Goal: Communication & Community: Answer question/provide support

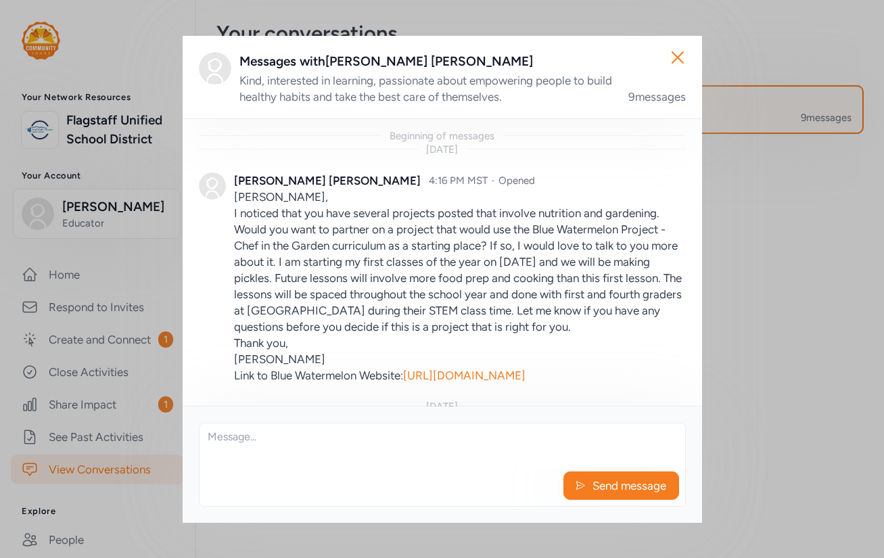
scroll to position [1159, 0]
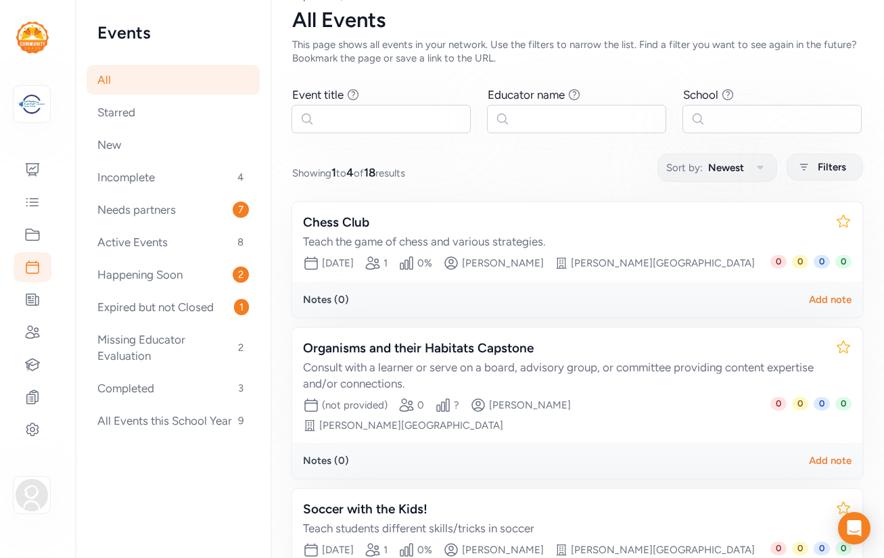
scroll to position [38, 0]
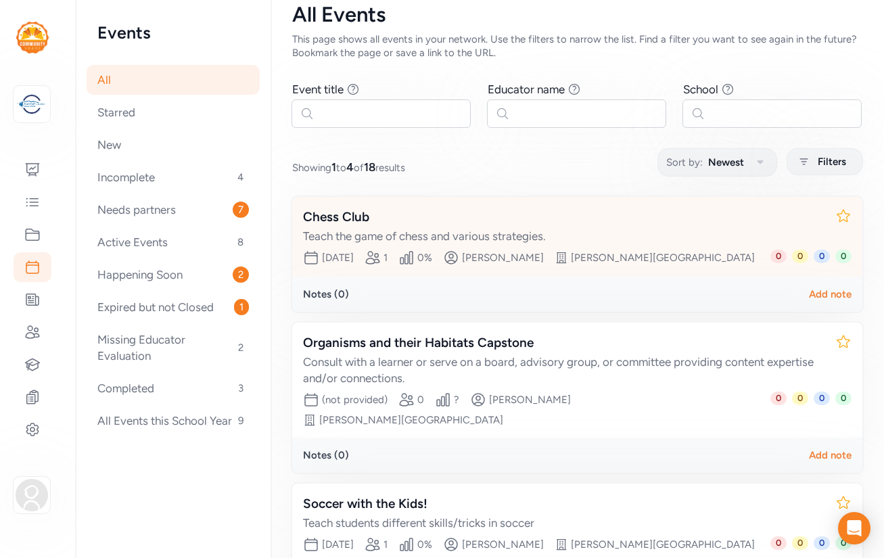
click at [351, 219] on div "Chess Club" at bounding box center [564, 217] width 522 height 19
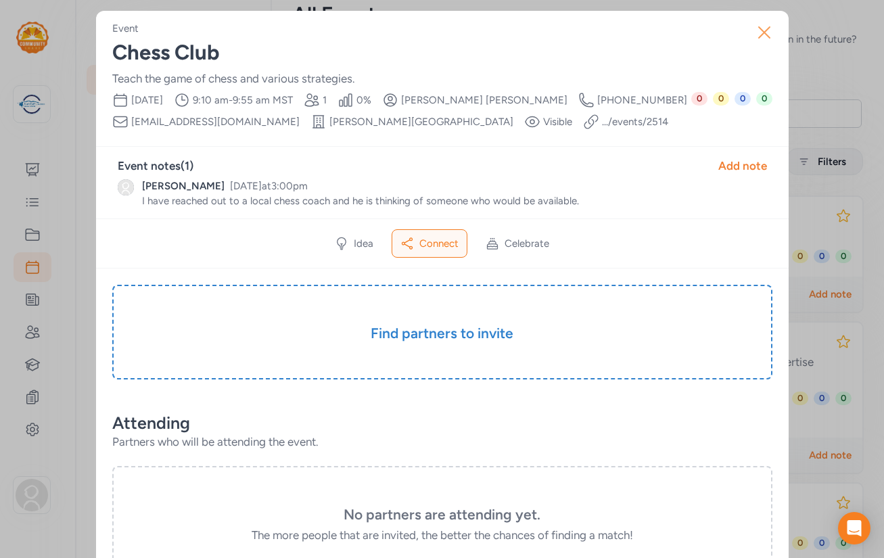
click at [765, 31] on icon "button" at bounding box center [764, 32] width 11 height 11
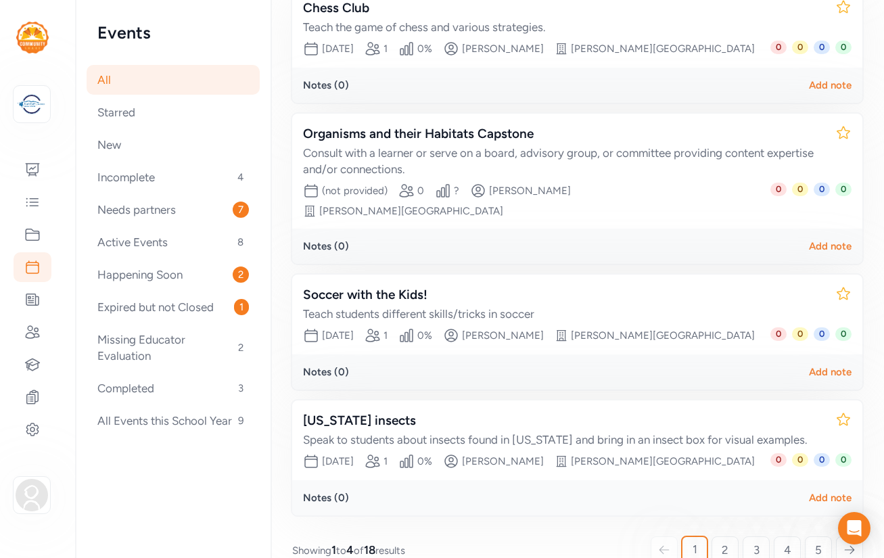
scroll to position [254, 0]
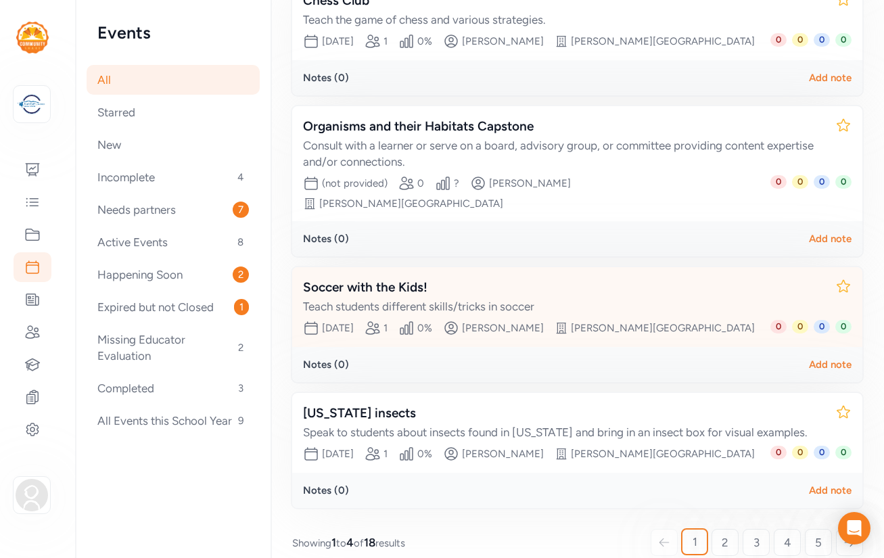
click at [432, 278] on div "Soccer with the Kids! Teach students different skills/tricks in soccer" at bounding box center [564, 296] width 522 height 37
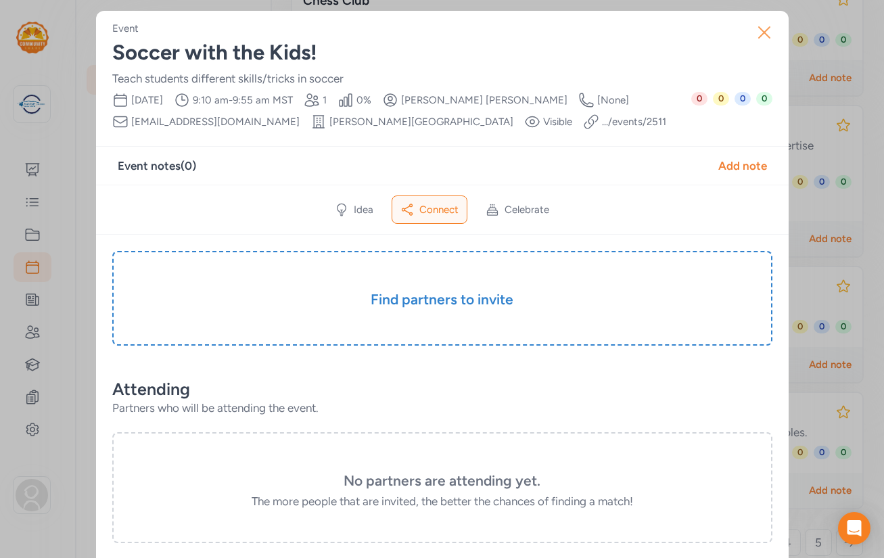
click at [762, 32] on icon "button" at bounding box center [765, 33] width 22 height 22
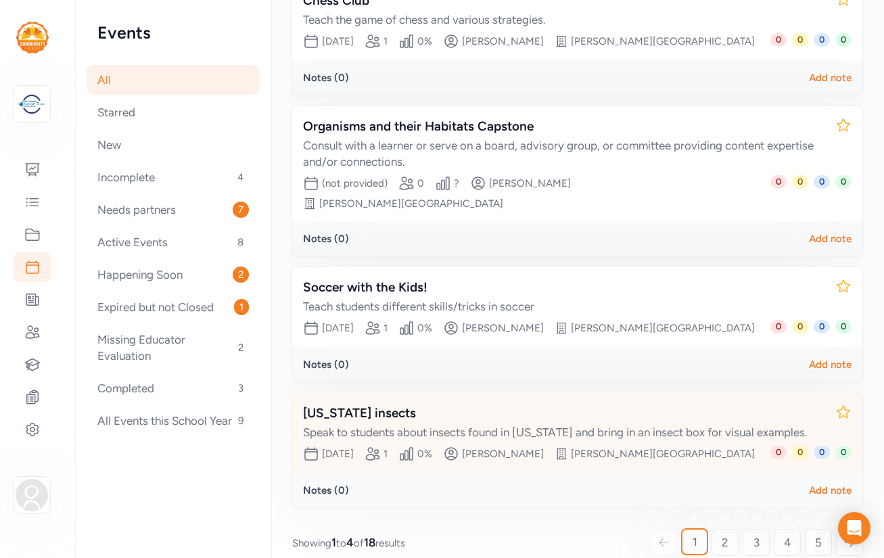
click at [359, 404] on div "Arizona insects" at bounding box center [564, 413] width 522 height 19
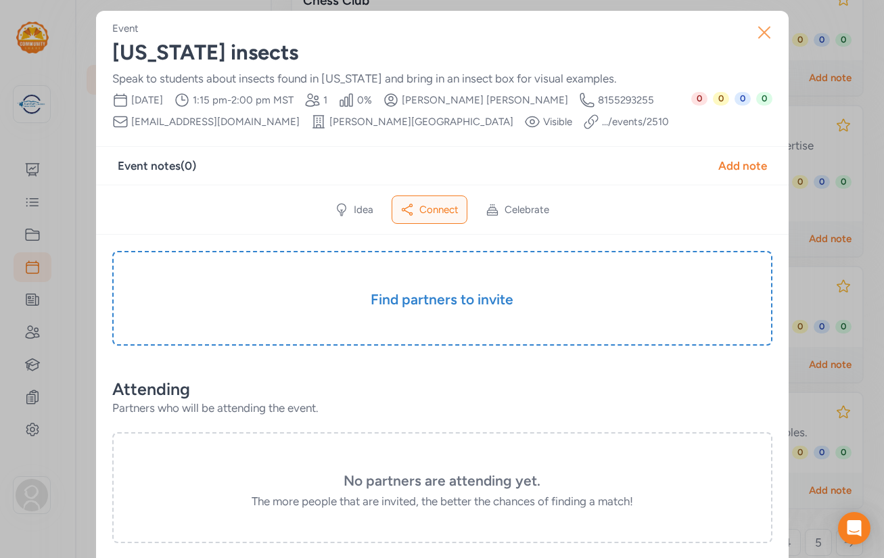
click at [765, 30] on icon "button" at bounding box center [764, 32] width 11 height 11
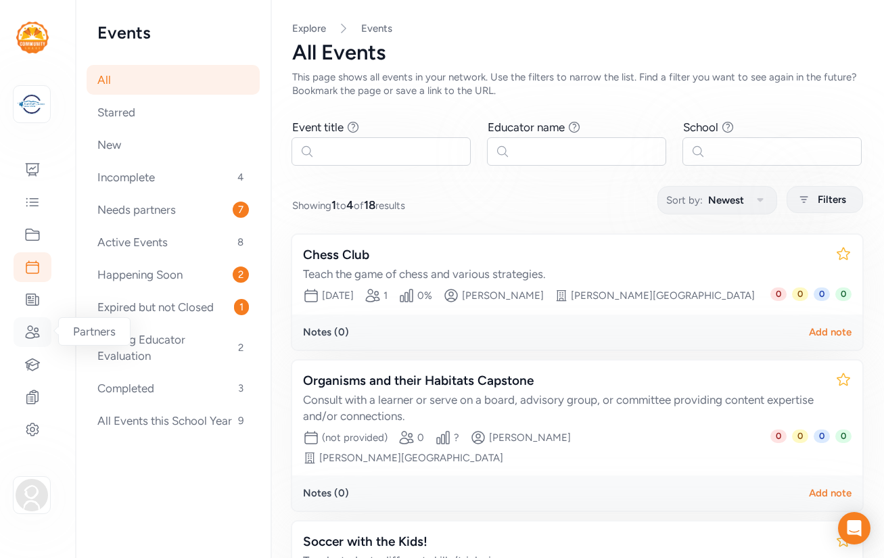
click at [32, 331] on icon at bounding box center [32, 332] width 16 height 16
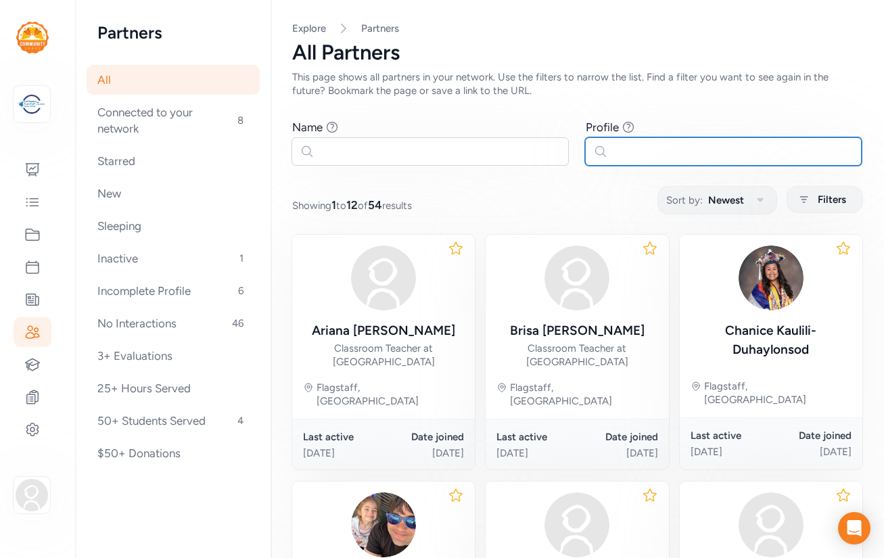
click at [634, 151] on input "text" at bounding box center [723, 151] width 277 height 28
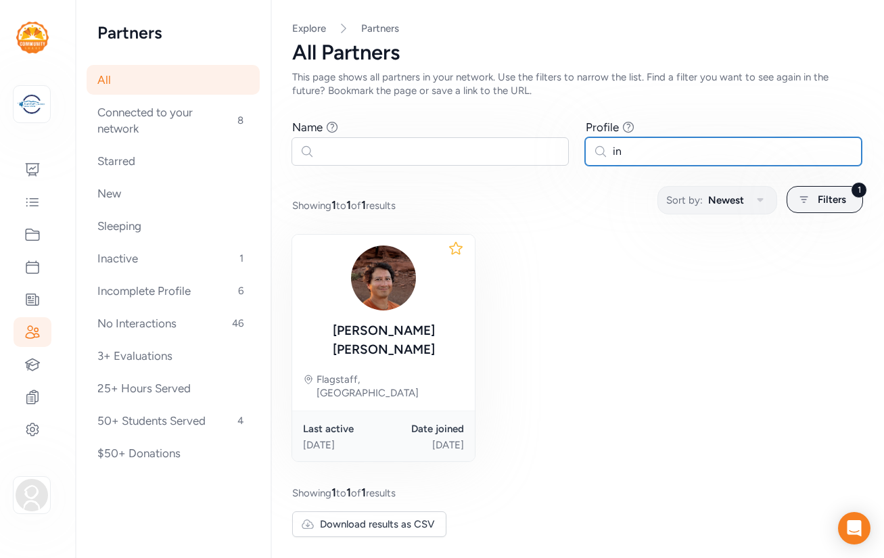
type input "i"
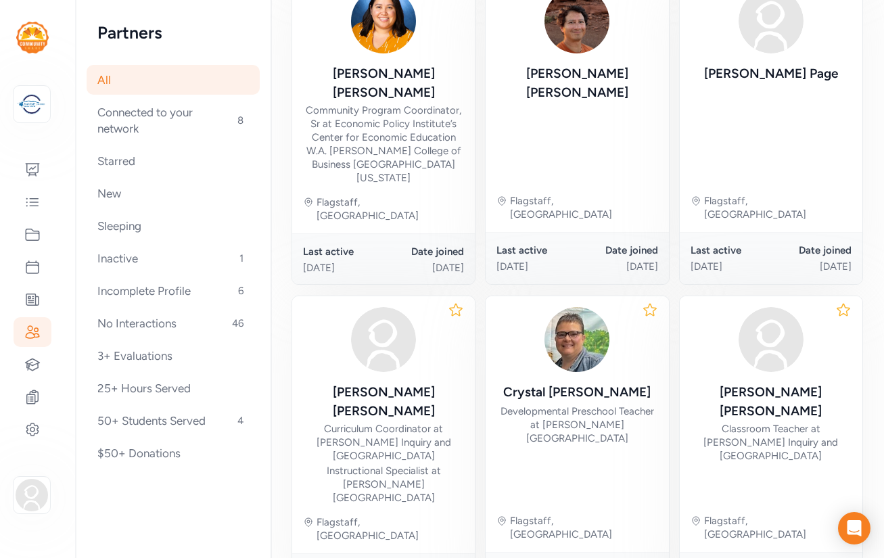
scroll to position [771, 0]
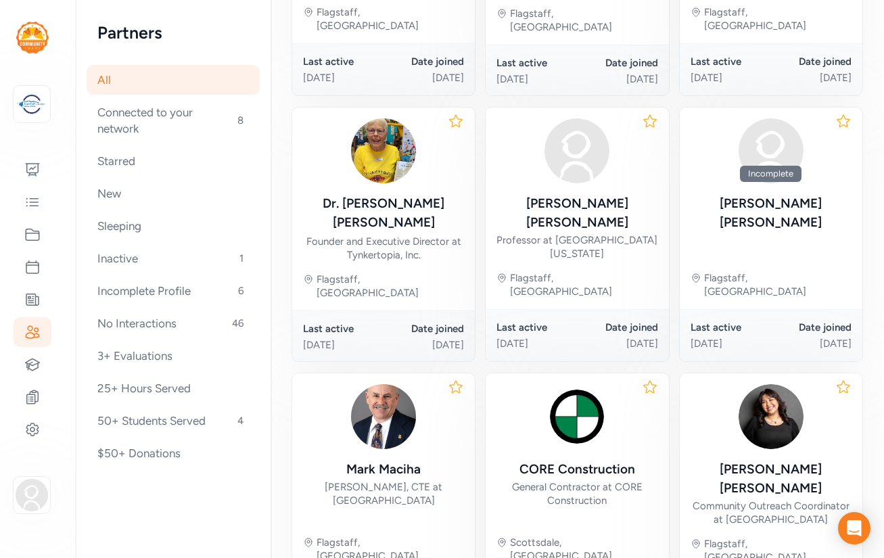
scroll to position [704, 0]
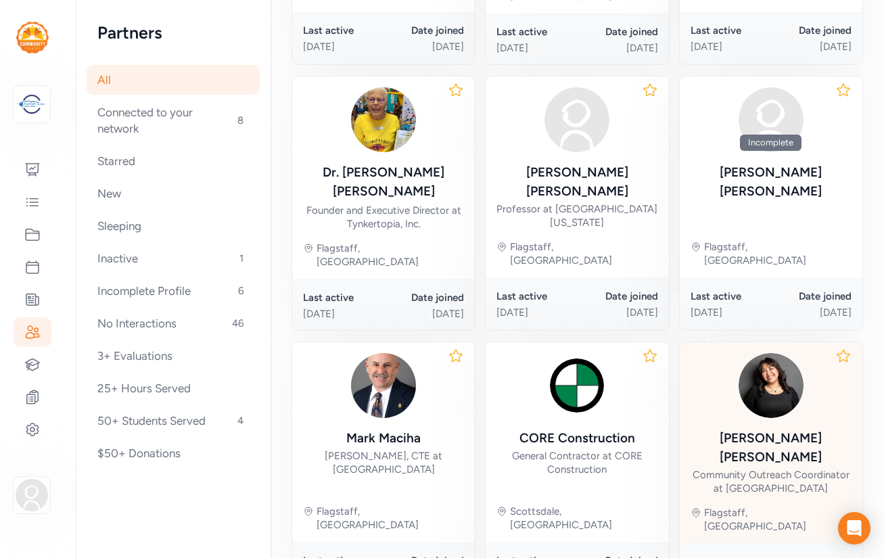
click at [806, 468] on div "Community Outreach Coordinator at Coconino Community College" at bounding box center [771, 481] width 161 height 27
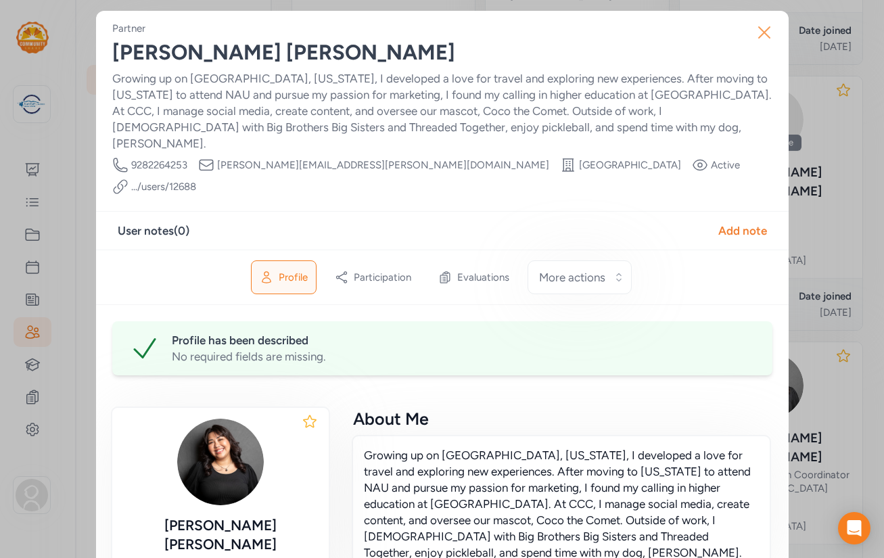
click at [764, 28] on icon "button" at bounding box center [765, 33] width 22 height 22
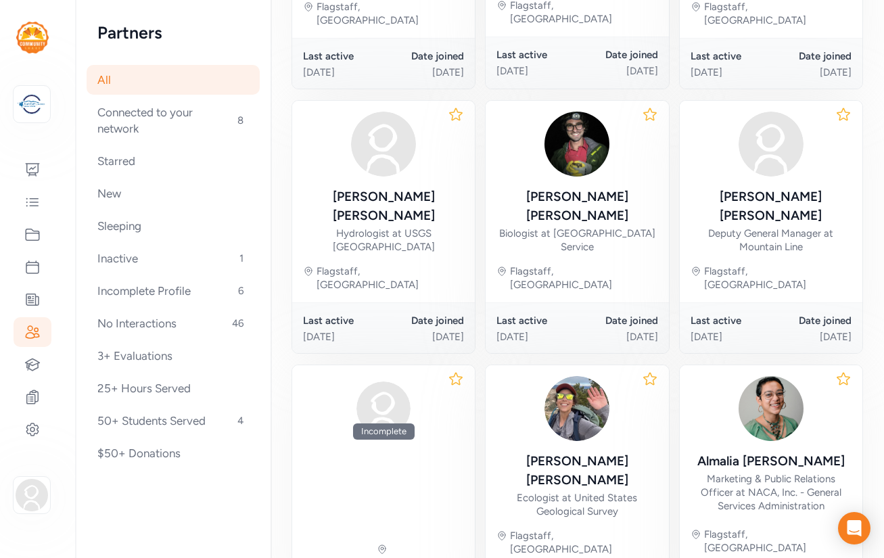
scroll to position [400, 0]
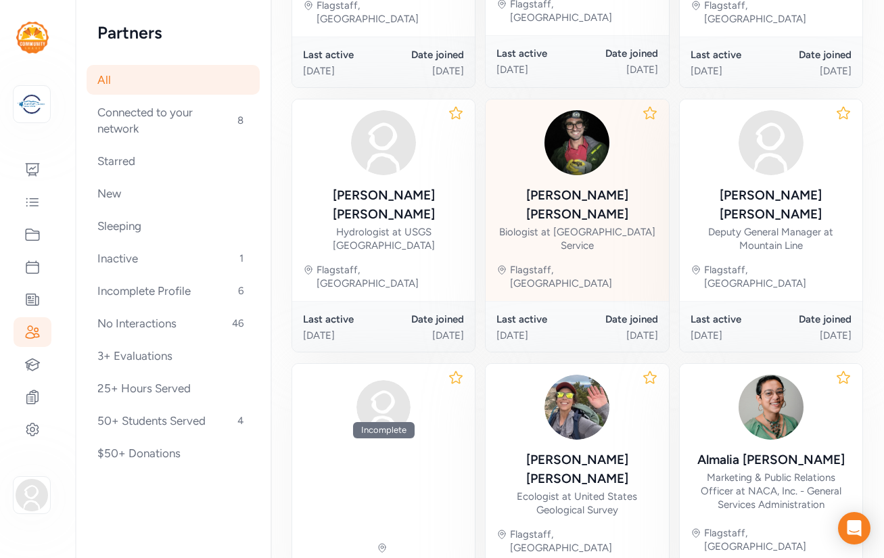
click at [624, 225] on div "Biologist at National Park Service" at bounding box center [577, 238] width 161 height 27
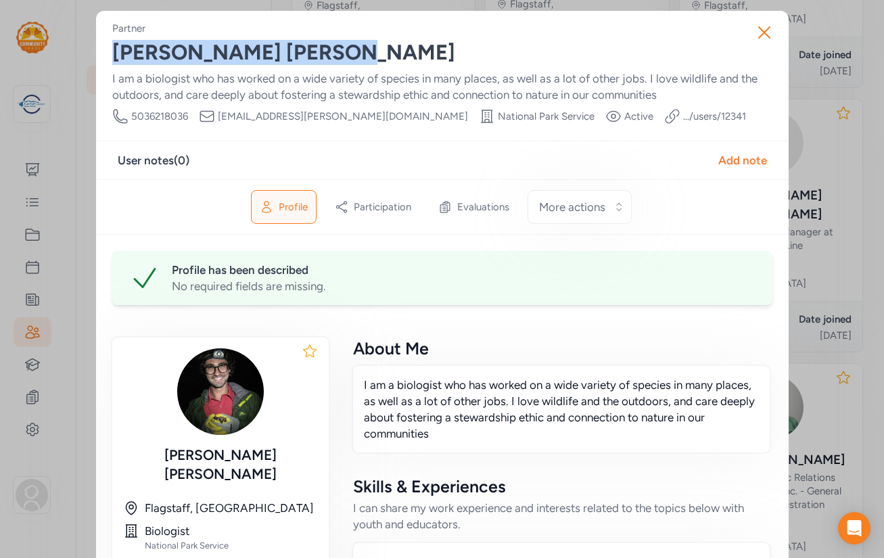
drag, startPoint x: 282, startPoint y: 53, endPoint x: 114, endPoint y: 64, distance: 168.1
click at [114, 64] on div "Samuel Hay-Roe" at bounding box center [442, 53] width 660 height 24
copy div "Samuel Hay-Roe"
click at [763, 28] on icon "button" at bounding box center [765, 33] width 22 height 22
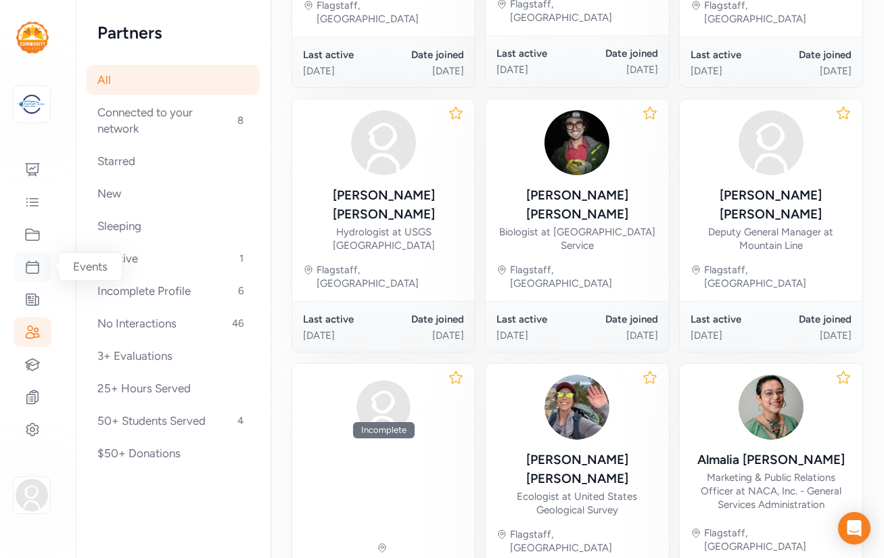
click at [34, 262] on icon at bounding box center [32, 267] width 12 height 12
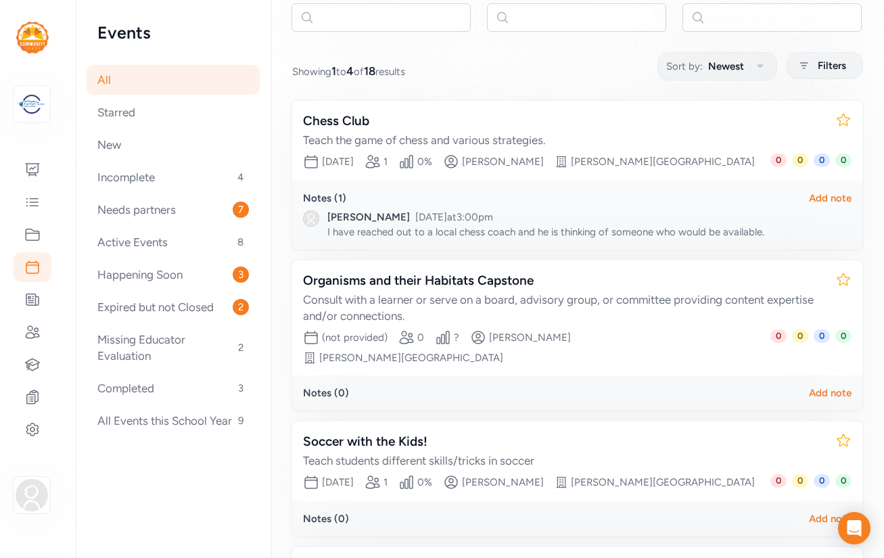
scroll to position [288, 0]
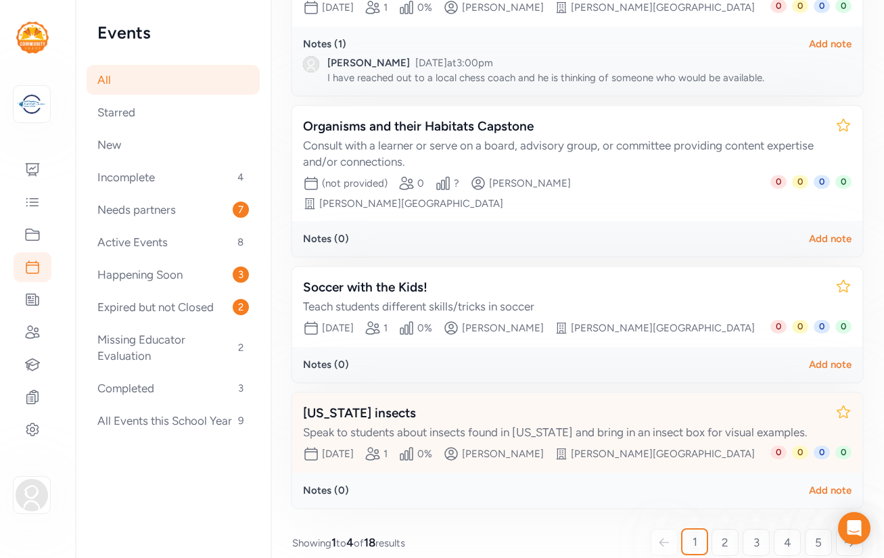
click at [461, 404] on div "Arizona insects" at bounding box center [564, 413] width 522 height 19
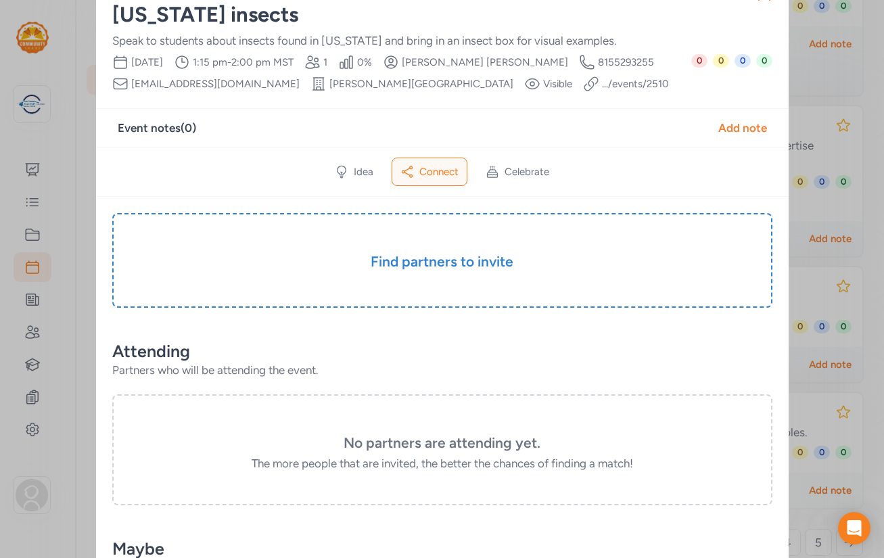
scroll to position [37, 0]
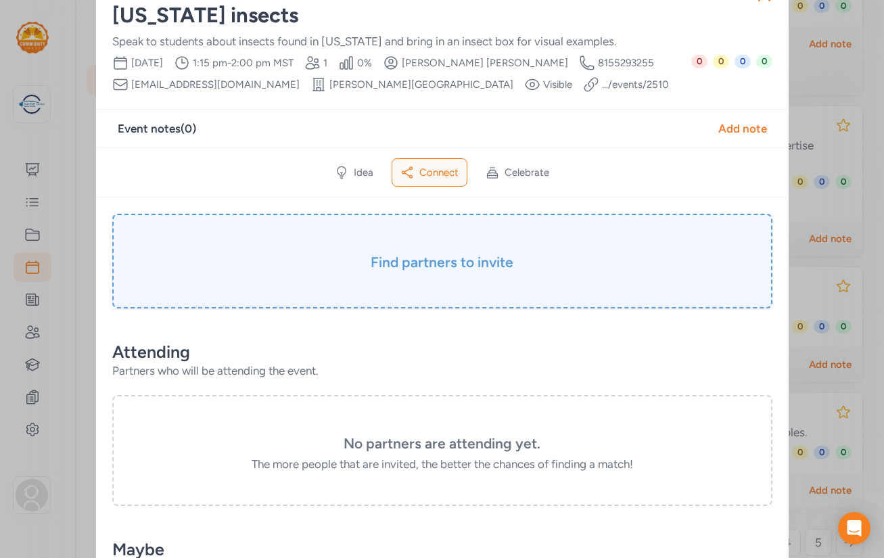
click at [470, 264] on h3 "Find partners to invite" at bounding box center [442, 262] width 593 height 19
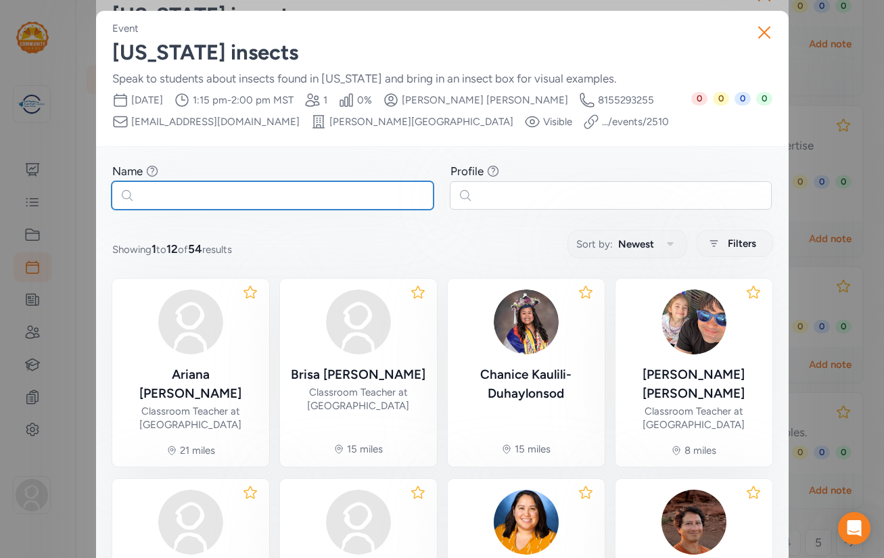
click at [369, 202] on input "text" at bounding box center [273, 195] width 322 height 28
paste input "Samuel Hay-Roe"
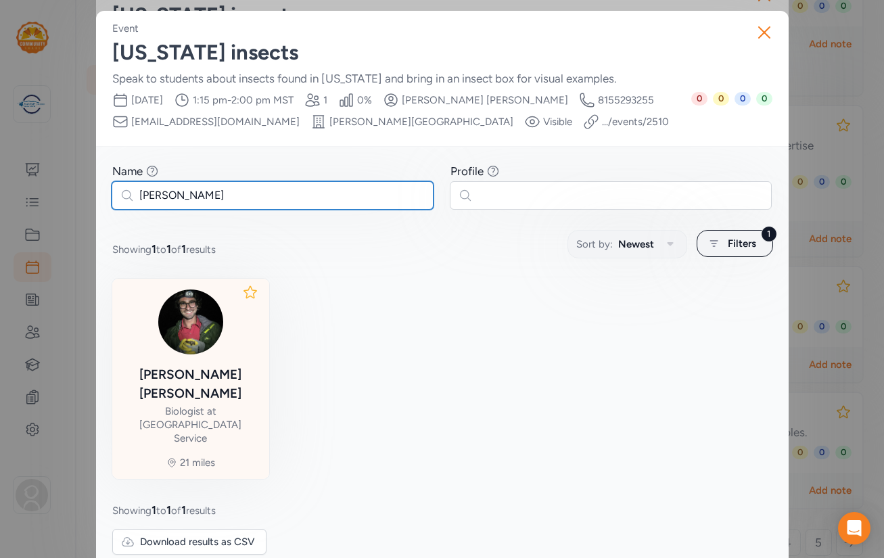
type input "Samuel Hay-Roe"
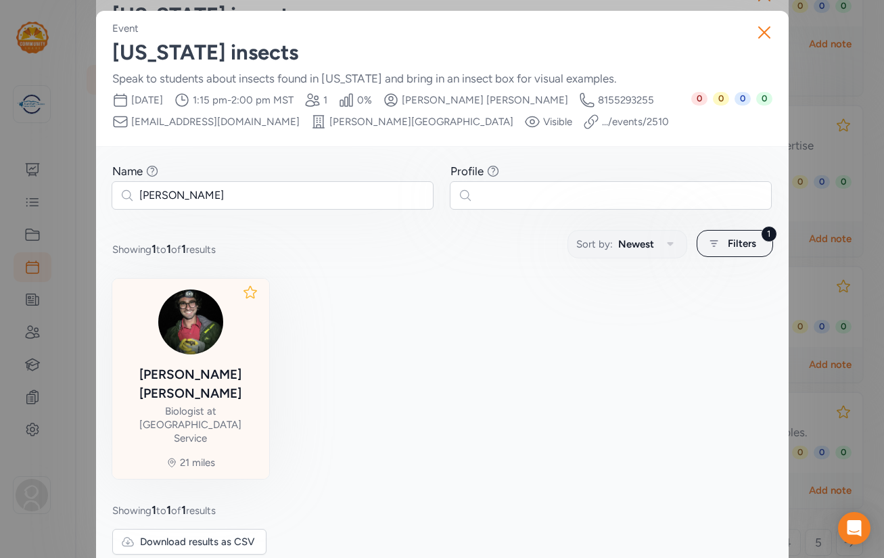
click at [208, 346] on img at bounding box center [190, 322] width 65 height 65
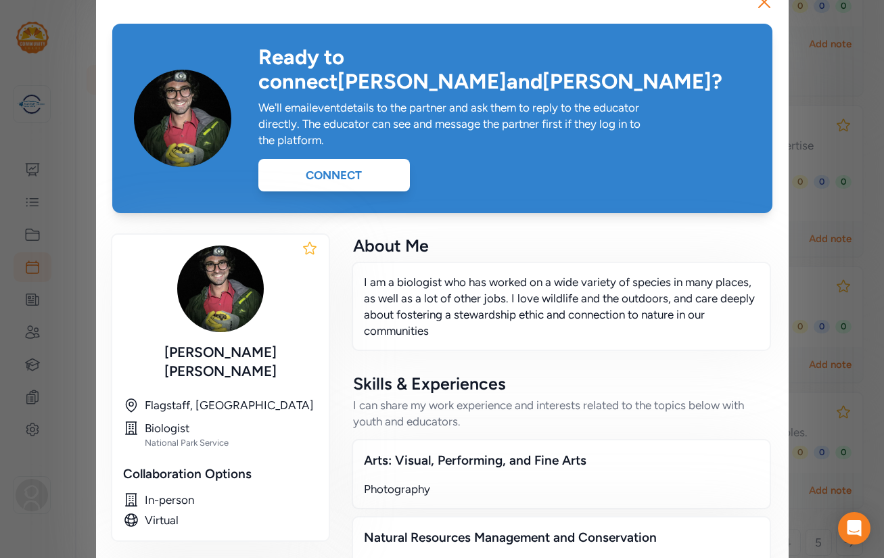
scroll to position [21, 0]
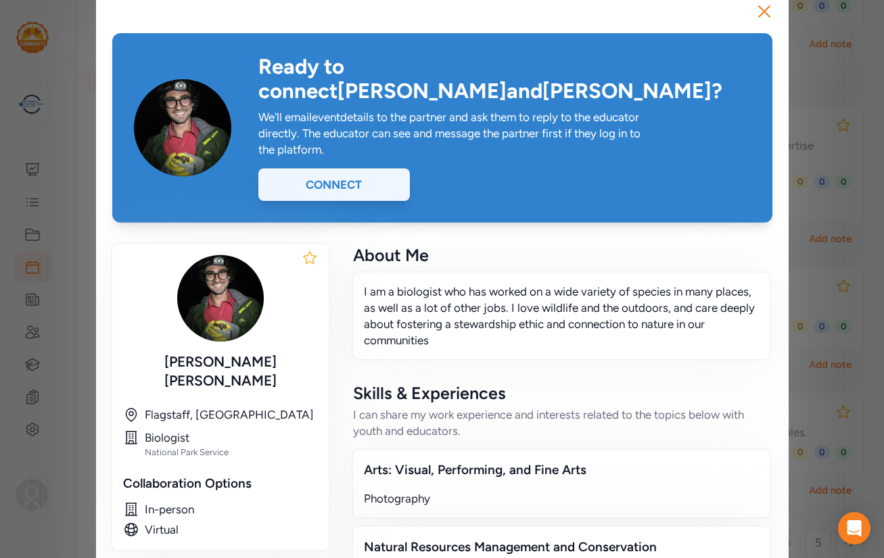
click at [356, 168] on div "Connect" at bounding box center [334, 184] width 152 height 32
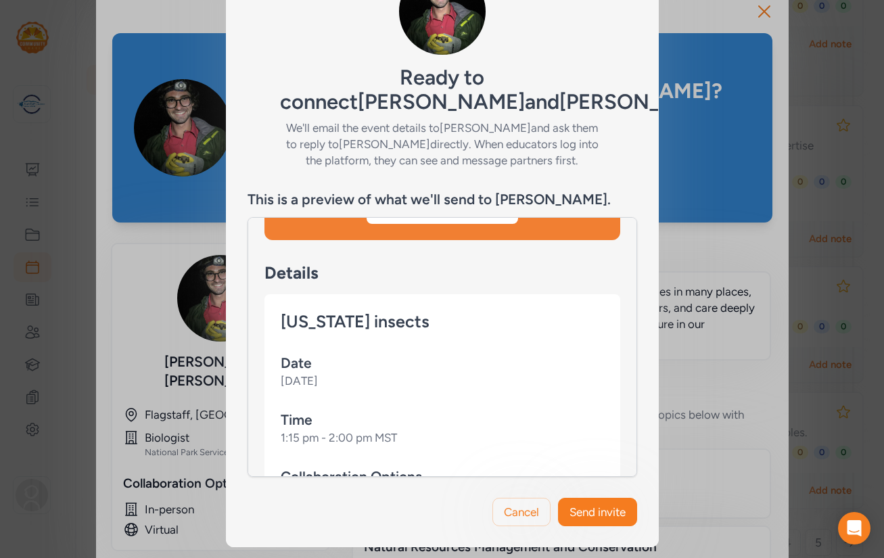
scroll to position [464, 0]
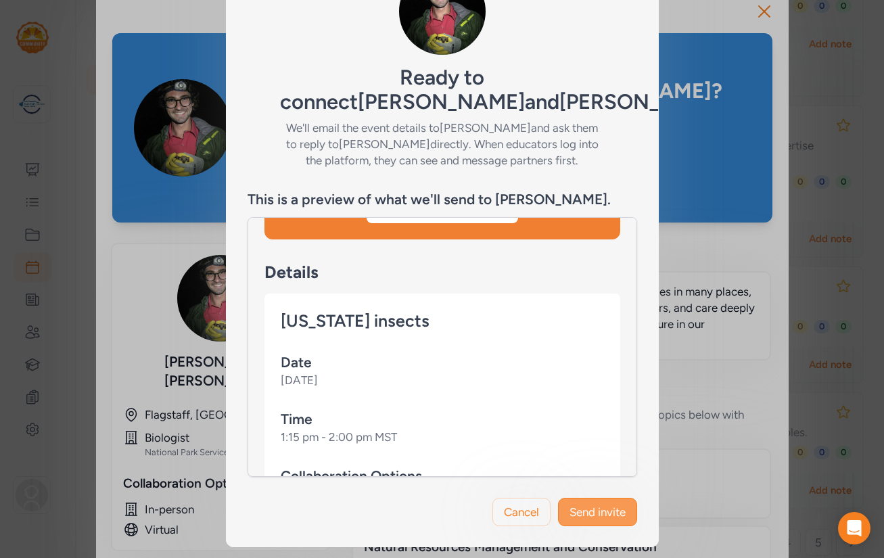
click at [591, 513] on span "Send invite" at bounding box center [598, 512] width 56 height 16
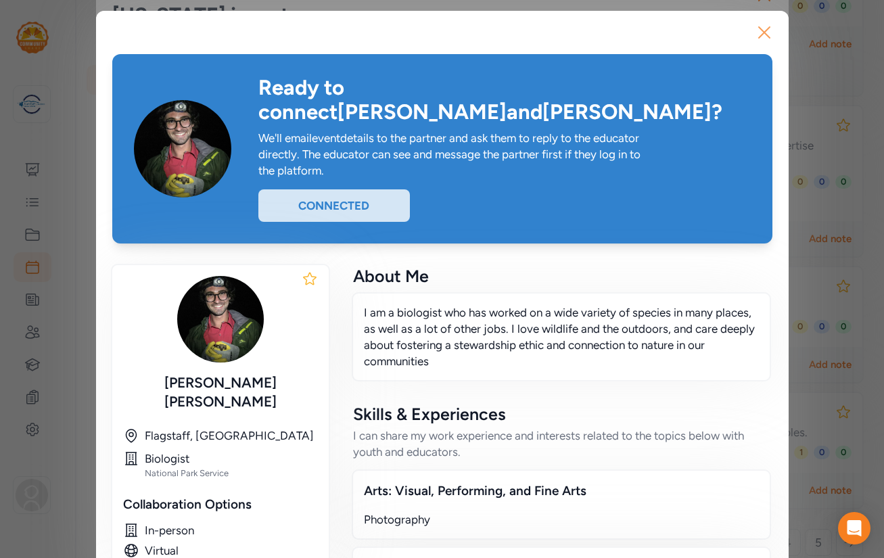
click at [761, 31] on icon "button" at bounding box center [765, 33] width 22 height 22
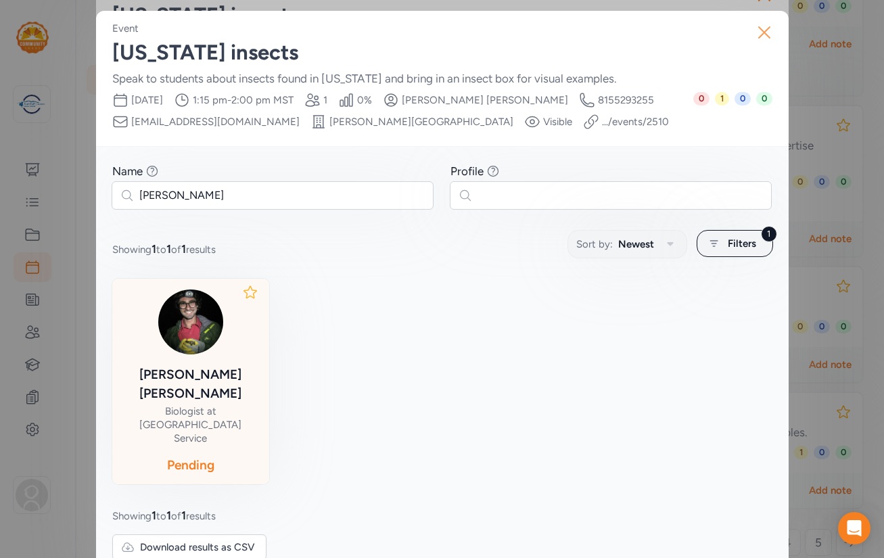
click at [763, 34] on icon "button" at bounding box center [764, 32] width 11 height 11
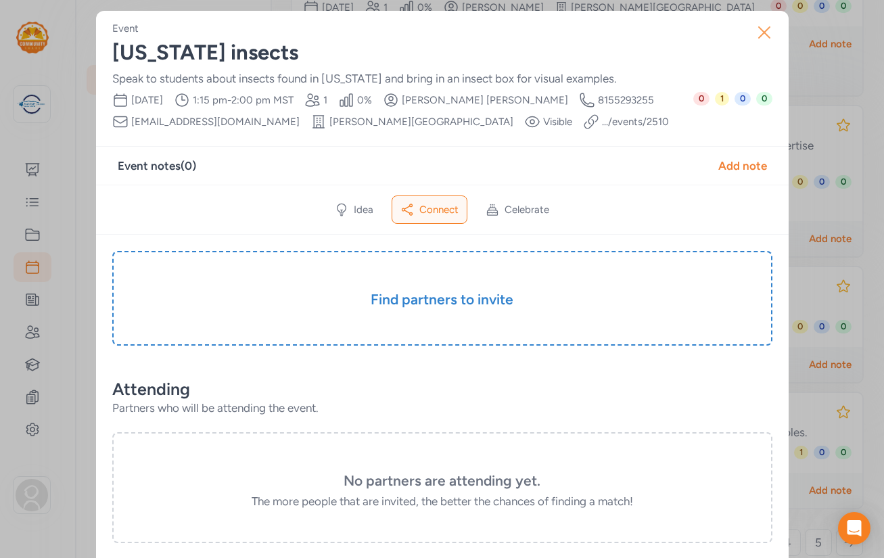
click at [761, 30] on icon "button" at bounding box center [764, 32] width 11 height 11
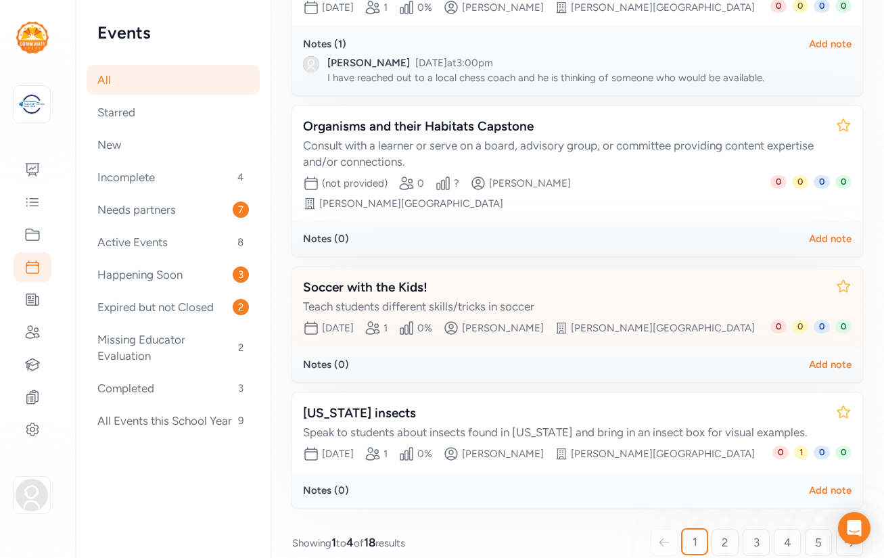
click at [380, 278] on div "Soccer with the Kids!" at bounding box center [564, 287] width 522 height 19
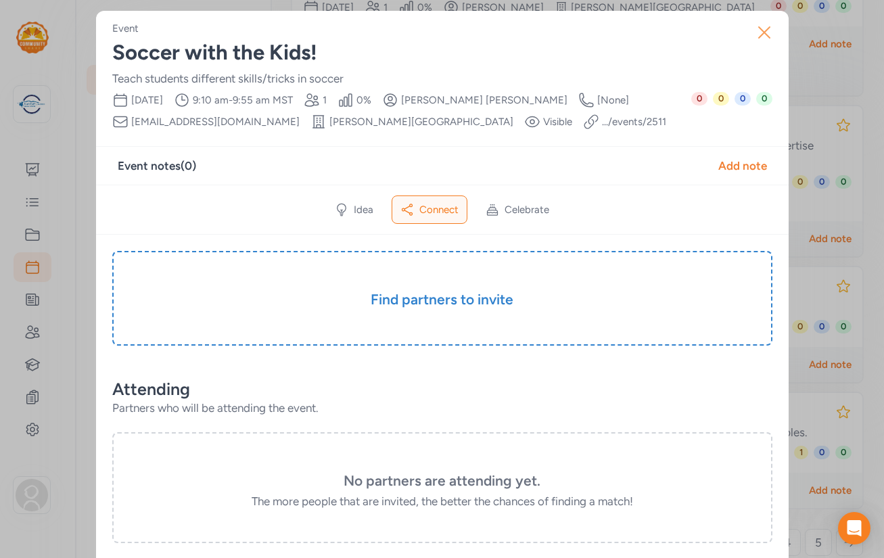
click at [767, 32] on icon "button" at bounding box center [765, 33] width 22 height 22
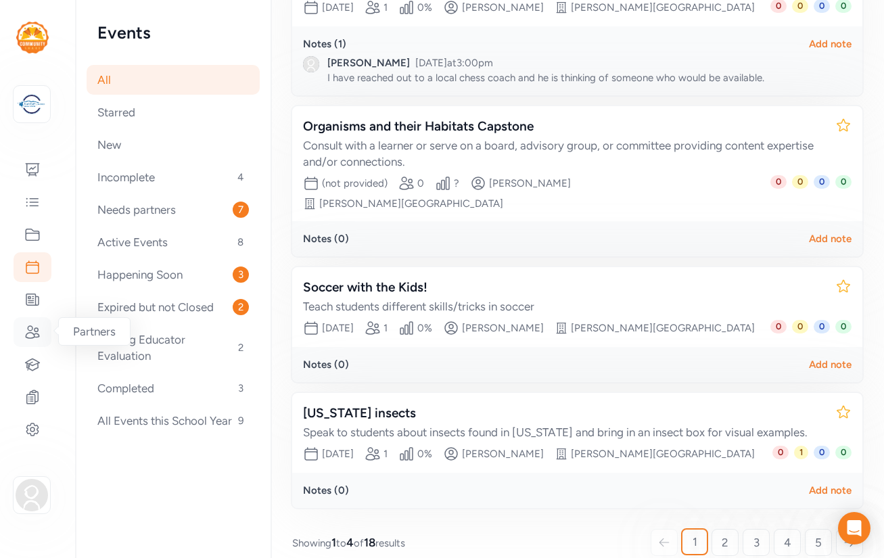
click at [32, 337] on icon at bounding box center [32, 332] width 16 height 16
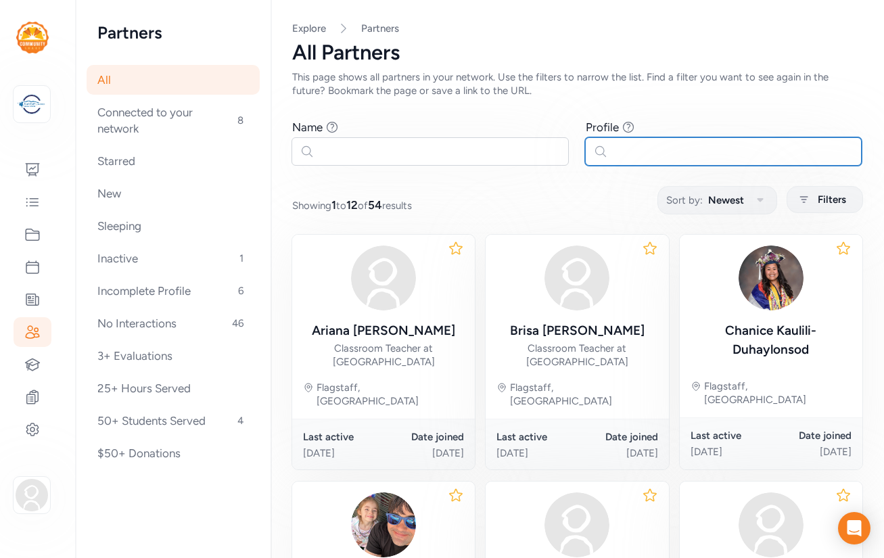
click at [649, 149] on input "text" at bounding box center [723, 151] width 277 height 28
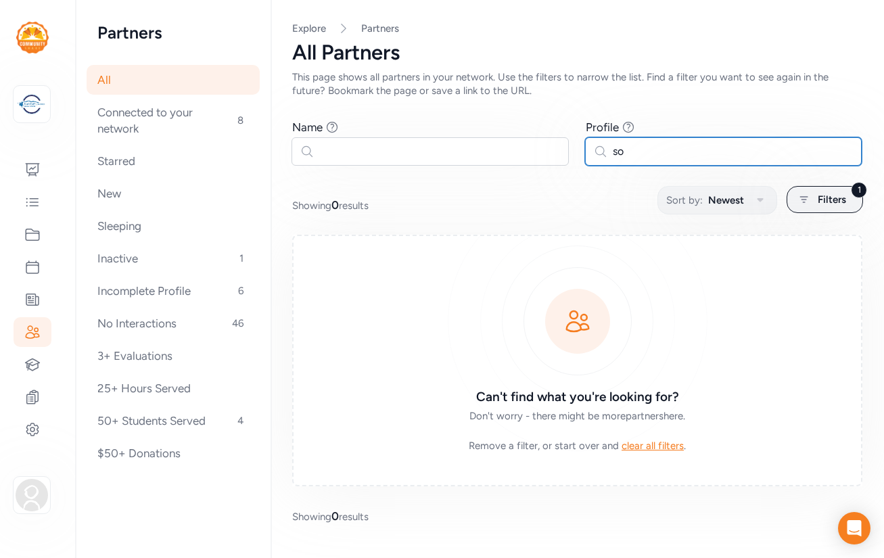
type input "s"
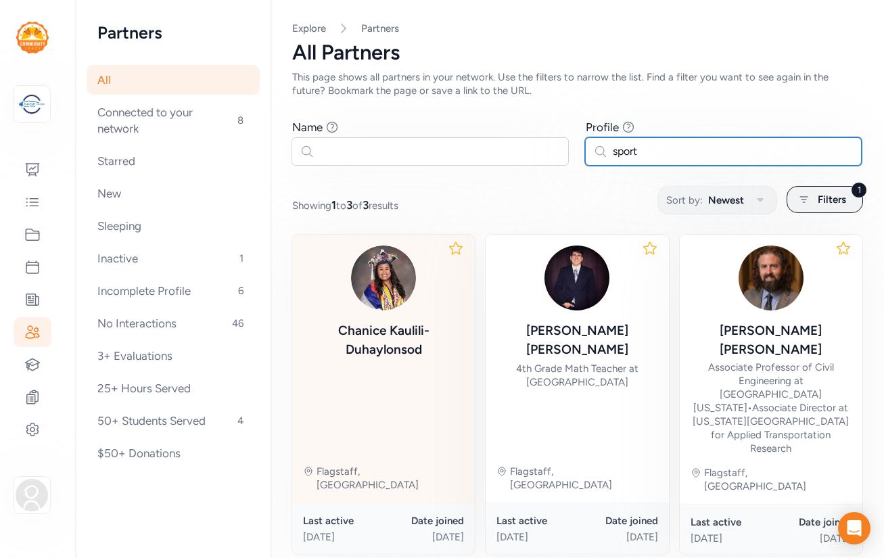
type input "sport"
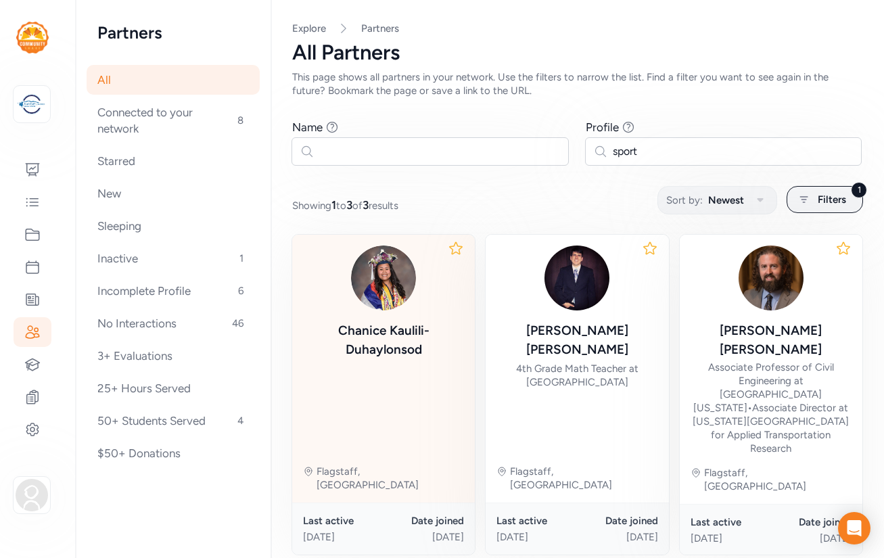
click at [379, 361] on div "Chanice Kaulili-Duhaylonsod" at bounding box center [383, 341] width 161 height 41
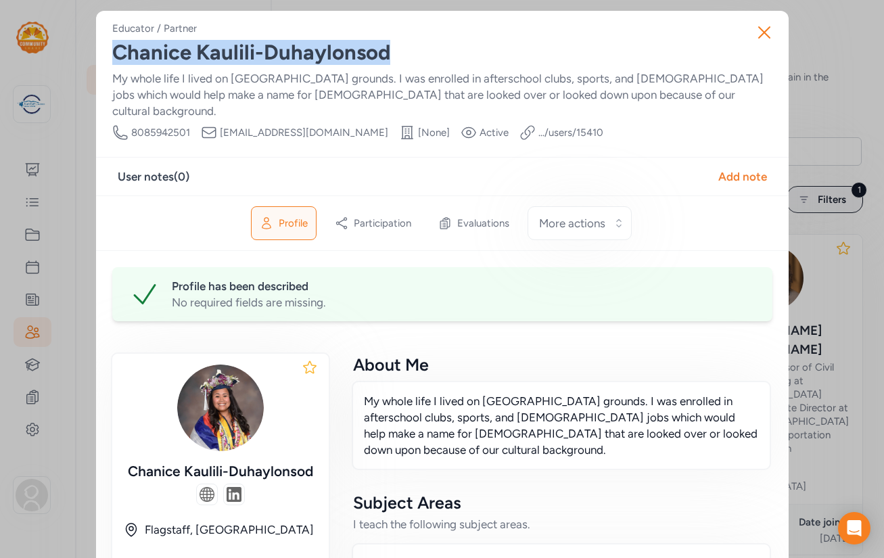
drag, startPoint x: 390, startPoint y: 55, endPoint x: 114, endPoint y: 55, distance: 276.7
click at [114, 55] on div "Chanice Kaulili-Duhaylonsod" at bounding box center [442, 53] width 660 height 24
copy div "Chanice Kaulili-Duhaylonsod"
click at [761, 33] on icon "button" at bounding box center [765, 33] width 22 height 22
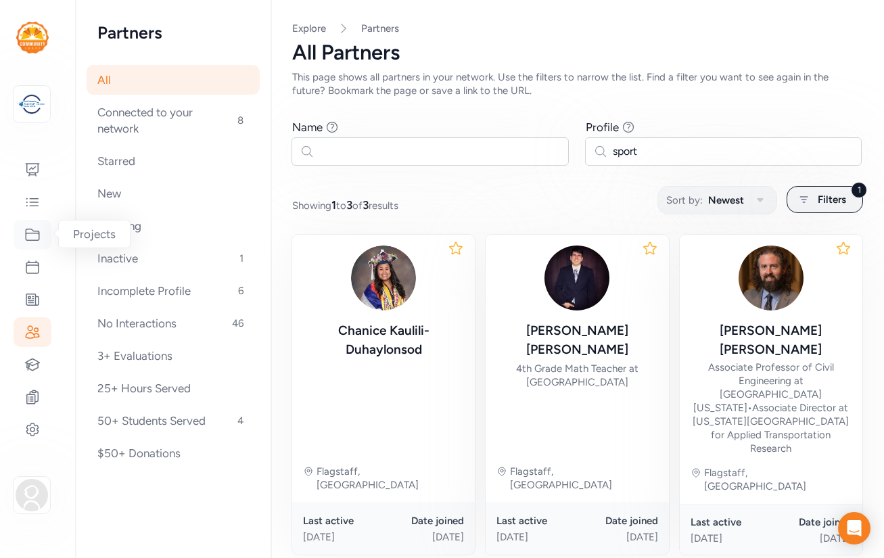
click at [31, 235] on icon at bounding box center [32, 235] width 16 height 16
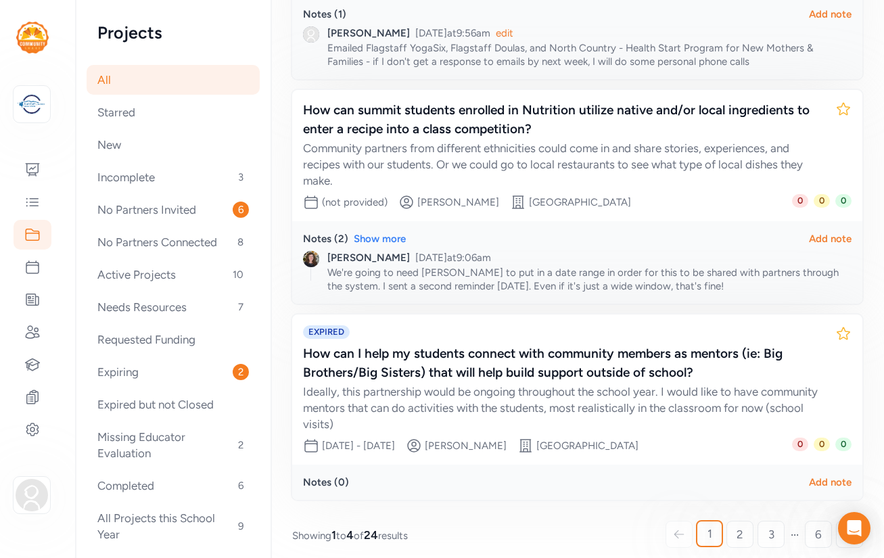
scroll to position [590, 0]
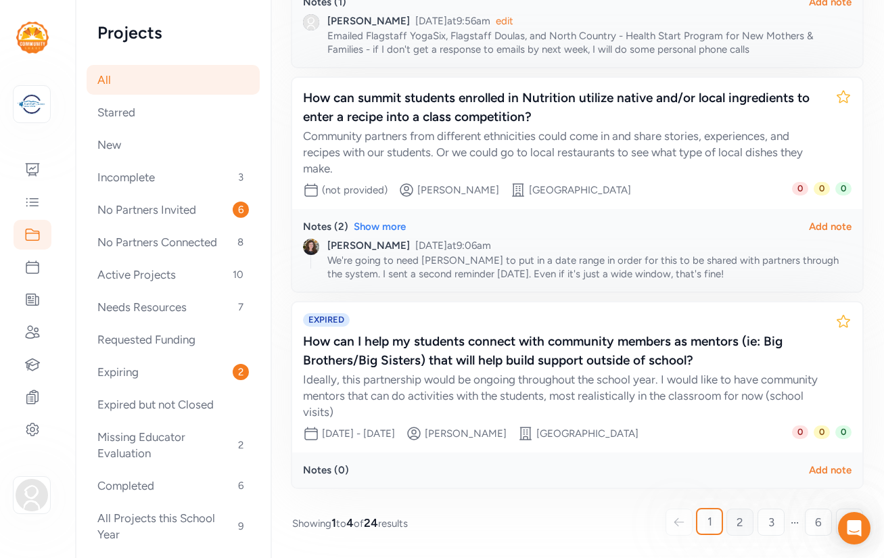
click at [736, 524] on link "2" at bounding box center [739, 522] width 27 height 27
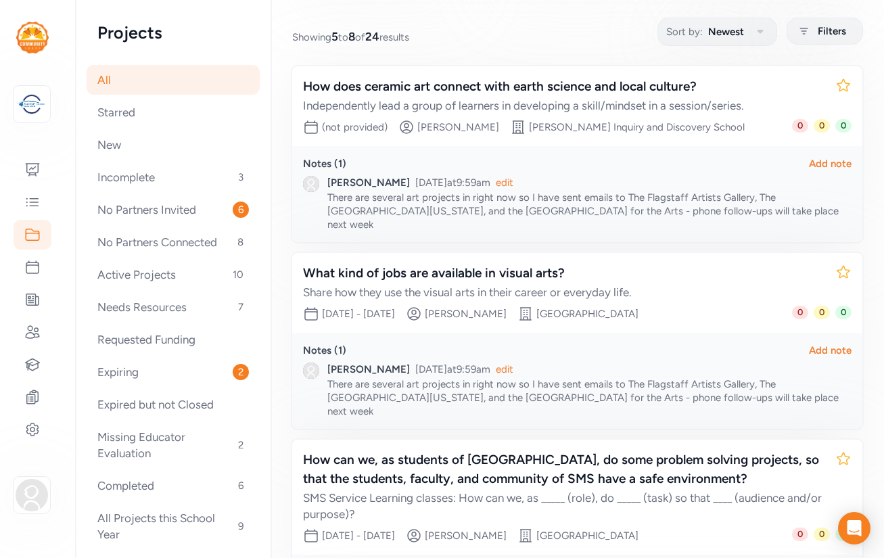
scroll to position [169, 0]
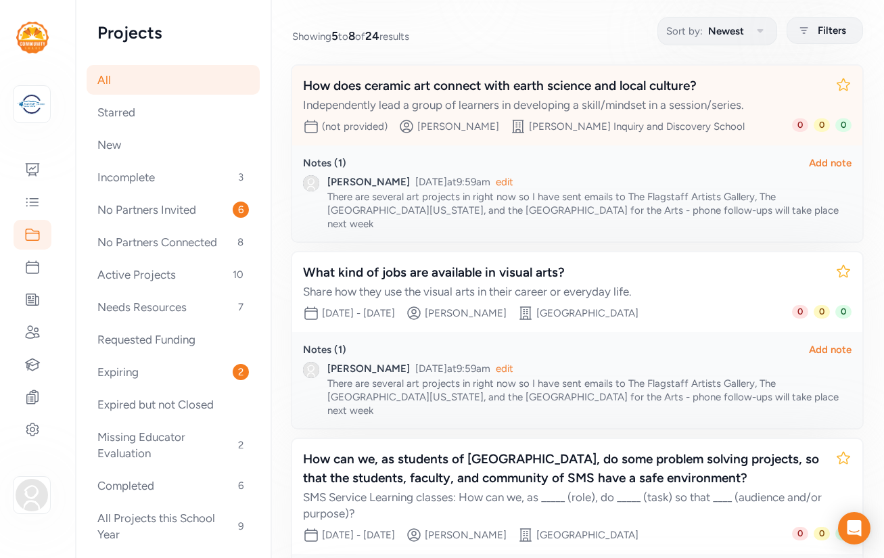
click at [661, 87] on div "How does ceramic art connect with earth science and local culture?" at bounding box center [564, 85] width 522 height 19
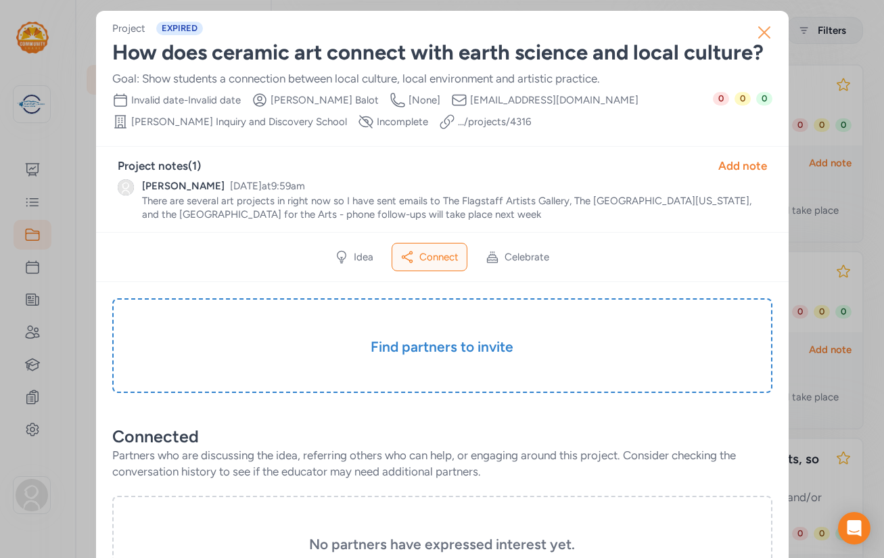
click at [763, 29] on icon "button" at bounding box center [765, 33] width 22 height 22
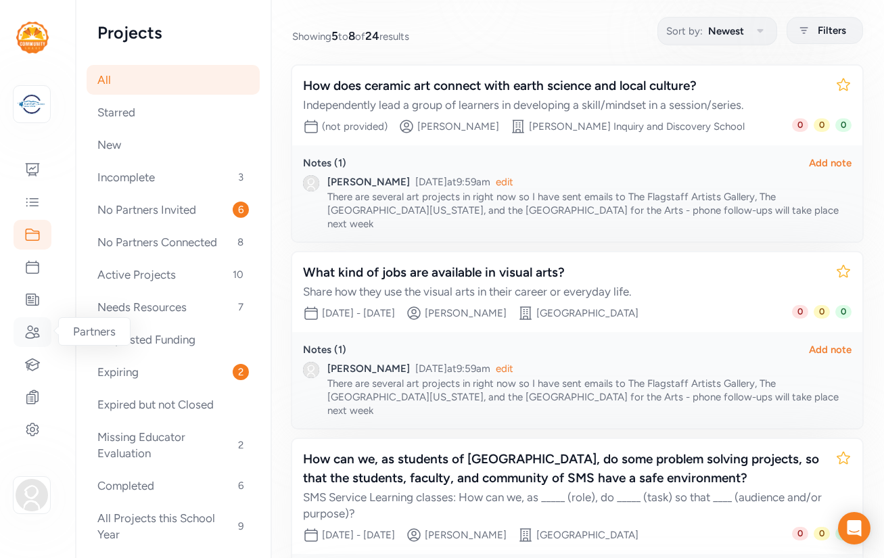
click at [30, 331] on icon at bounding box center [32, 332] width 16 height 16
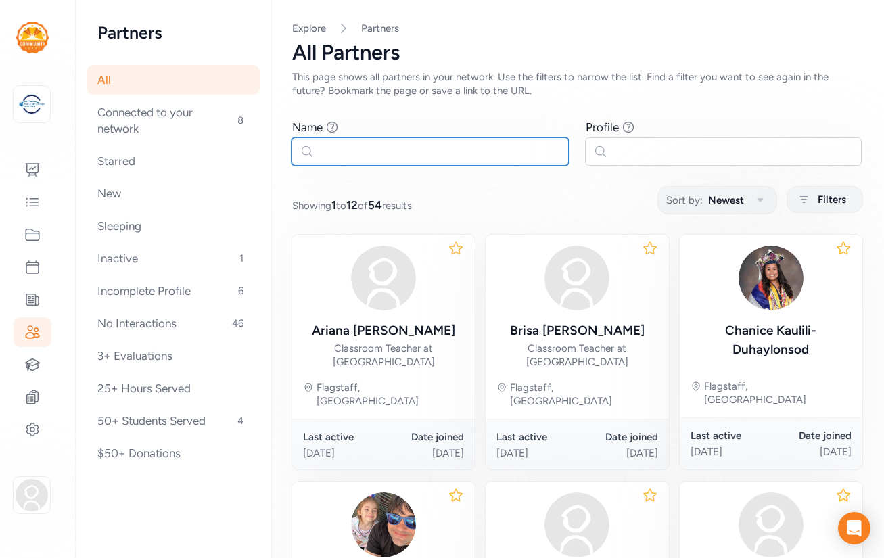
click at [340, 149] on input "text" at bounding box center [430, 151] width 277 height 28
paste input "Chanice Kaulili-Duhaylonsod"
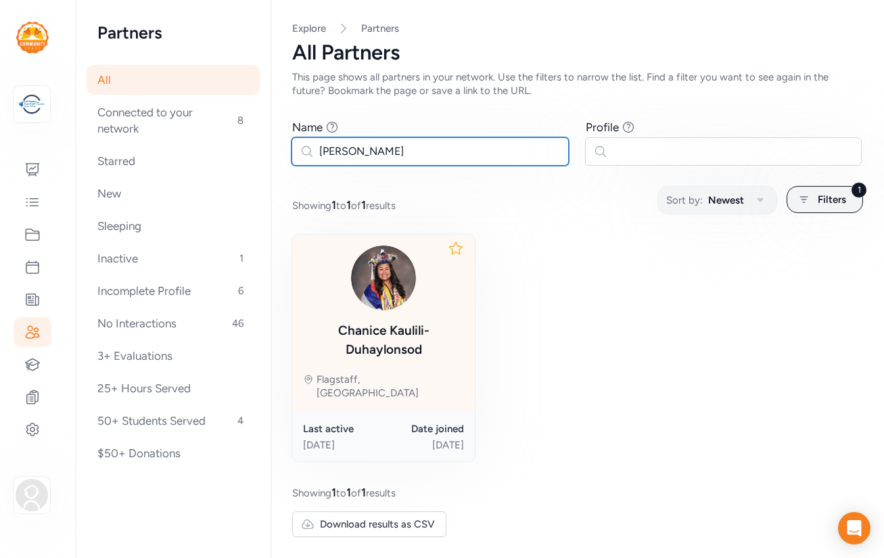
type input "Chanice Kaulili-Duhaylonsod"
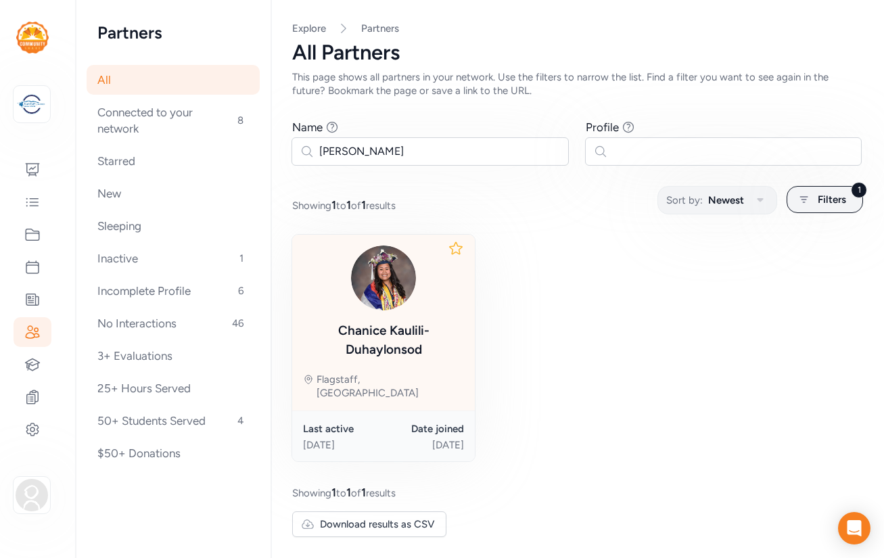
click at [377, 331] on div "Chanice Kaulili-Duhaylonsod" at bounding box center [383, 340] width 161 height 38
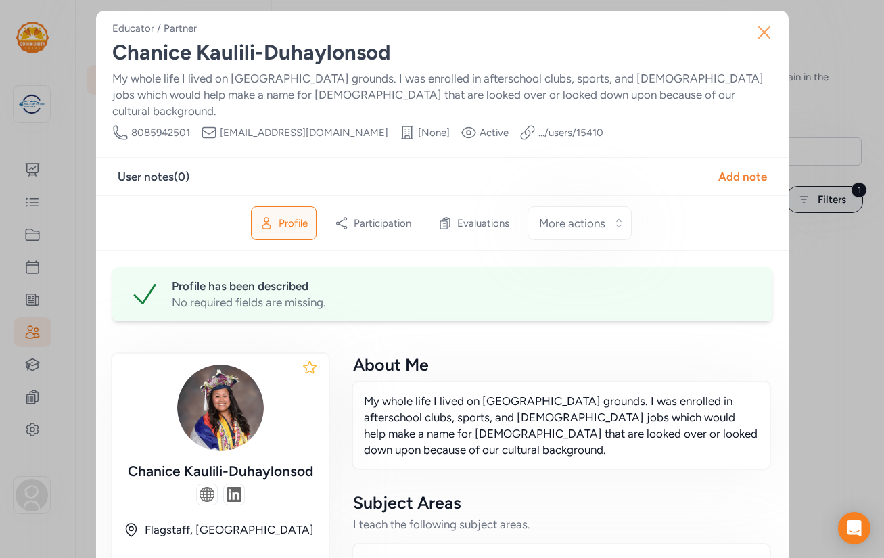
click at [762, 30] on icon "button" at bounding box center [764, 32] width 11 height 11
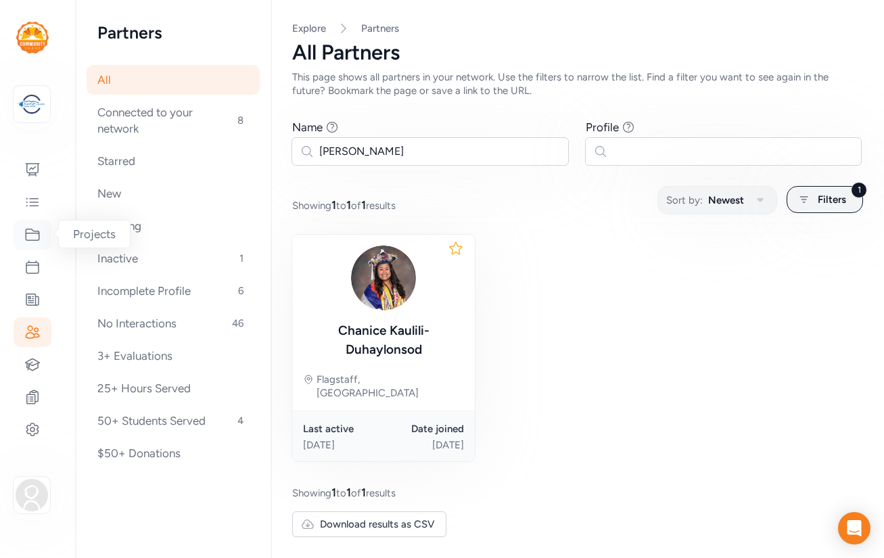
click at [33, 237] on icon at bounding box center [32, 235] width 16 height 16
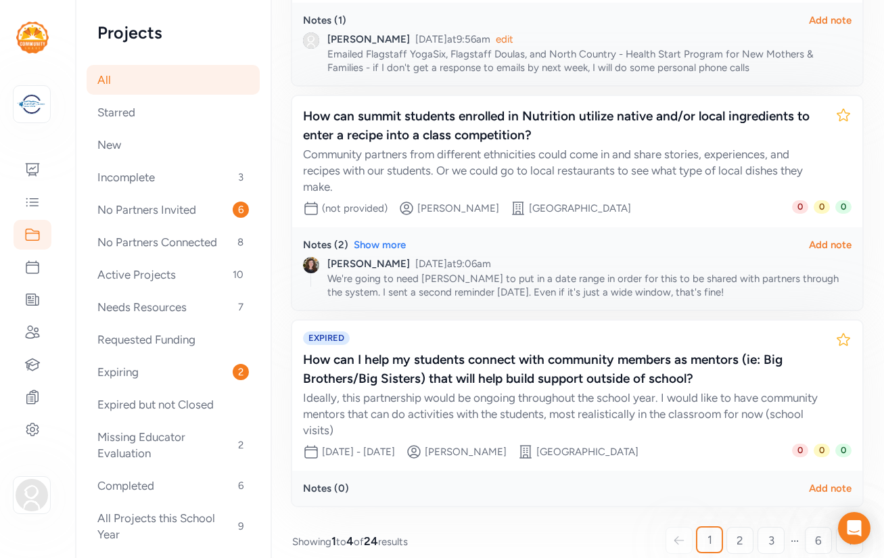
scroll to position [590, 0]
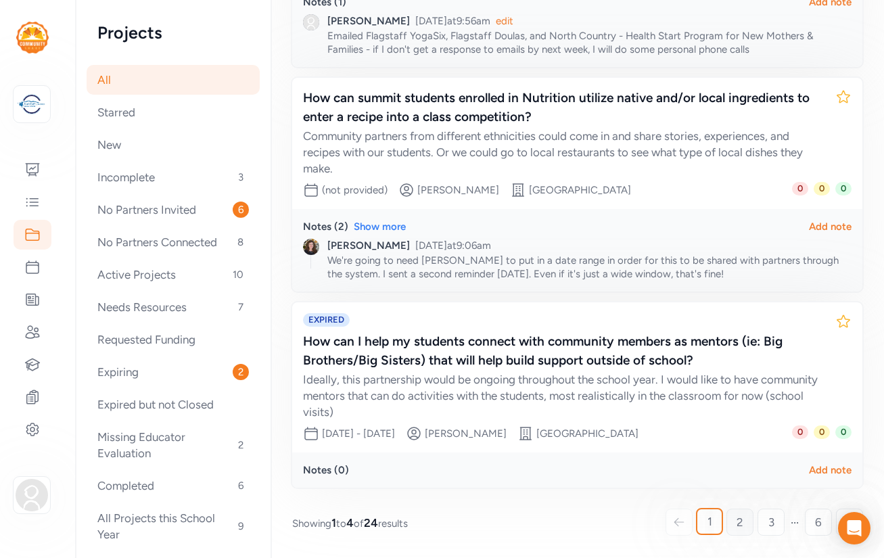
click at [738, 522] on span "2" at bounding box center [740, 522] width 7 height 16
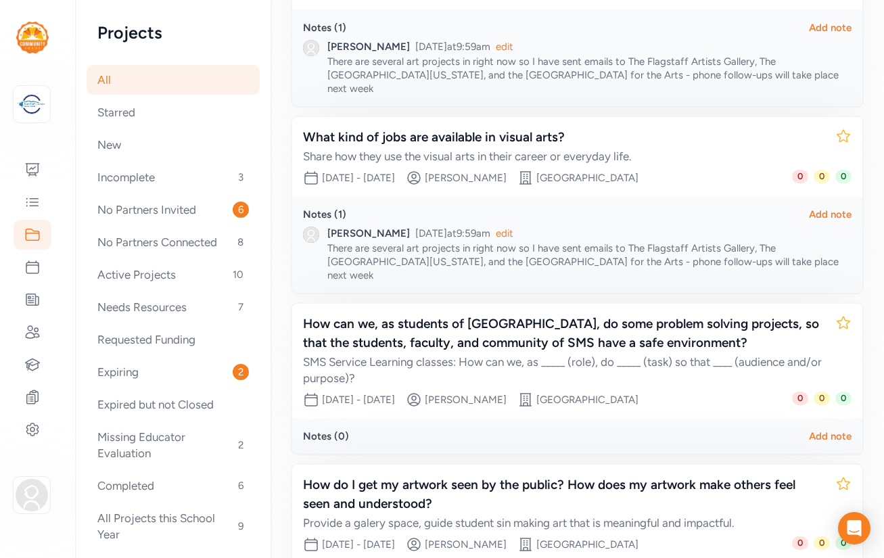
scroll to position [314, 0]
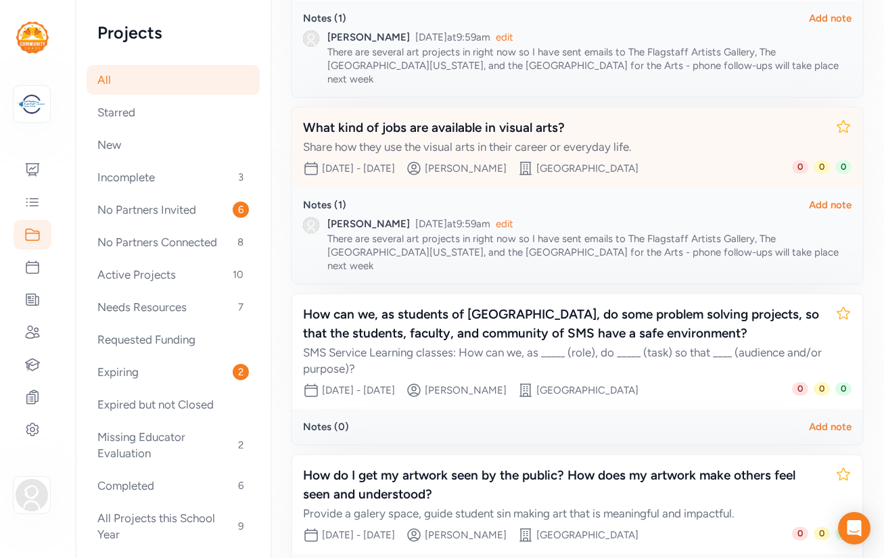
click at [341, 118] on div "What kind of jobs are available in visual arts?" at bounding box center [564, 127] width 522 height 19
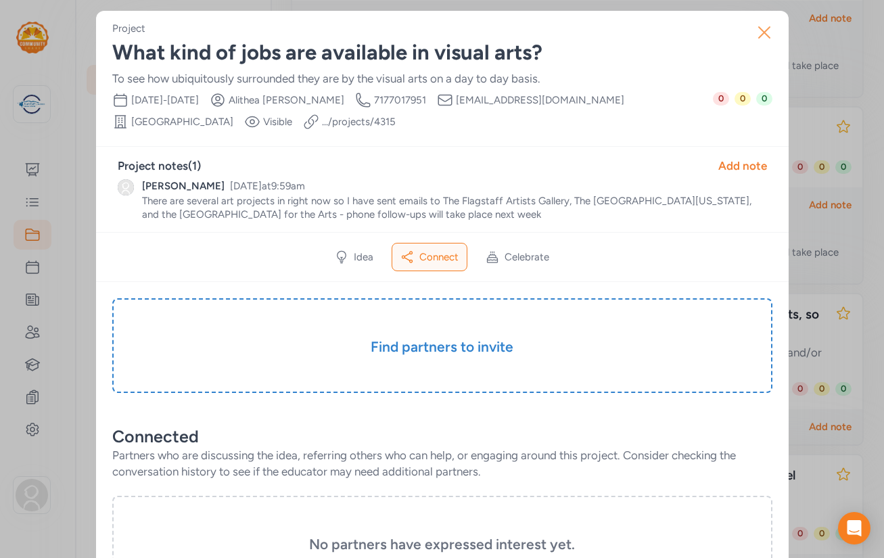
click at [765, 36] on icon "button" at bounding box center [765, 33] width 22 height 22
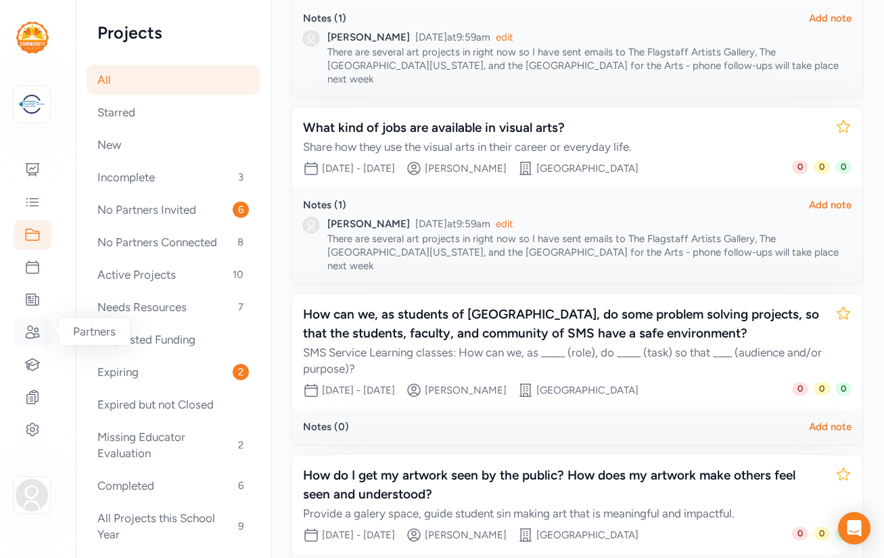
click at [31, 330] on icon at bounding box center [33, 332] width 14 height 12
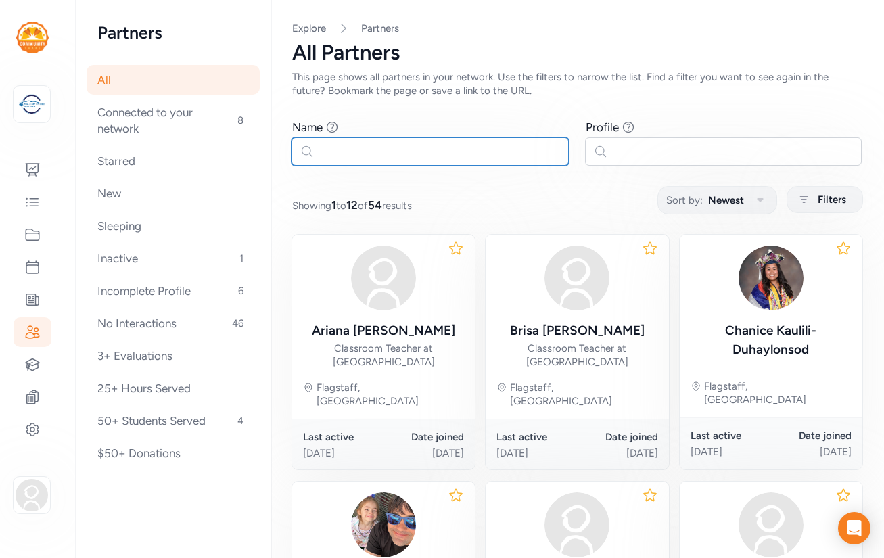
click at [400, 145] on input "text" at bounding box center [430, 151] width 277 height 28
paste input "Chanice Kaulili-Duhaylonsod"
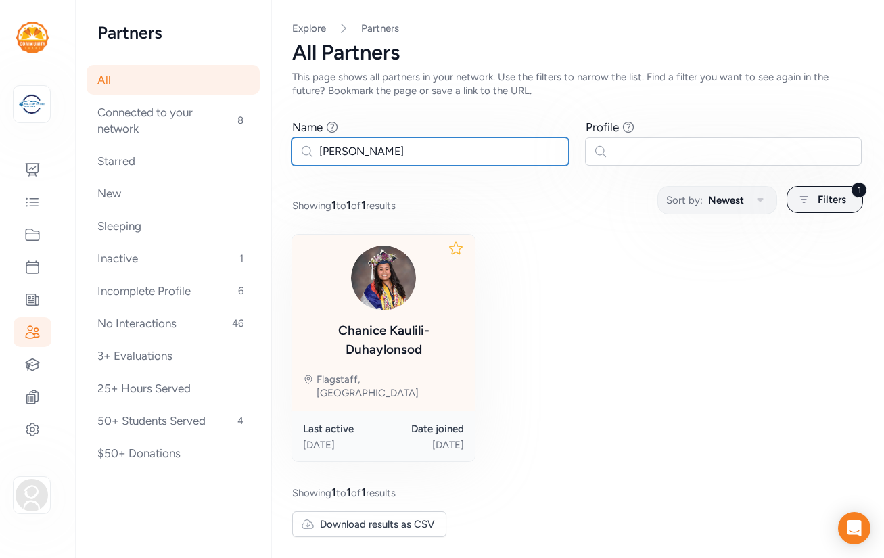
type input "Chanice Kaulili-Duhaylonsod"
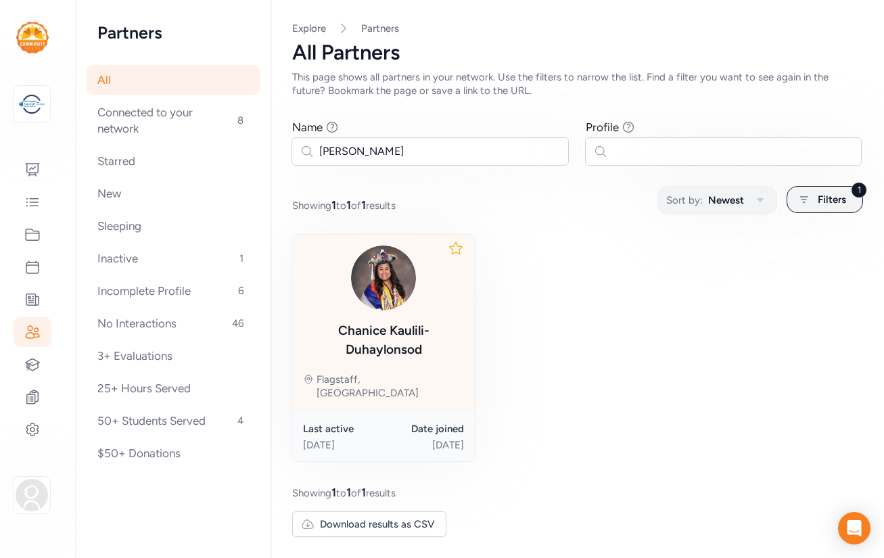
click at [386, 283] on img at bounding box center [383, 278] width 65 height 65
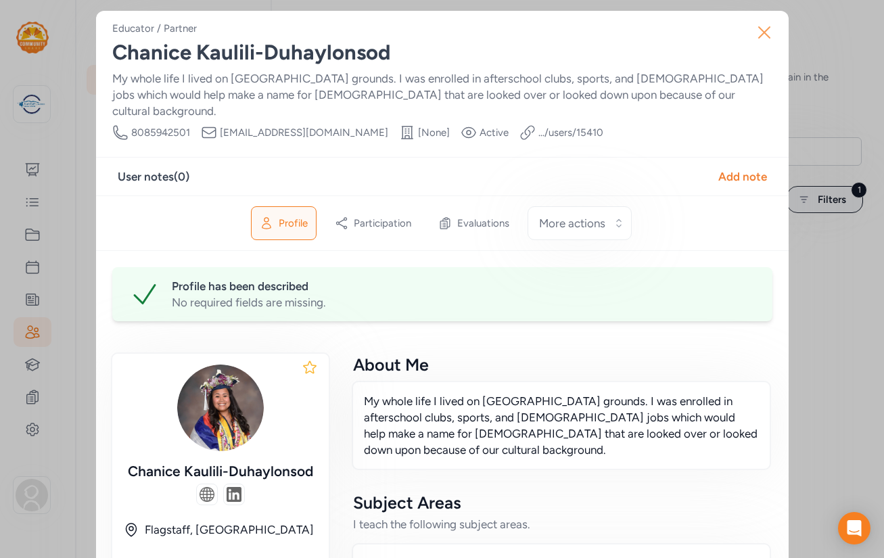
click at [764, 32] on icon "button" at bounding box center [764, 32] width 11 height 11
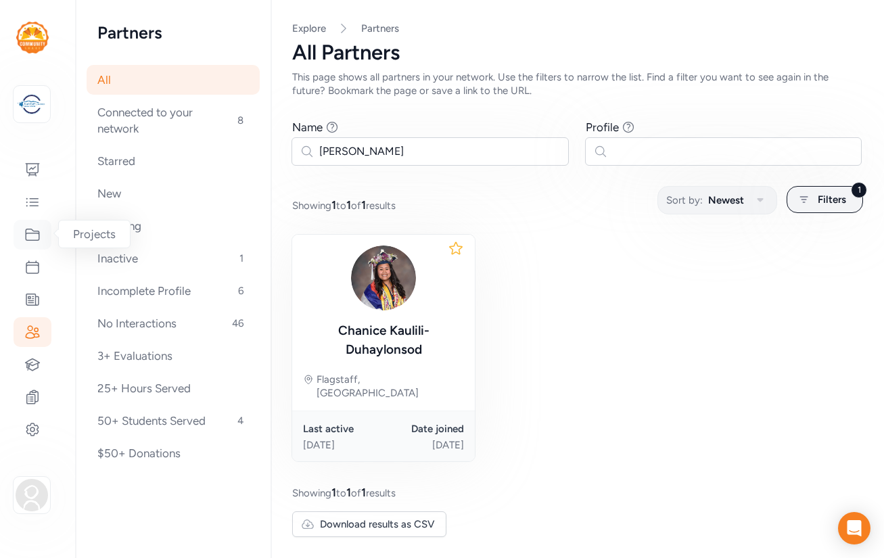
click at [35, 237] on icon at bounding box center [32, 235] width 16 height 16
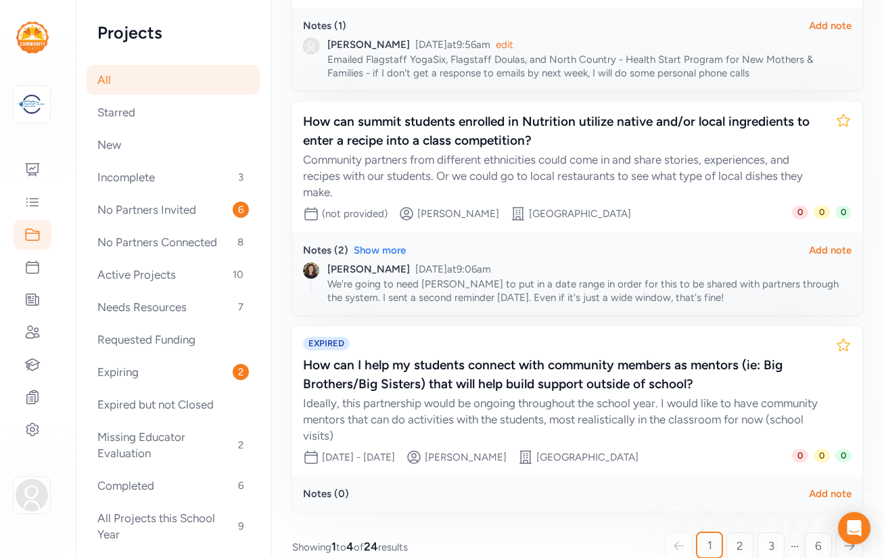
scroll to position [590, 0]
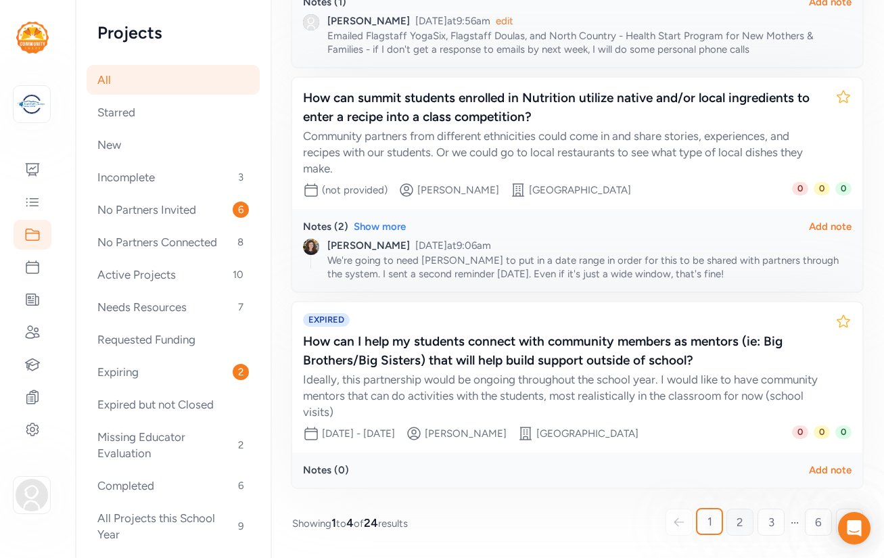
click at [741, 517] on span "2" at bounding box center [740, 522] width 7 height 16
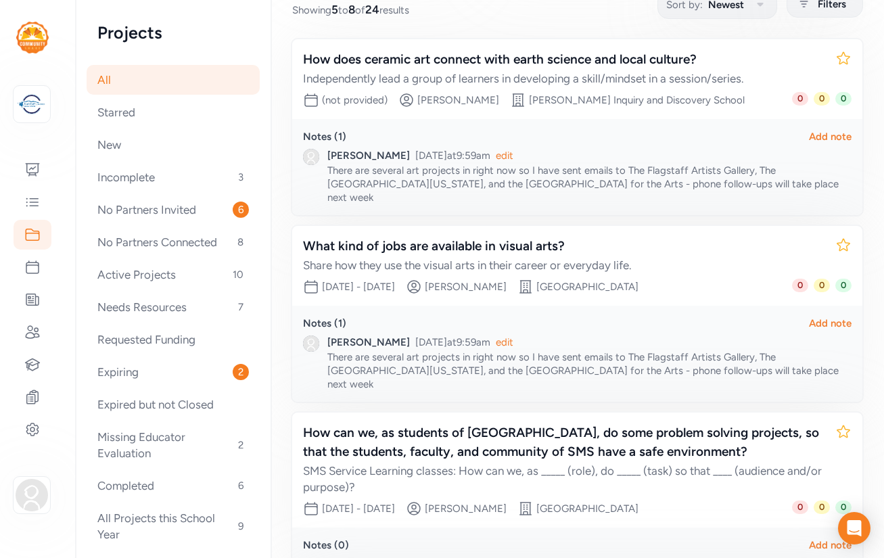
scroll to position [187, 0]
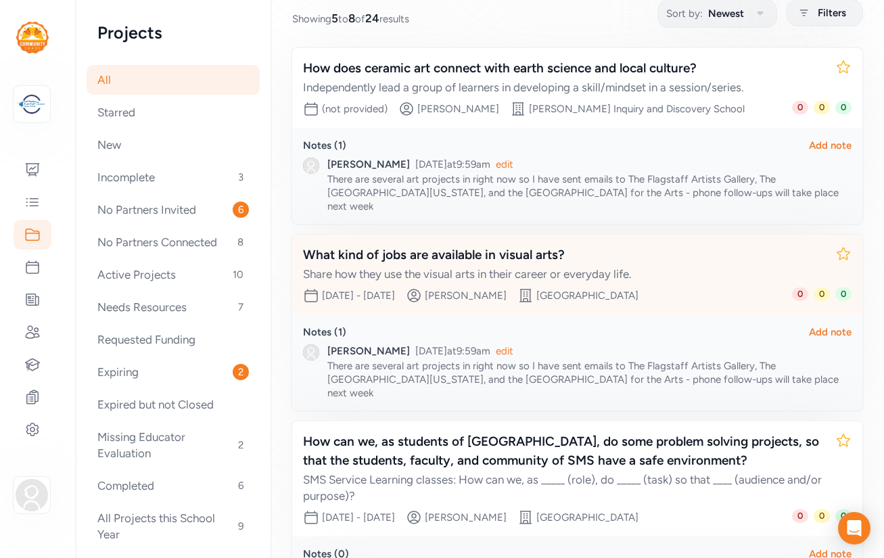
click at [522, 246] on div "What kind of jobs are available in visual arts?" at bounding box center [564, 255] width 522 height 19
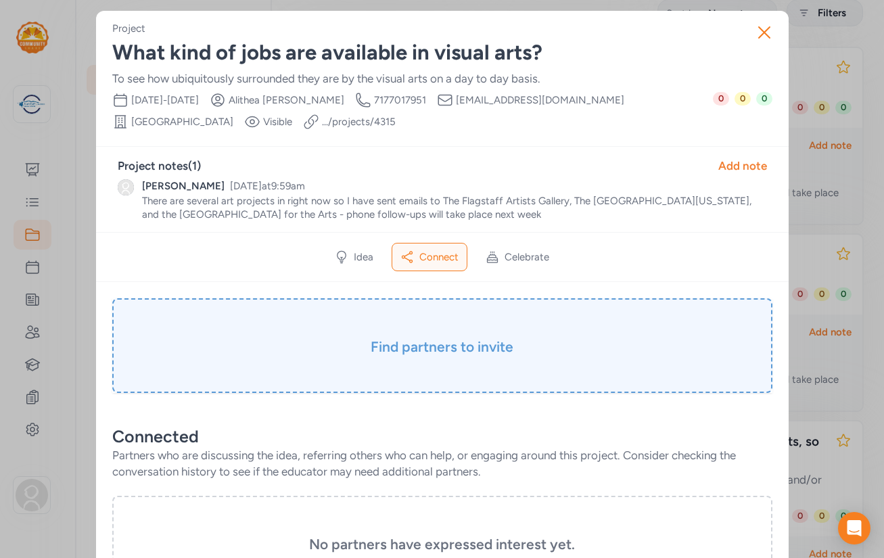
click at [421, 347] on h3 "Find partners to invite" at bounding box center [442, 347] width 593 height 19
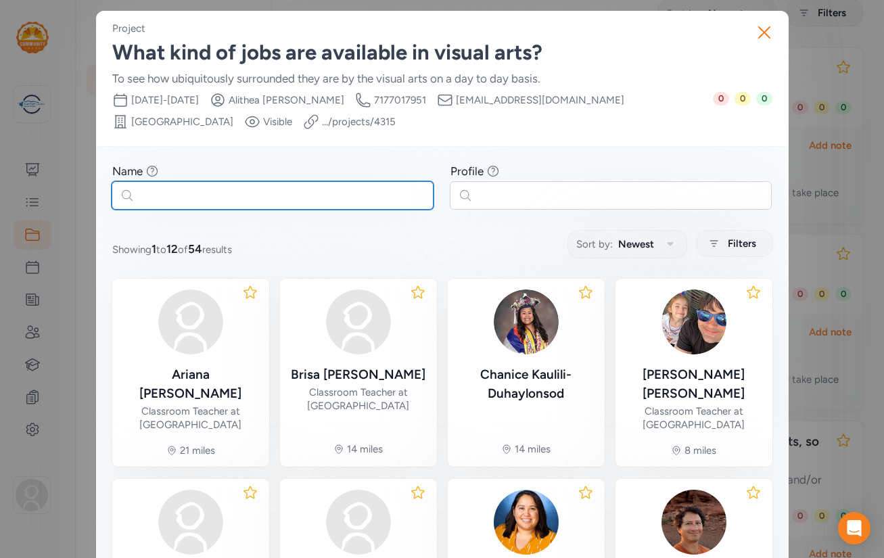
click at [290, 203] on input "text" at bounding box center [273, 195] width 322 height 28
paste input "Chanice Kaulili-Duhaylonsod"
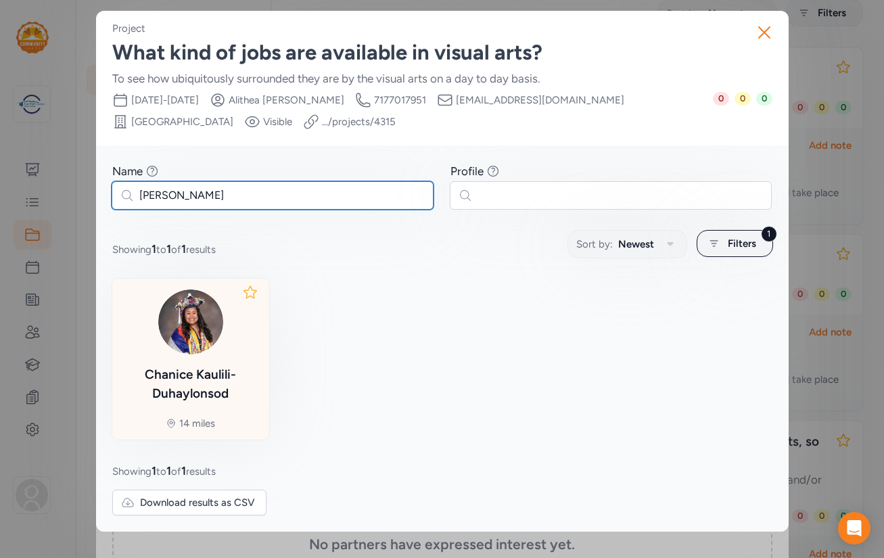
type input "Chanice Kaulili-Duhaylonsod"
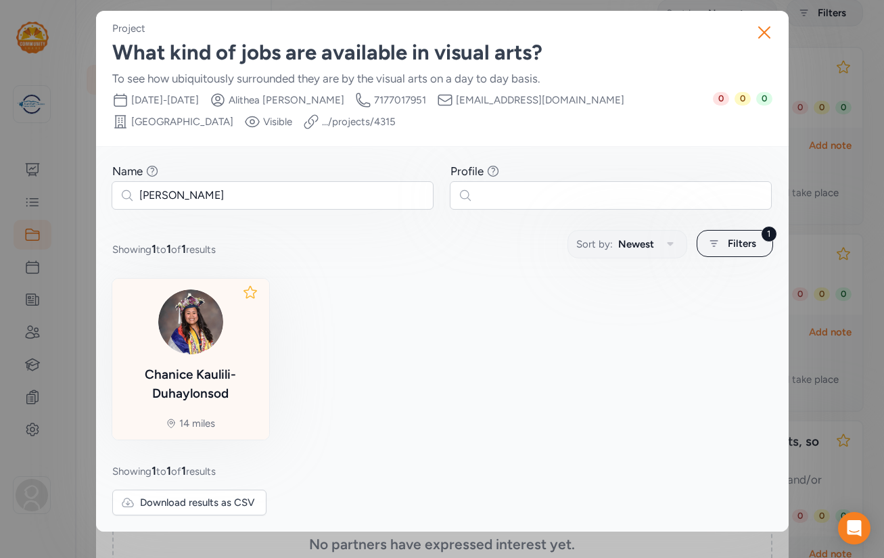
click at [193, 333] on img at bounding box center [190, 322] width 65 height 65
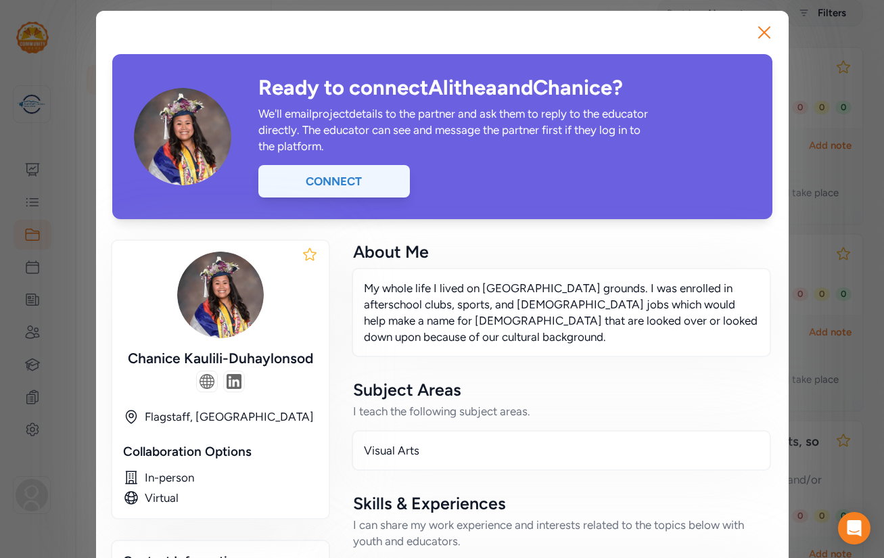
click at [369, 177] on div "Connect" at bounding box center [334, 181] width 152 height 32
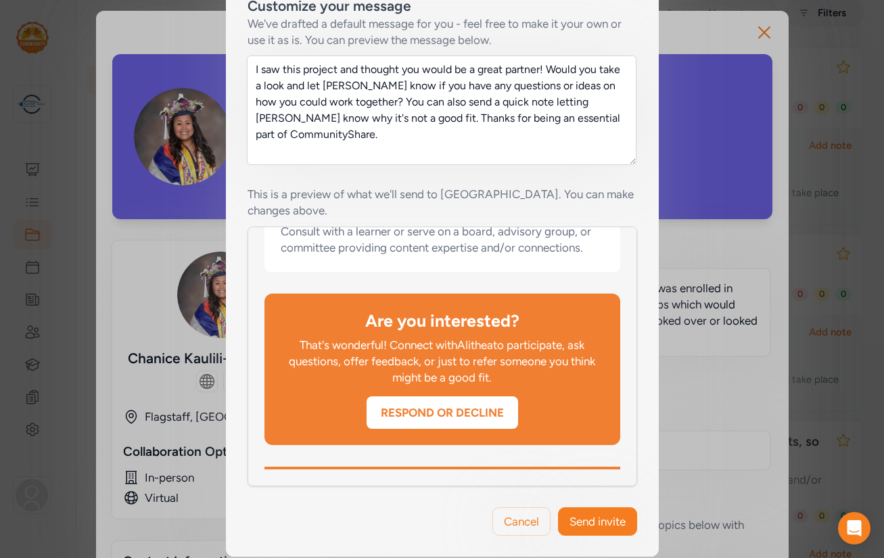
scroll to position [289, 0]
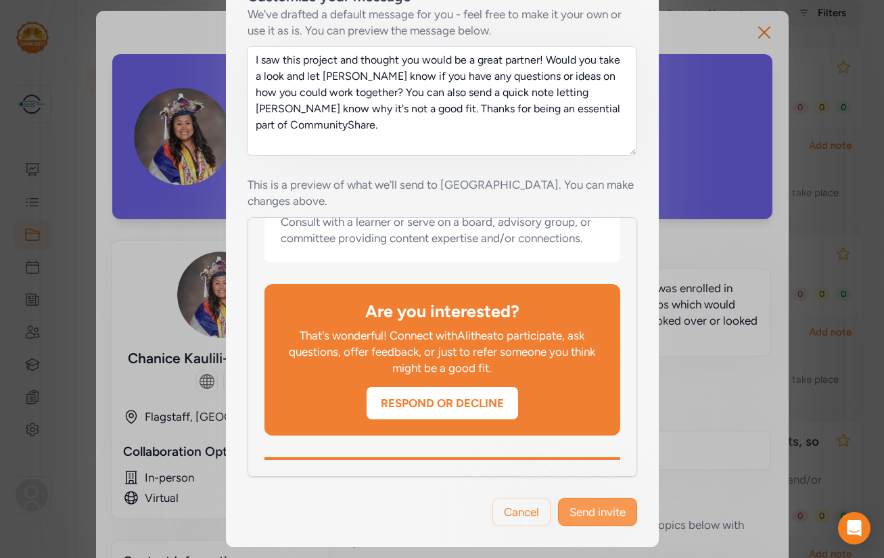
click at [605, 511] on span "Send invite" at bounding box center [598, 512] width 56 height 16
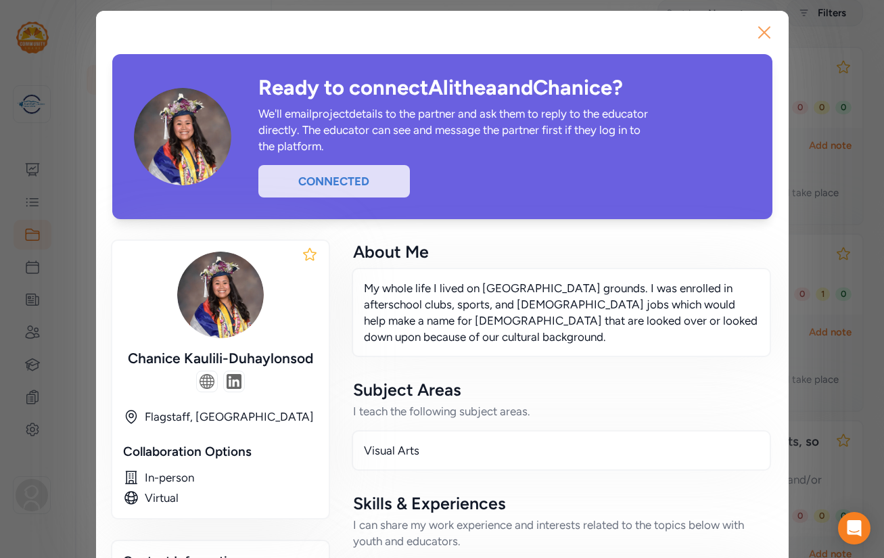
click at [765, 32] on icon "button" at bounding box center [765, 33] width 22 height 22
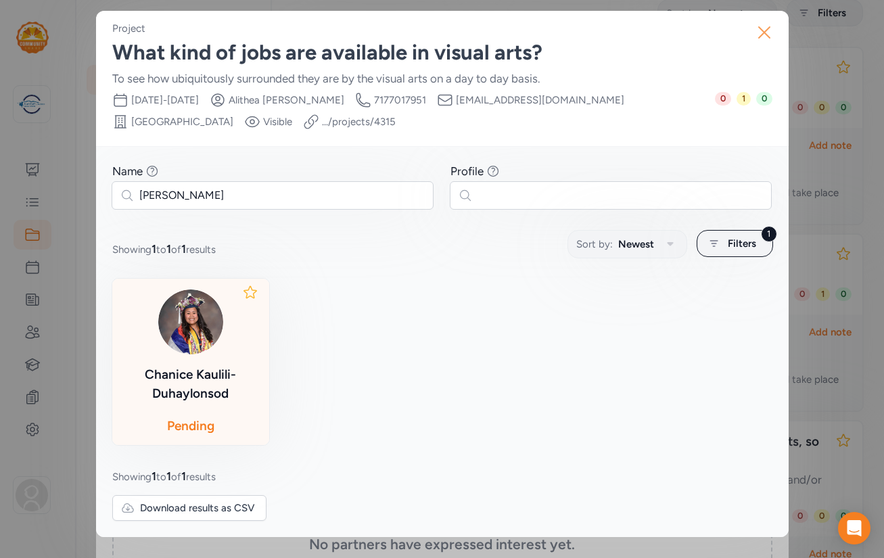
click at [766, 30] on icon "button" at bounding box center [764, 32] width 11 height 11
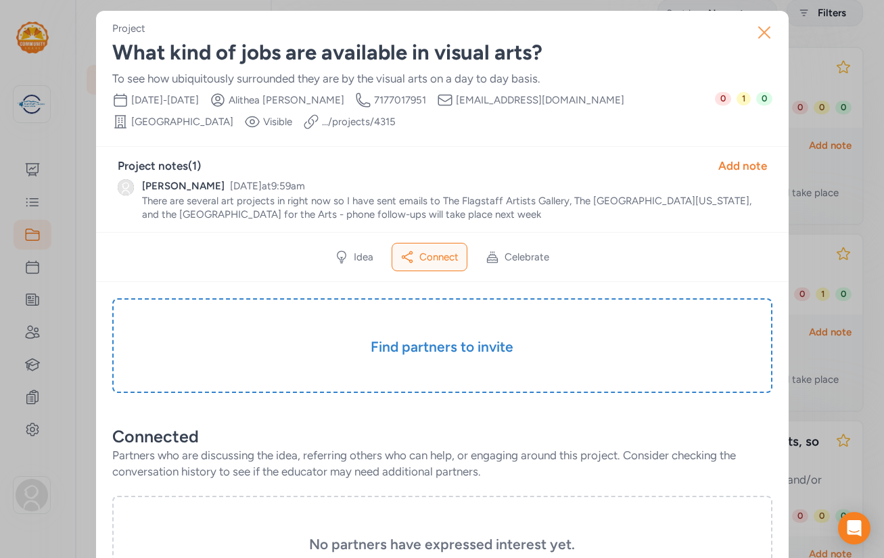
click at [761, 29] on icon "button" at bounding box center [764, 32] width 11 height 11
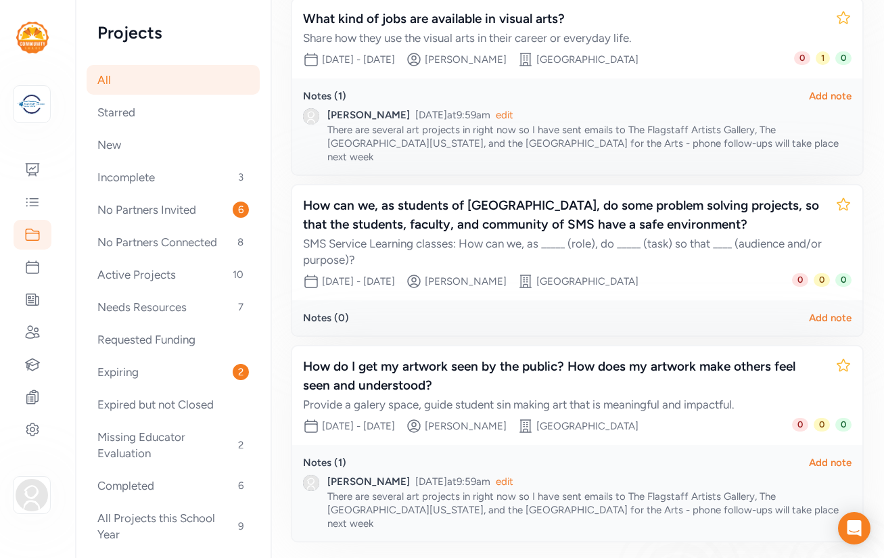
scroll to position [436, 0]
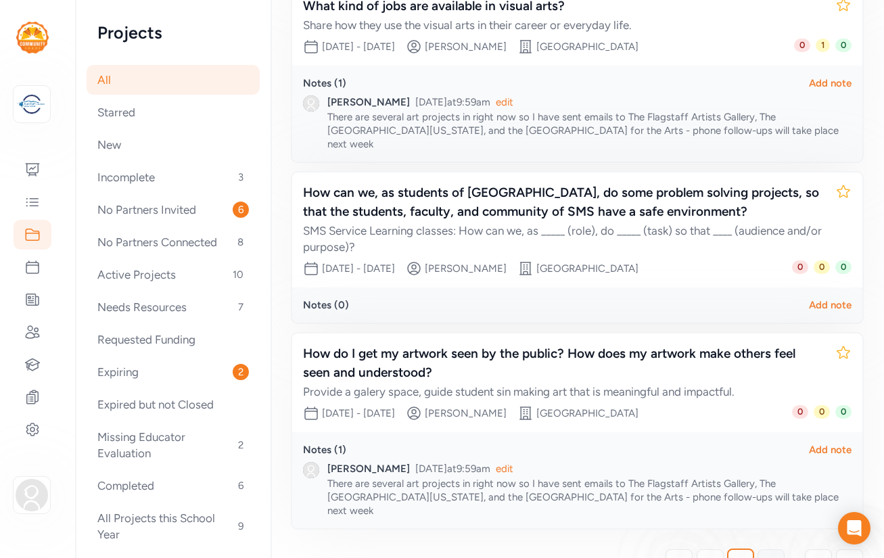
click at [771, 555] on span "3" at bounding box center [771, 563] width 6 height 16
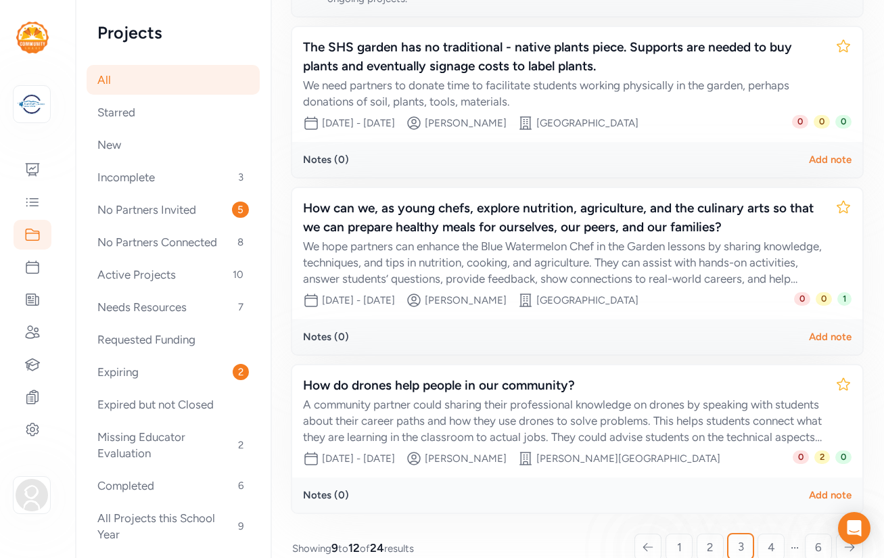
scroll to position [457, 0]
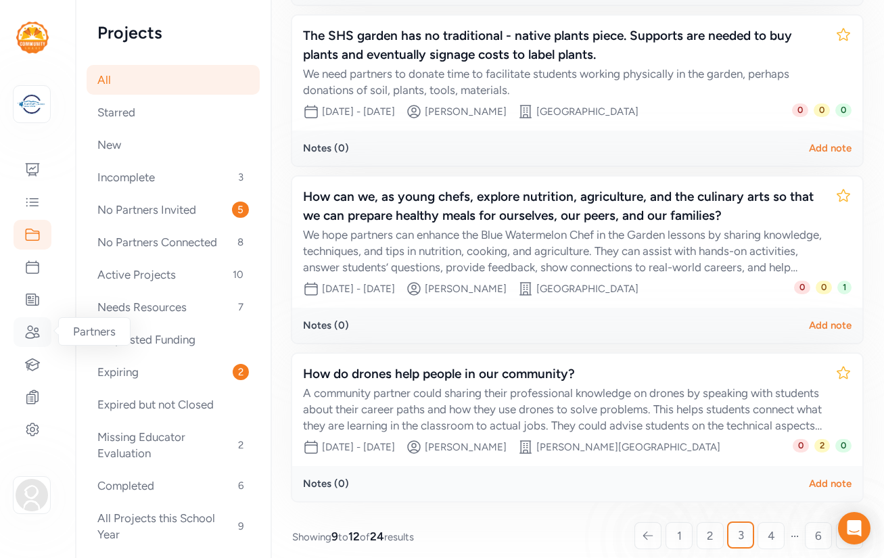
click at [34, 332] on icon at bounding box center [32, 332] width 16 height 16
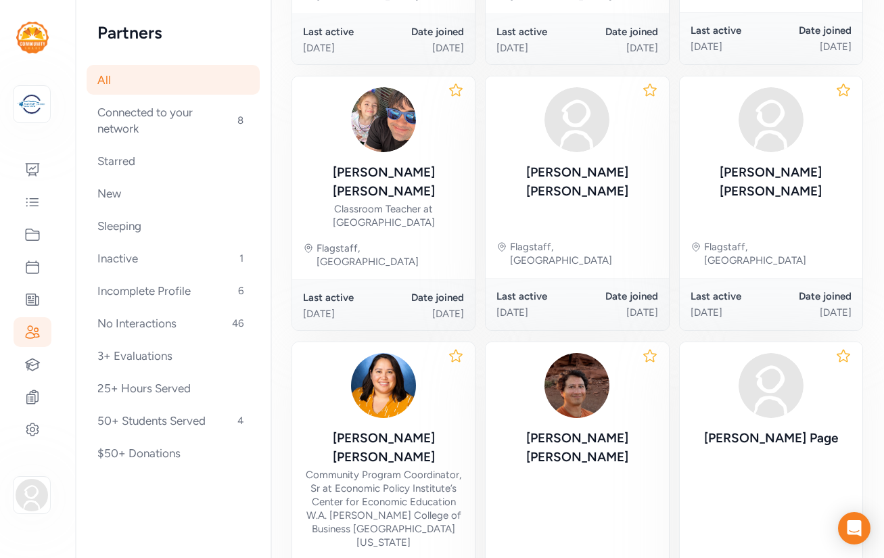
scroll to position [411, 0]
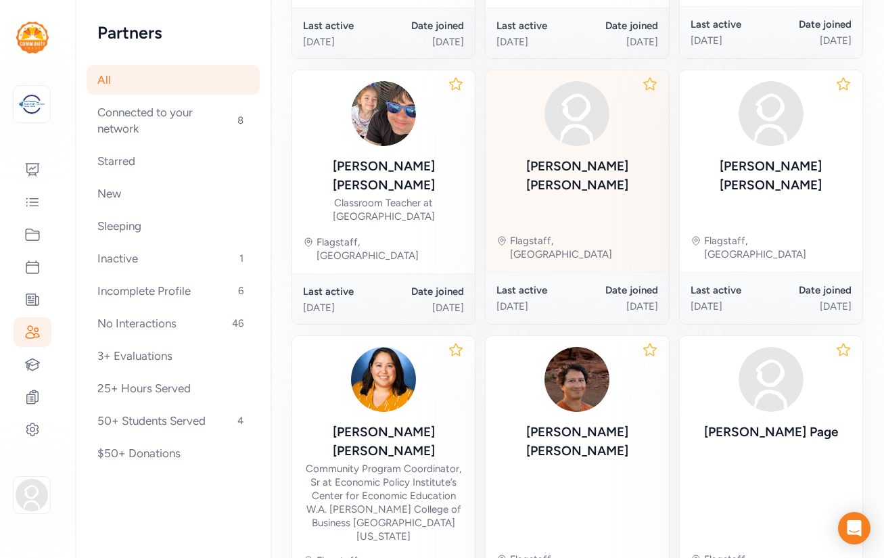
click at [567, 173] on div "Miguel Fernandez Flagstaff, AZ" at bounding box center [577, 171] width 183 height 202
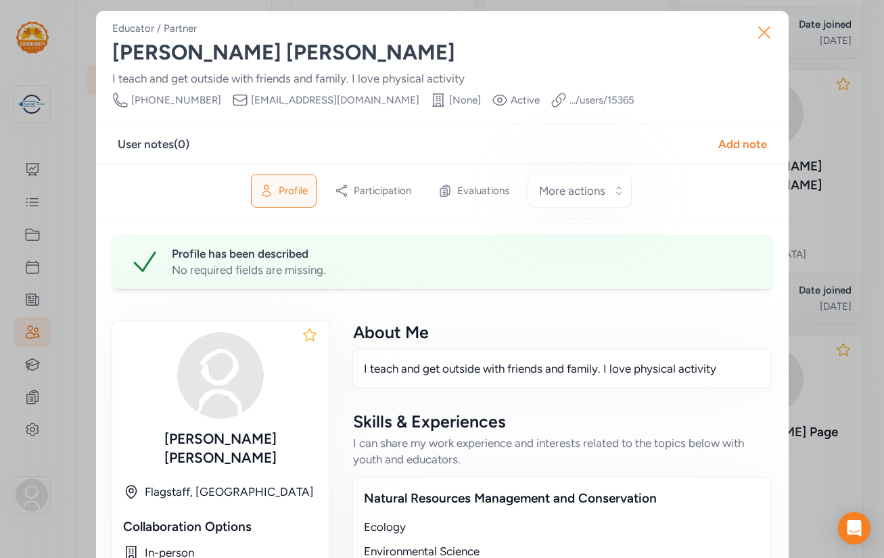
click at [760, 32] on icon "button" at bounding box center [765, 33] width 22 height 22
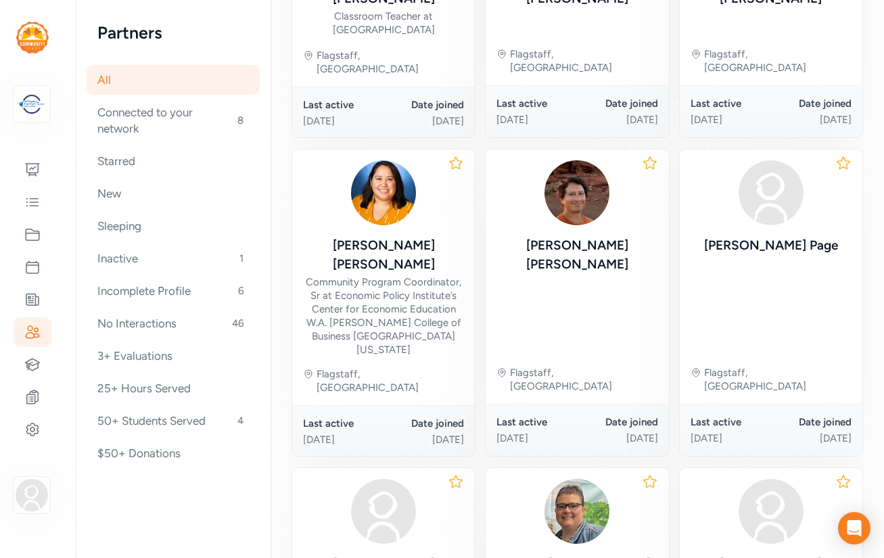
scroll to position [622, 0]
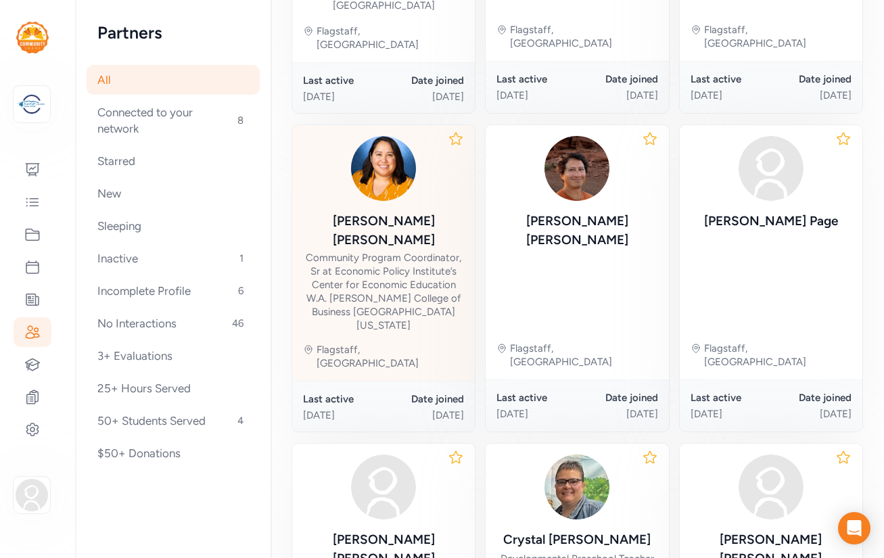
click at [392, 251] on div "Community Program Coordinator, Sr at Economic Policy Institute’s Center for Eco…" at bounding box center [383, 291] width 161 height 81
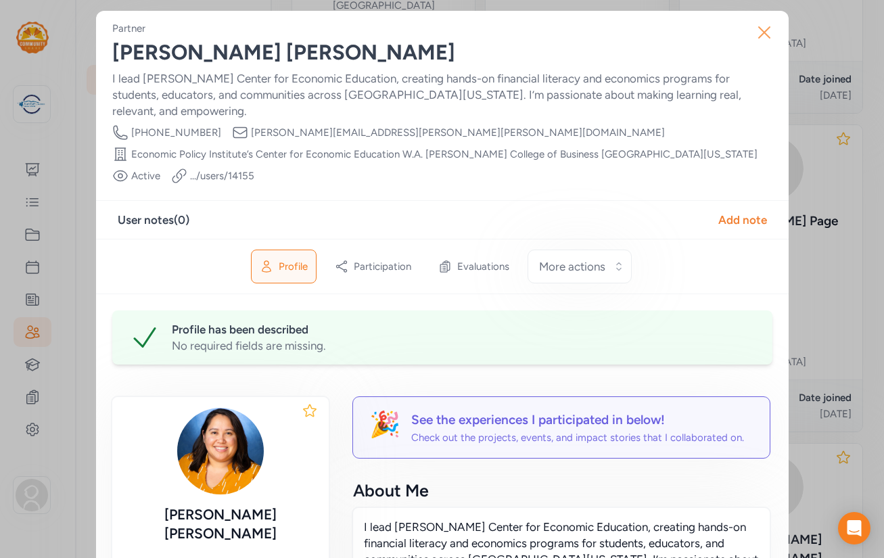
click at [762, 32] on icon "button" at bounding box center [765, 33] width 22 height 22
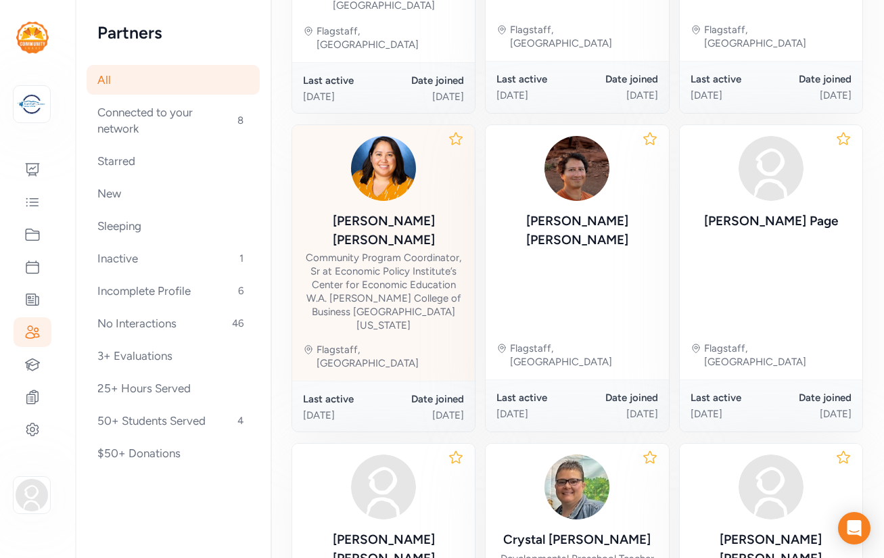
click at [413, 212] on div "Danielle Bonfig" at bounding box center [383, 231] width 161 height 38
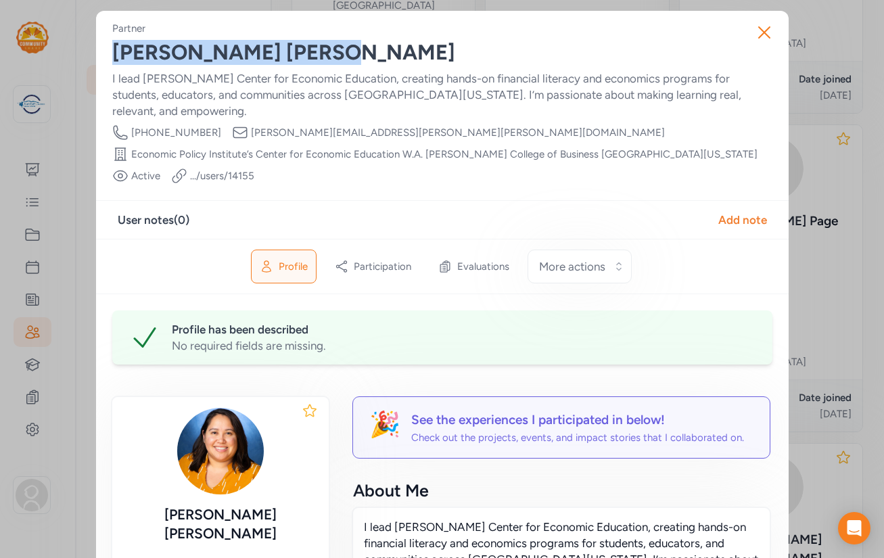
drag, startPoint x: 262, startPoint y: 55, endPoint x: 109, endPoint y: 60, distance: 152.9
copy div "Danielle Bonfig"
click at [764, 29] on icon "button" at bounding box center [765, 33] width 22 height 22
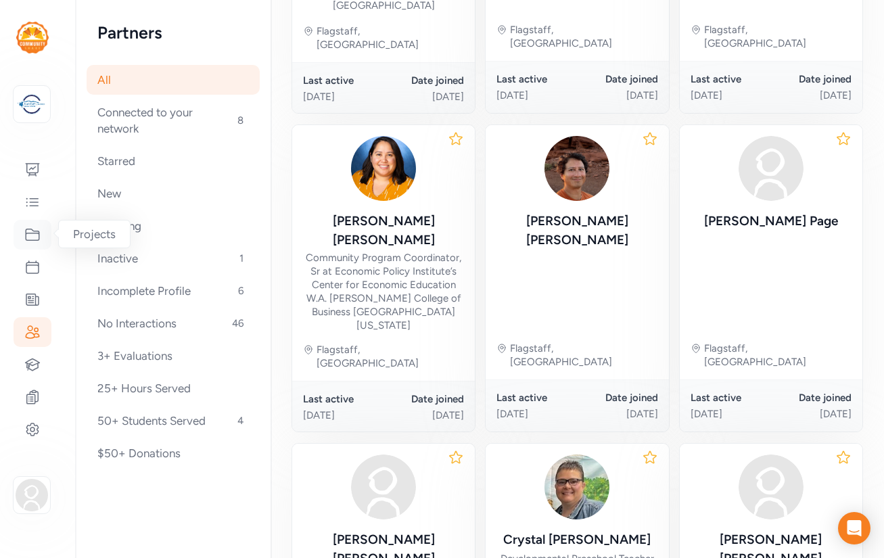
click at [34, 232] on icon at bounding box center [32, 235] width 16 height 16
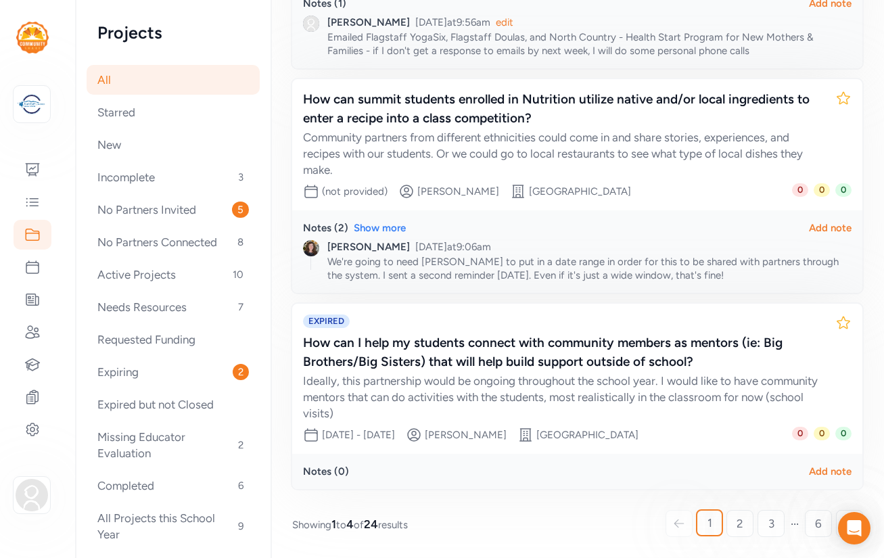
scroll to position [590, 0]
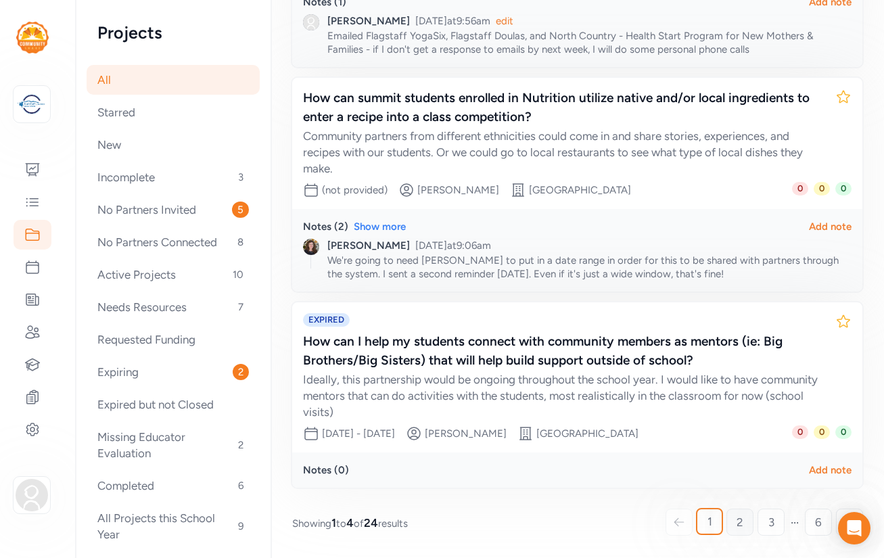
click at [742, 523] on span "2" at bounding box center [740, 522] width 7 height 16
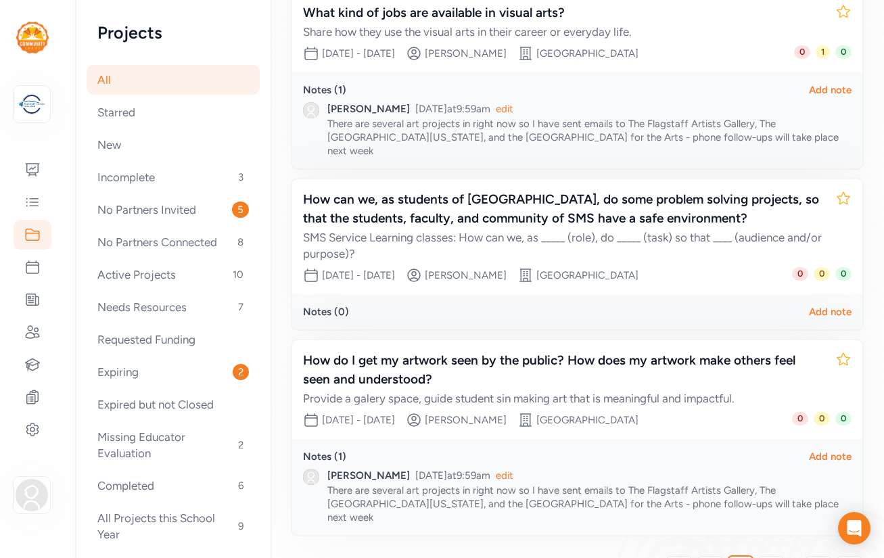
scroll to position [436, 0]
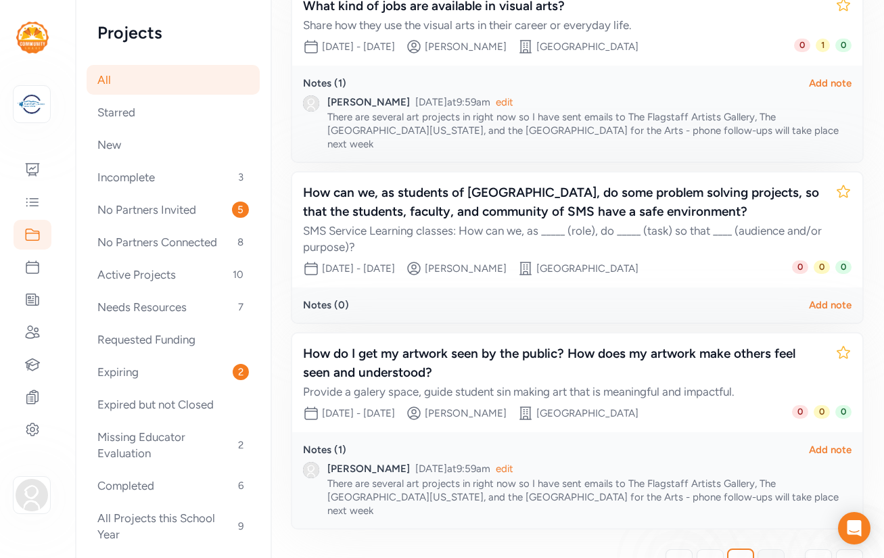
click at [771, 555] on span "3" at bounding box center [771, 563] width 6 height 16
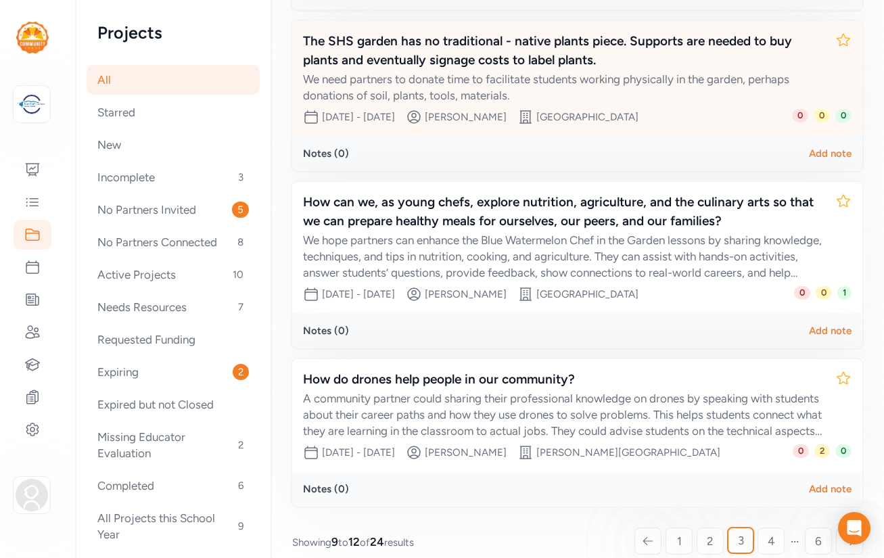
scroll to position [457, 0]
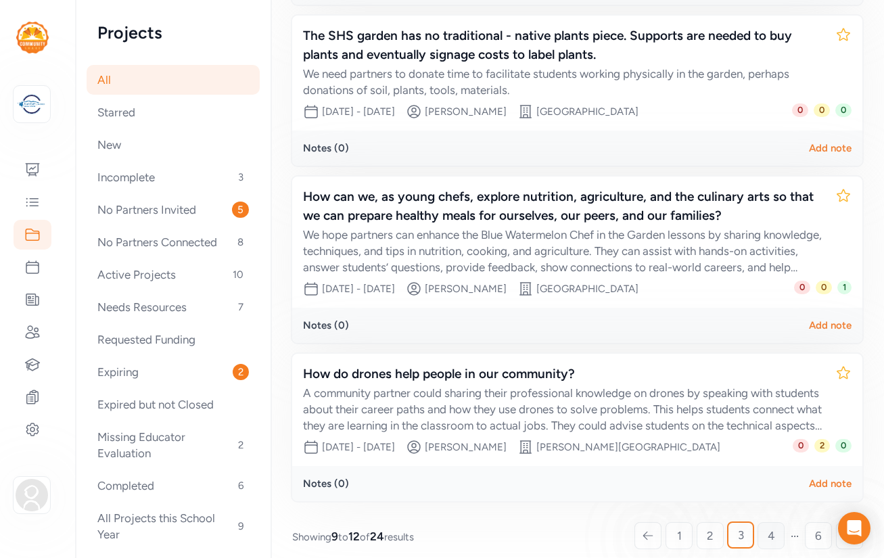
click at [770, 528] on span "4" at bounding box center [771, 536] width 7 height 16
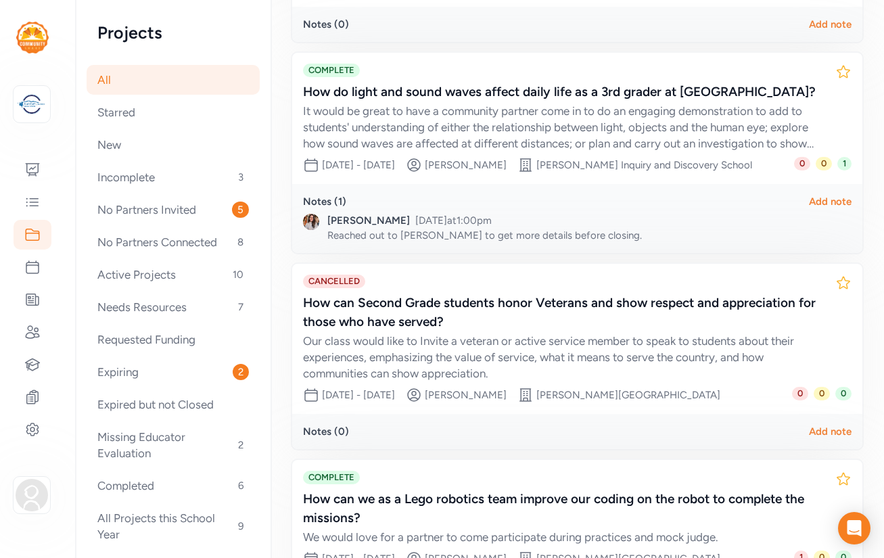
scroll to position [433, 0]
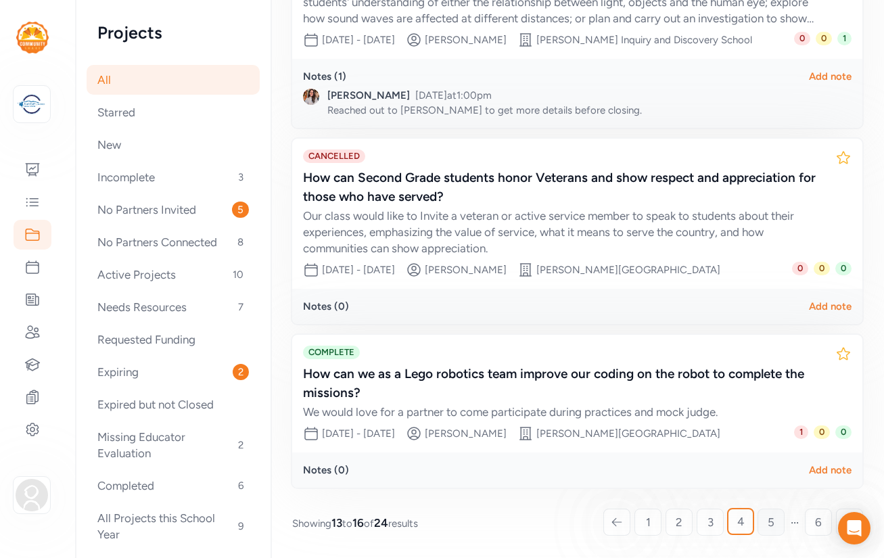
click at [770, 522] on span "5" at bounding box center [771, 522] width 7 height 16
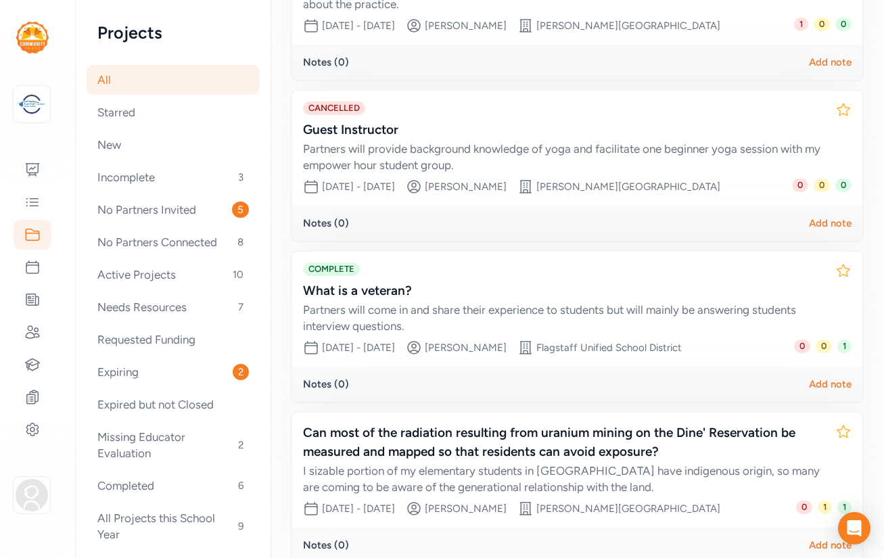
scroll to position [380, 0]
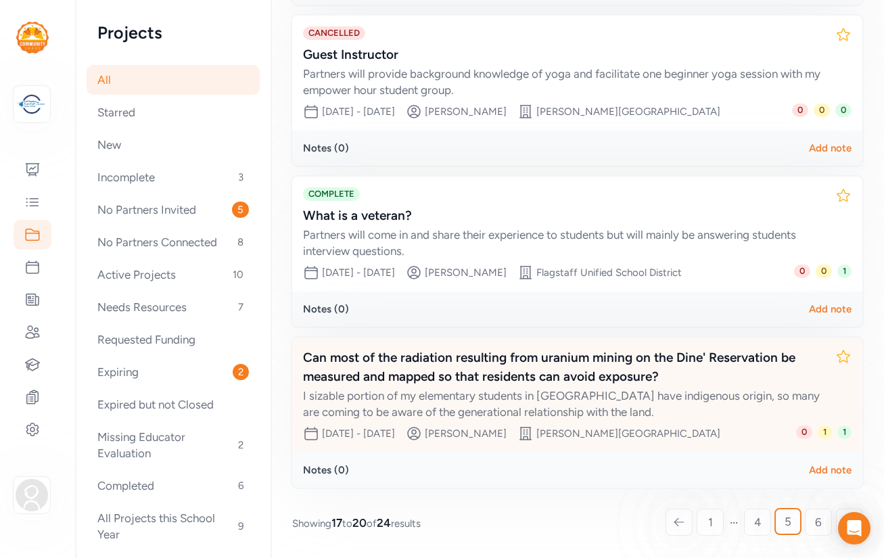
click at [670, 356] on div "Can most of the radiation resulting from uranium mining on the Dine' Reservatio…" at bounding box center [564, 367] width 522 height 38
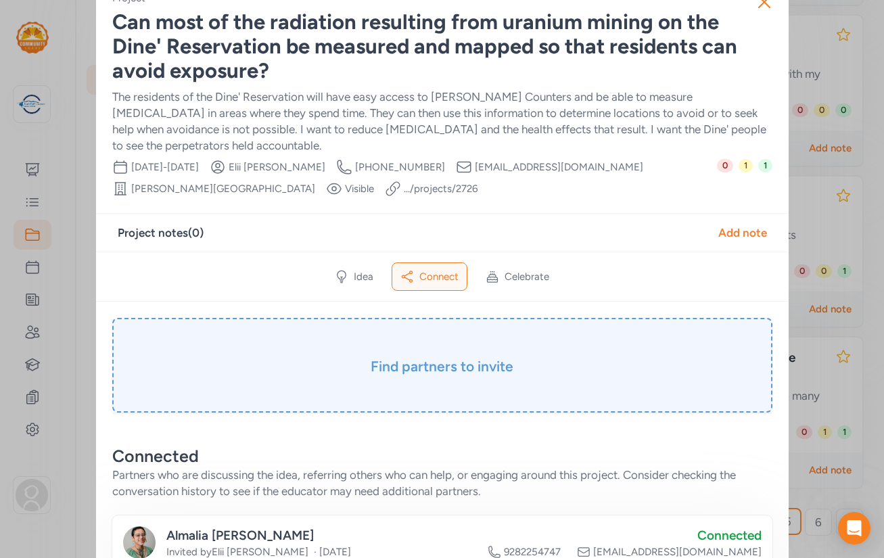
scroll to position [7, 0]
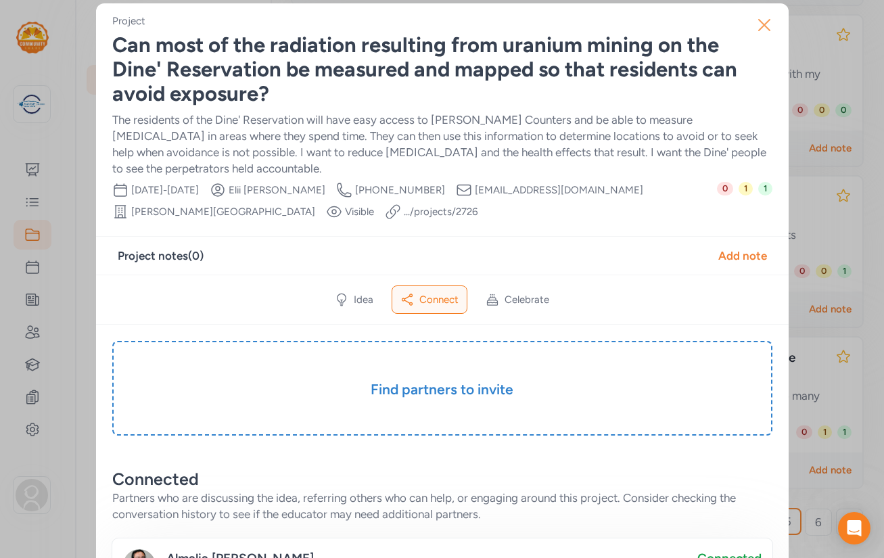
click at [766, 27] on icon "button" at bounding box center [764, 25] width 11 height 11
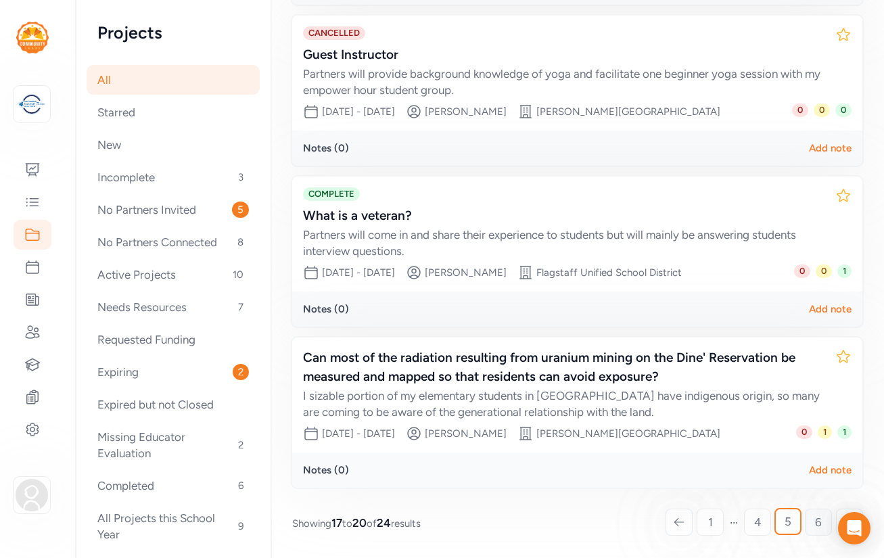
click at [819, 523] on span "6" at bounding box center [818, 522] width 7 height 16
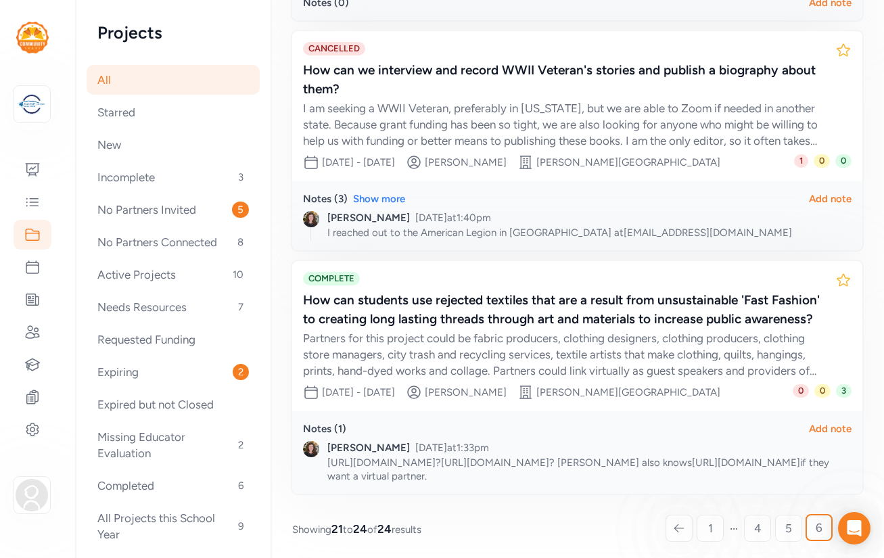
scroll to position [570, 0]
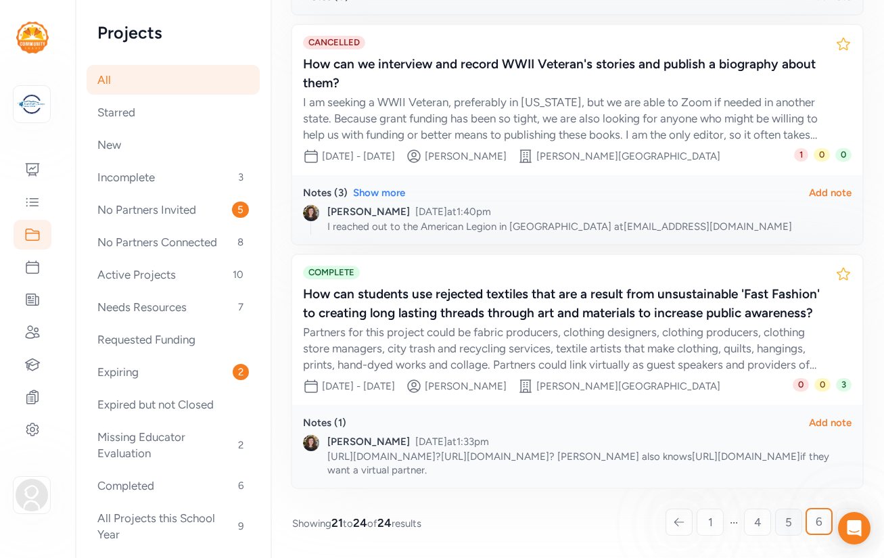
click at [789, 525] on span "5" at bounding box center [788, 522] width 7 height 16
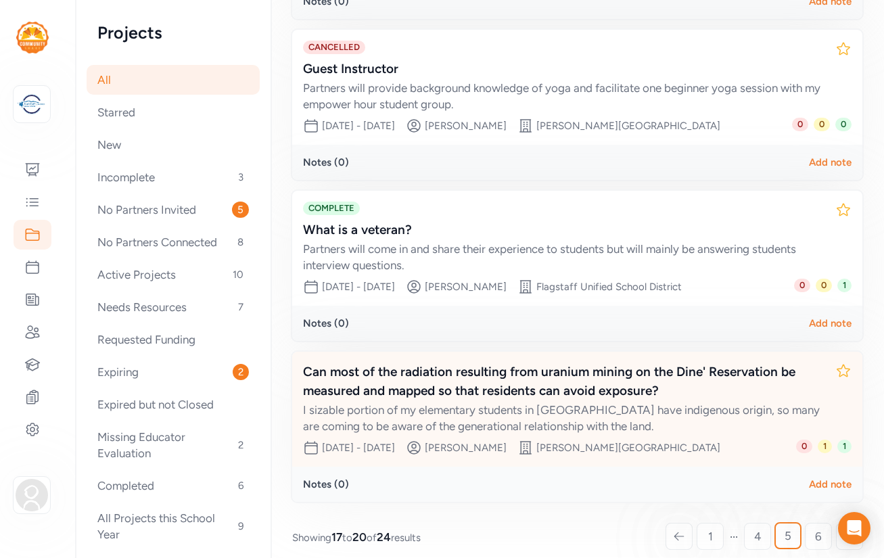
scroll to position [380, 0]
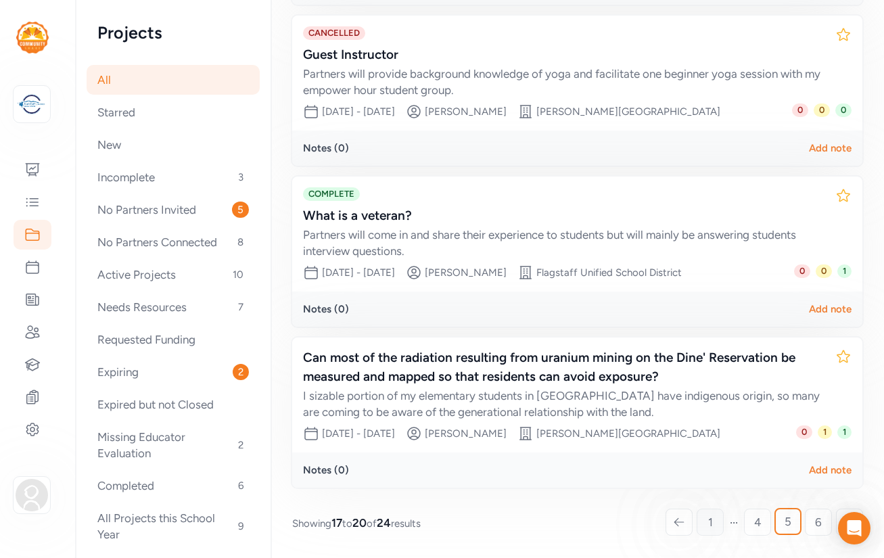
click at [710, 528] on span "1" at bounding box center [710, 522] width 5 height 16
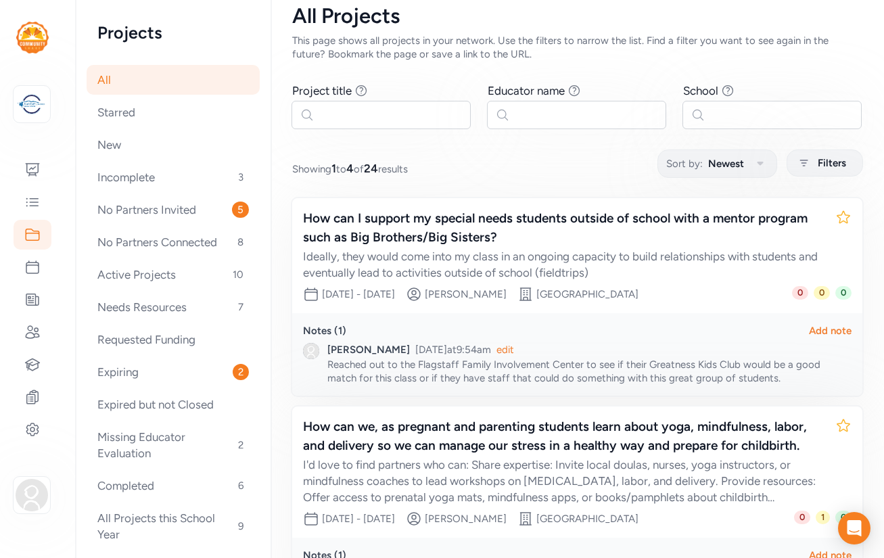
scroll to position [6, 0]
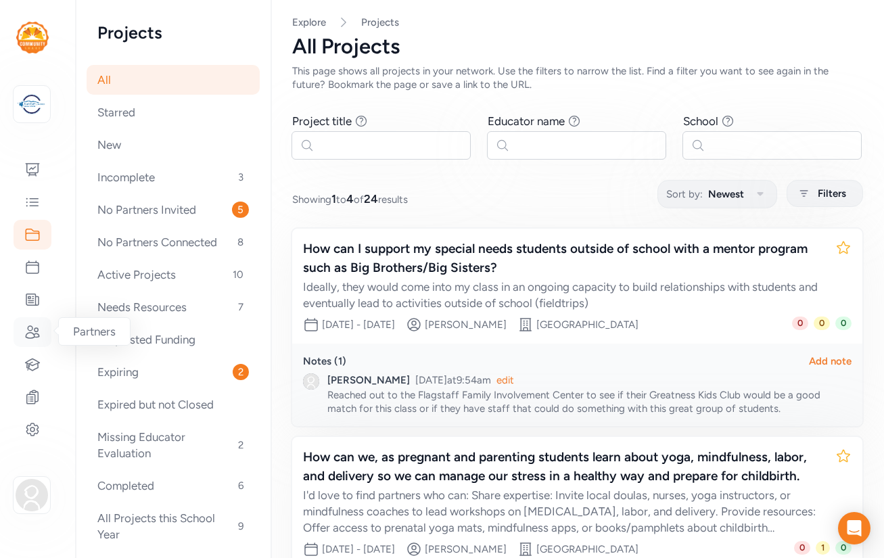
click at [31, 334] on icon at bounding box center [32, 332] width 16 height 16
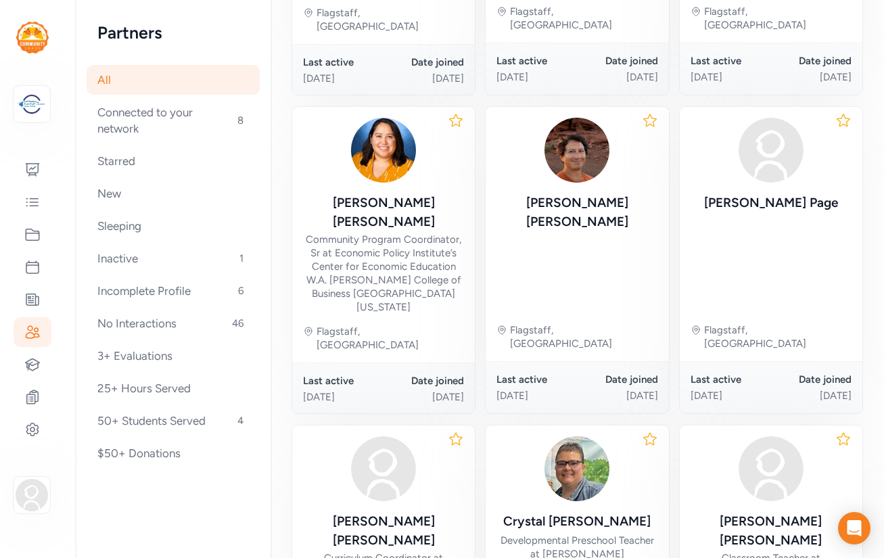
scroll to position [648, 0]
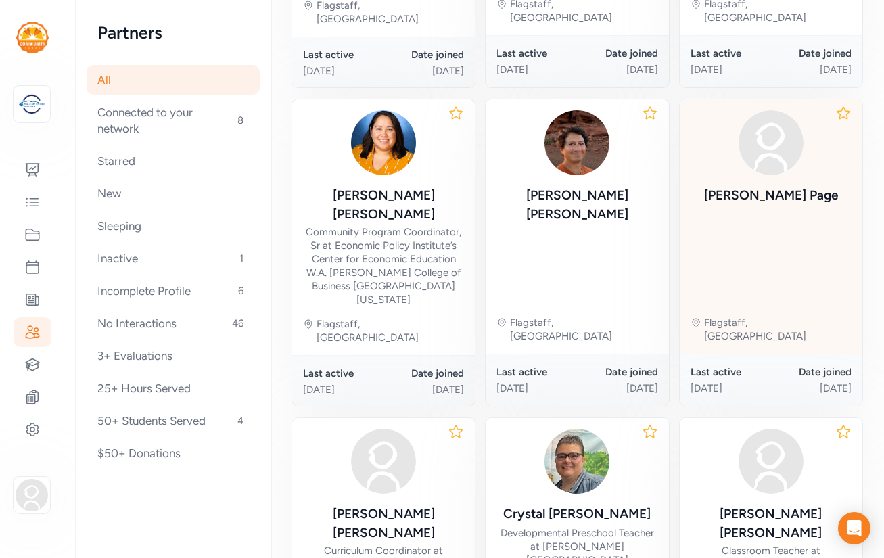
click at [764, 198] on div "Kristin Page Flagstaff, AZ" at bounding box center [771, 226] width 183 height 254
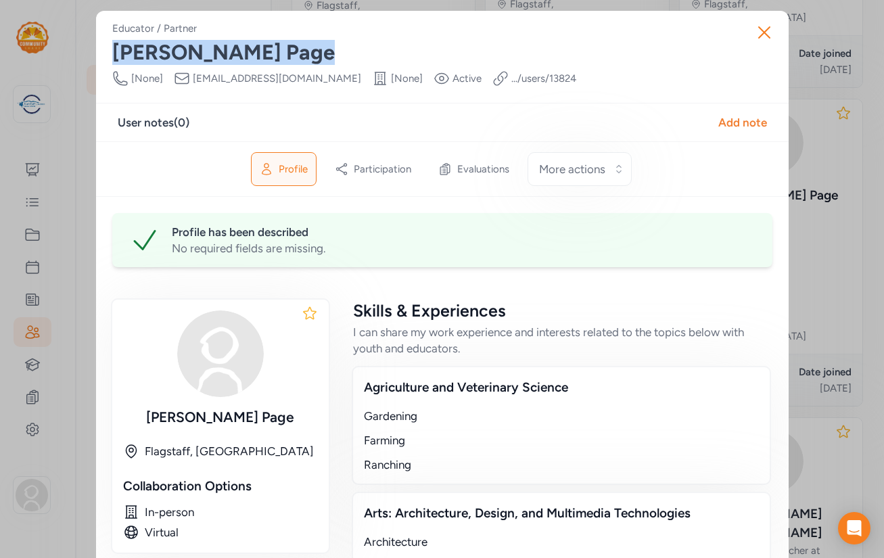
drag, startPoint x: 235, startPoint y: 52, endPoint x: 108, endPoint y: 53, distance: 127.9
click at [108, 53] on div "Educator / Partner Kristin Page Phone Number [None] Email kpage@fusd1.org Schoo…" at bounding box center [442, 466] width 693 height 911
copy div "Kristin Page"
click at [763, 31] on icon "button" at bounding box center [764, 32] width 11 height 11
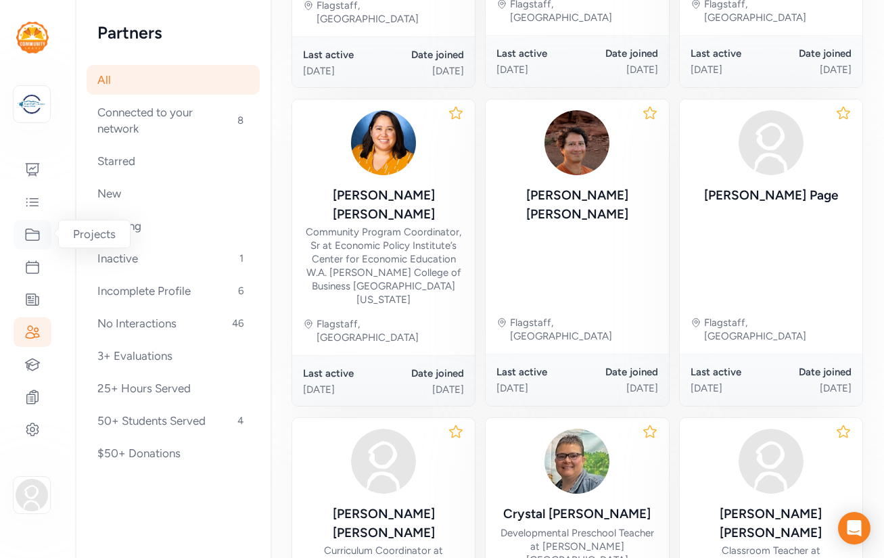
click at [33, 241] on icon at bounding box center [32, 235] width 16 height 16
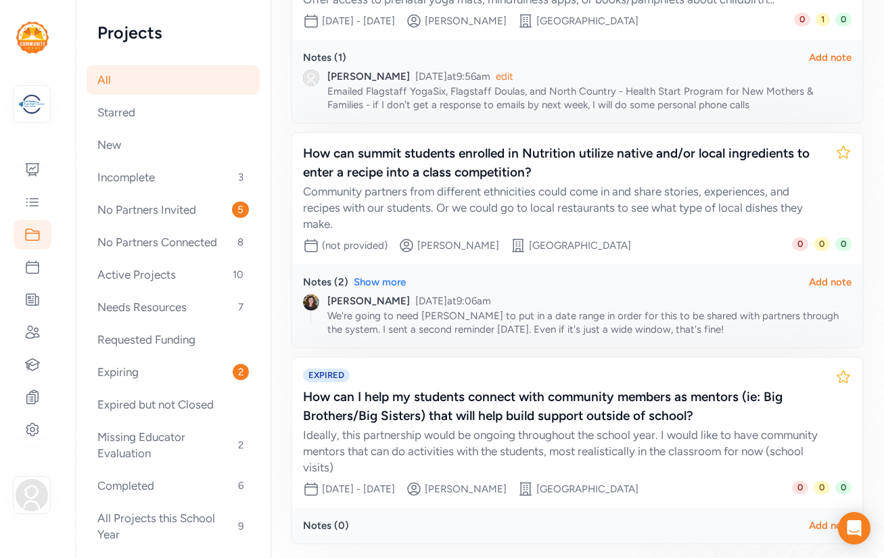
scroll to position [590, 0]
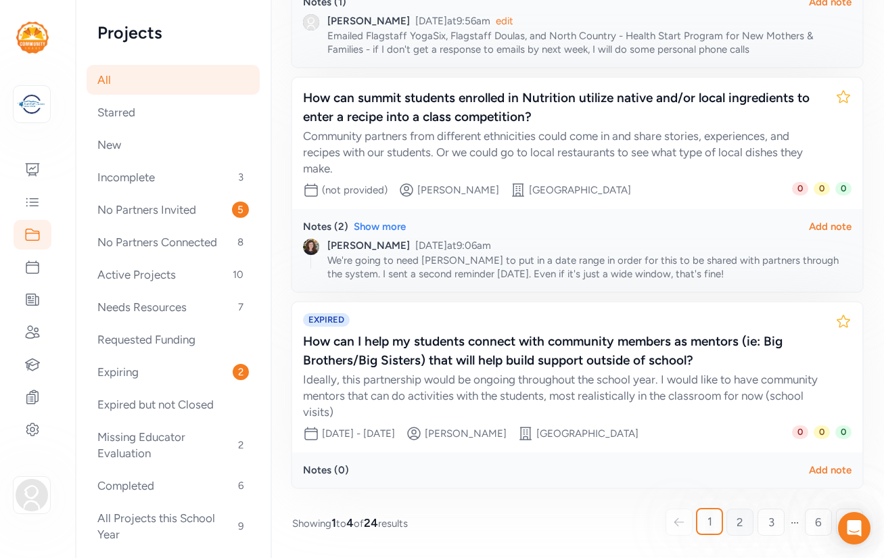
click at [737, 523] on span "2" at bounding box center [740, 522] width 7 height 16
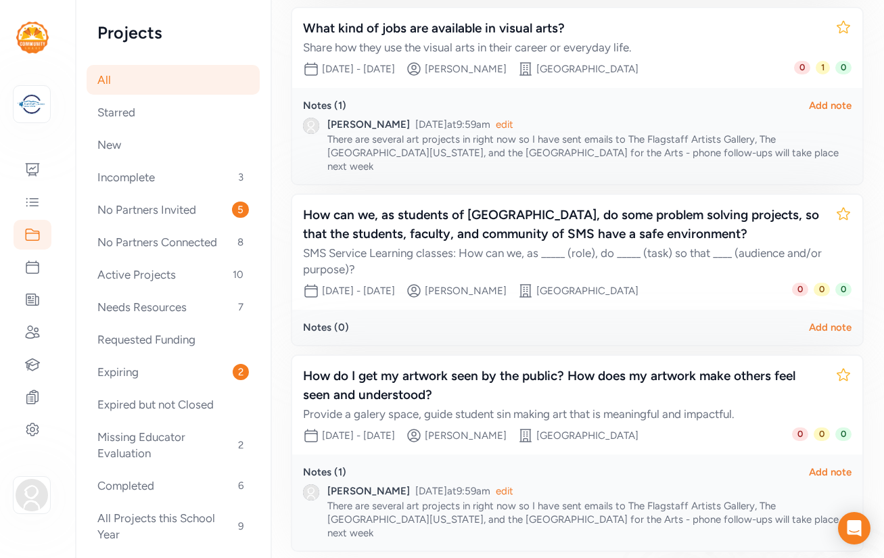
scroll to position [436, 0]
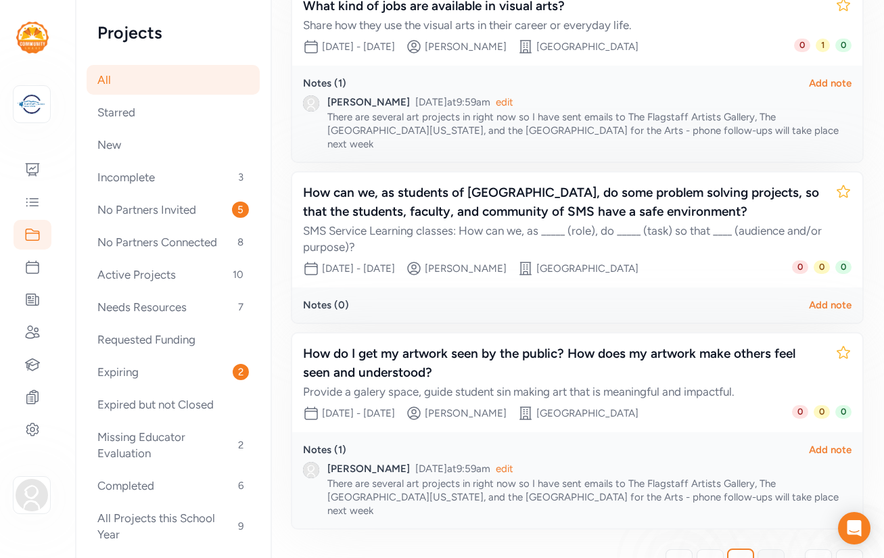
click at [773, 555] on span "3" at bounding box center [771, 563] width 6 height 16
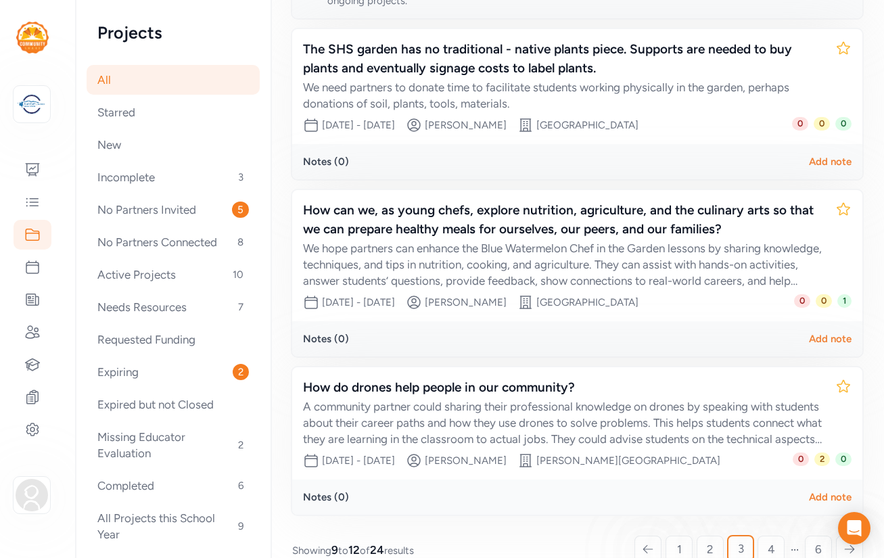
scroll to position [457, 0]
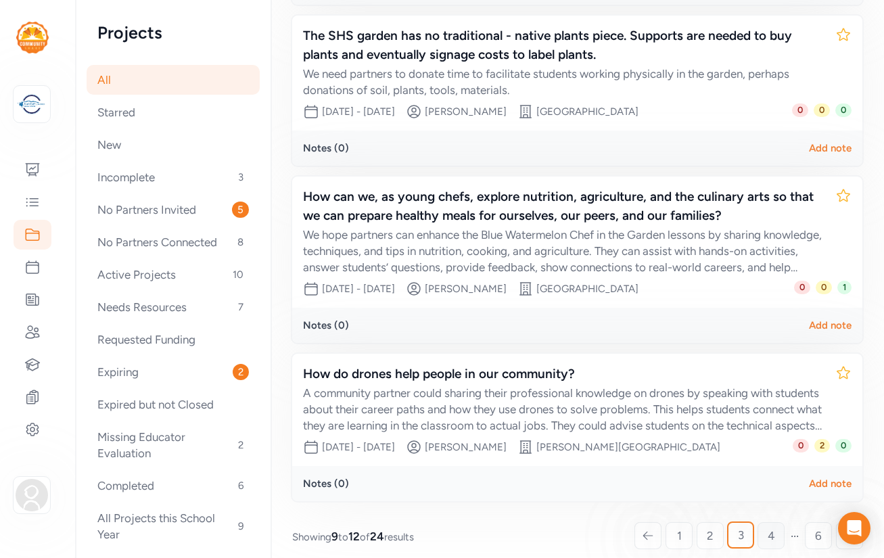
click at [769, 528] on span "4" at bounding box center [771, 536] width 7 height 16
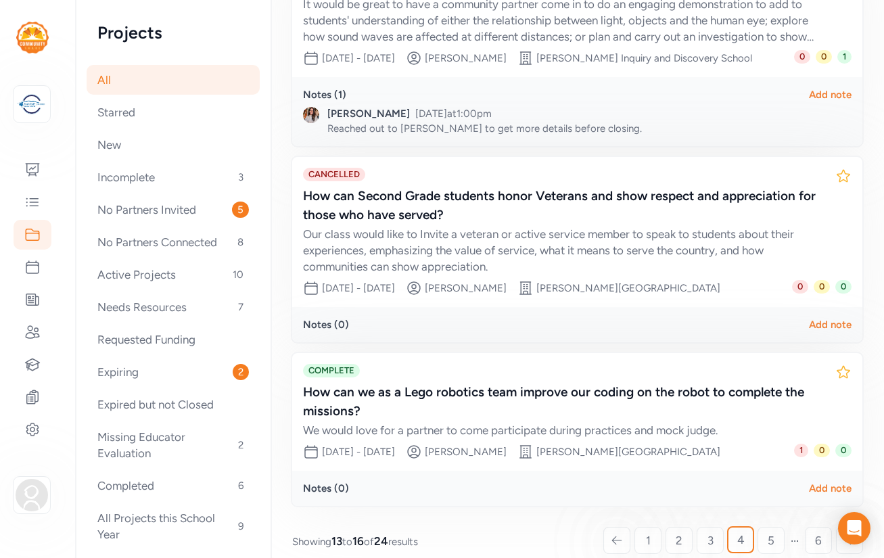
scroll to position [433, 0]
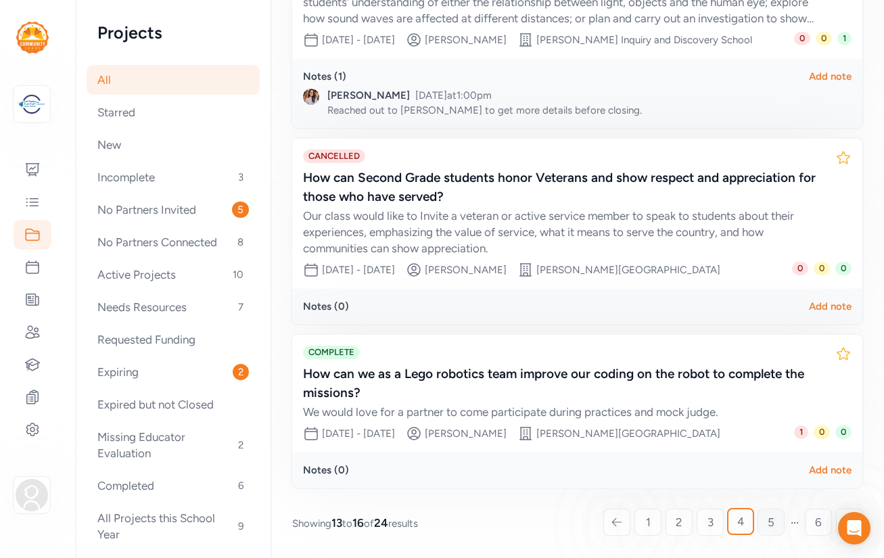
click at [772, 520] on span "5" at bounding box center [771, 522] width 7 height 16
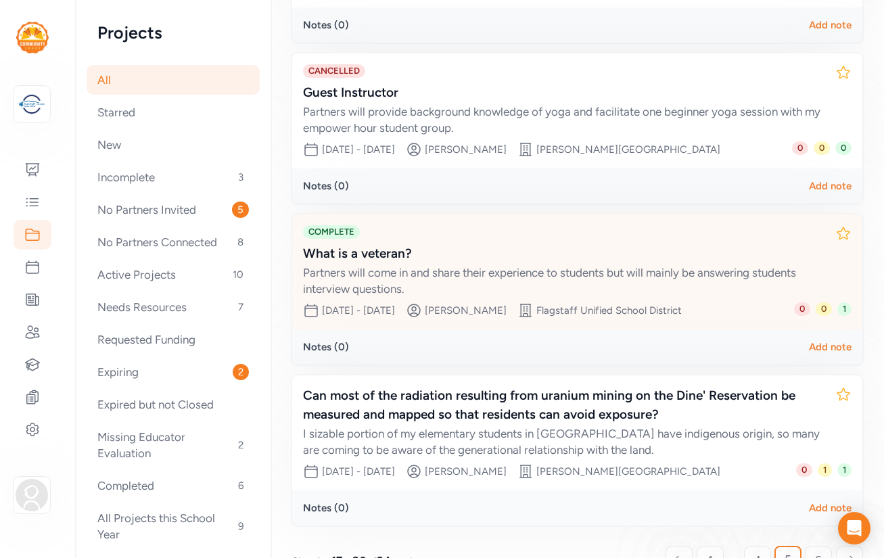
scroll to position [380, 0]
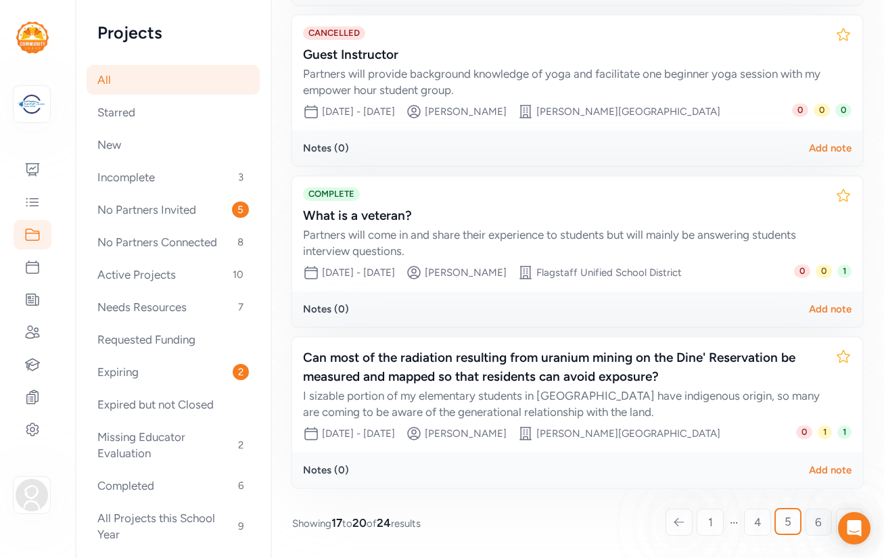
click at [817, 522] on span "6" at bounding box center [818, 522] width 7 height 16
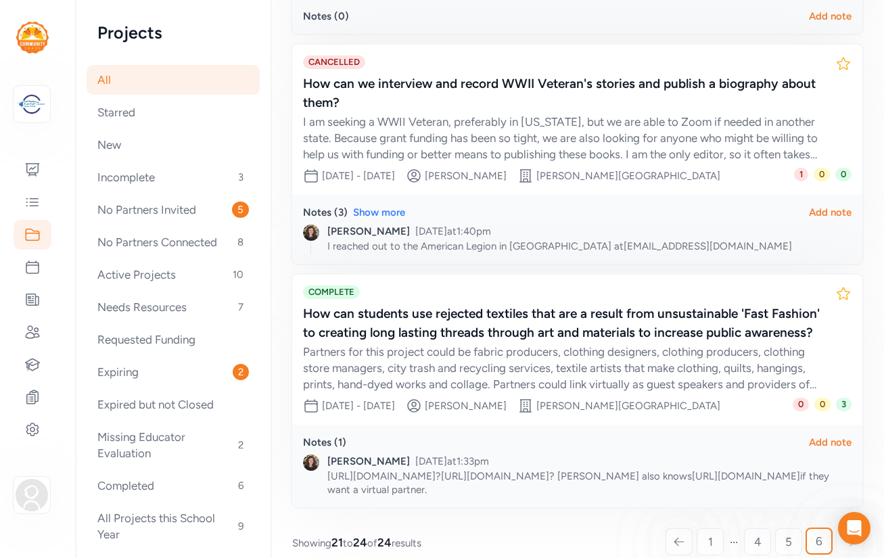
scroll to position [570, 0]
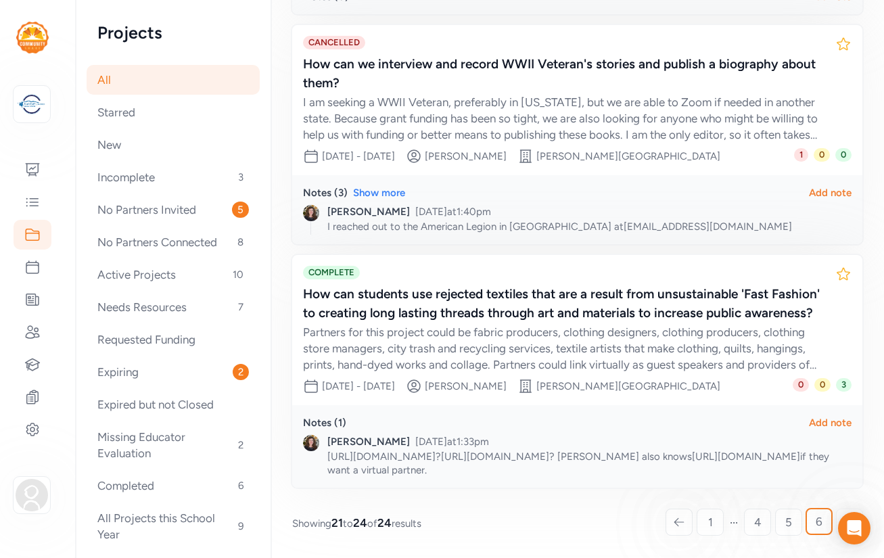
click at [674, 527] on icon at bounding box center [679, 522] width 12 height 14
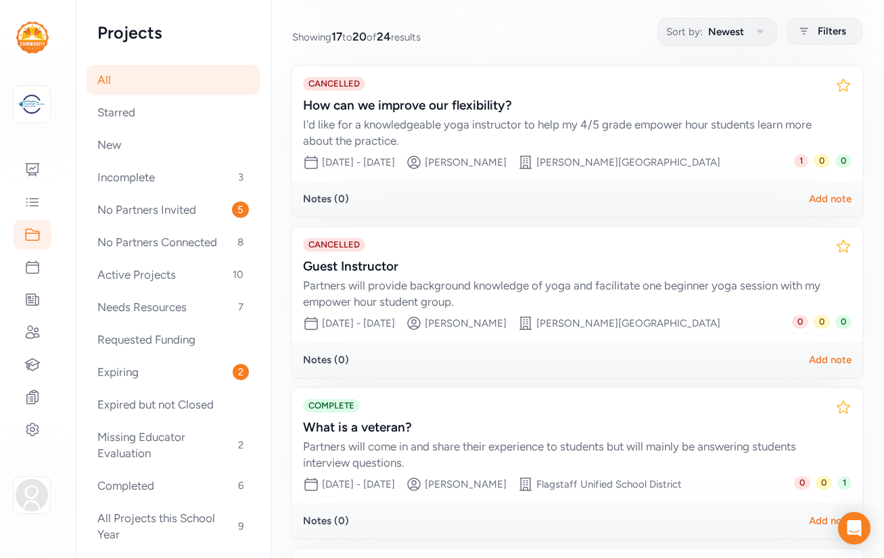
scroll to position [380, 0]
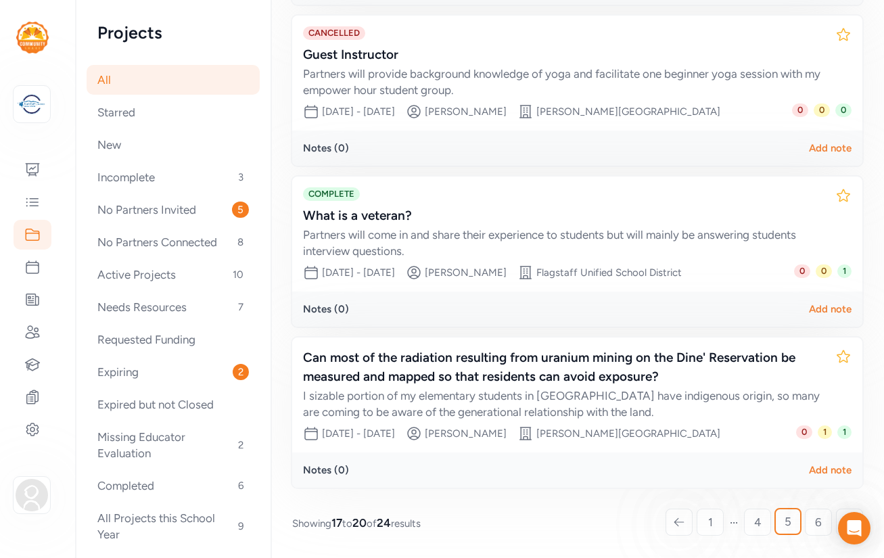
click at [675, 521] on icon at bounding box center [678, 521] width 9 height 7
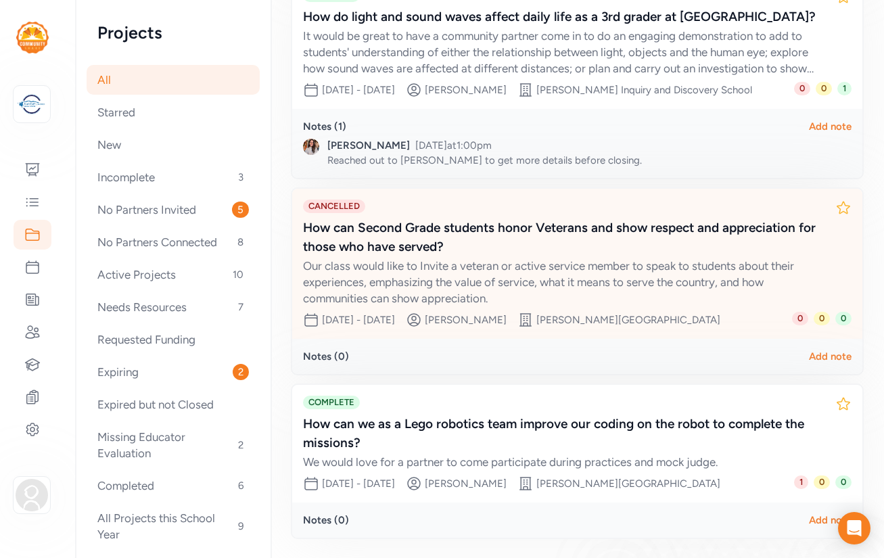
scroll to position [433, 0]
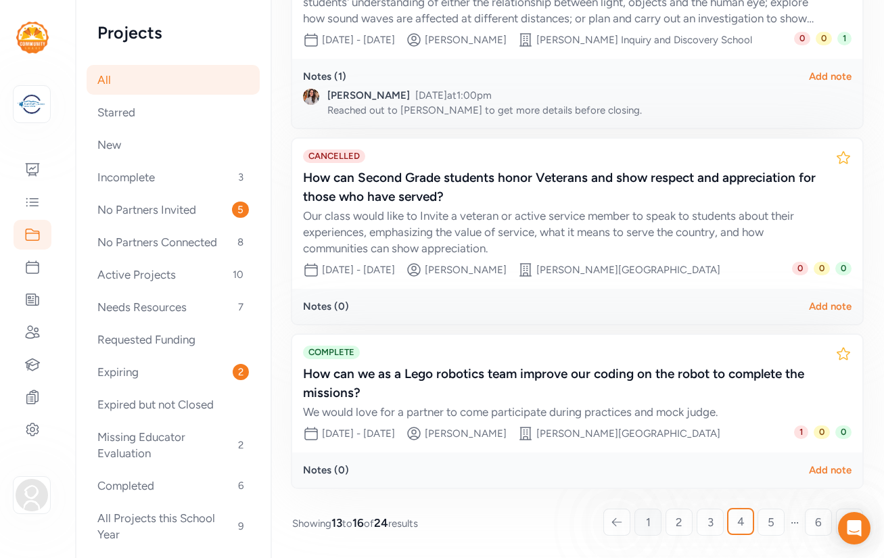
click at [645, 524] on link "1" at bounding box center [648, 522] width 27 height 27
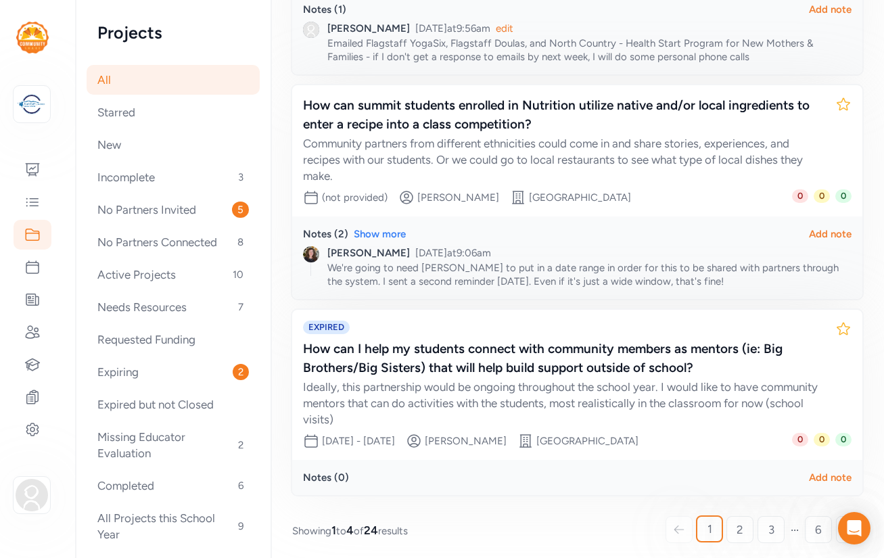
scroll to position [590, 0]
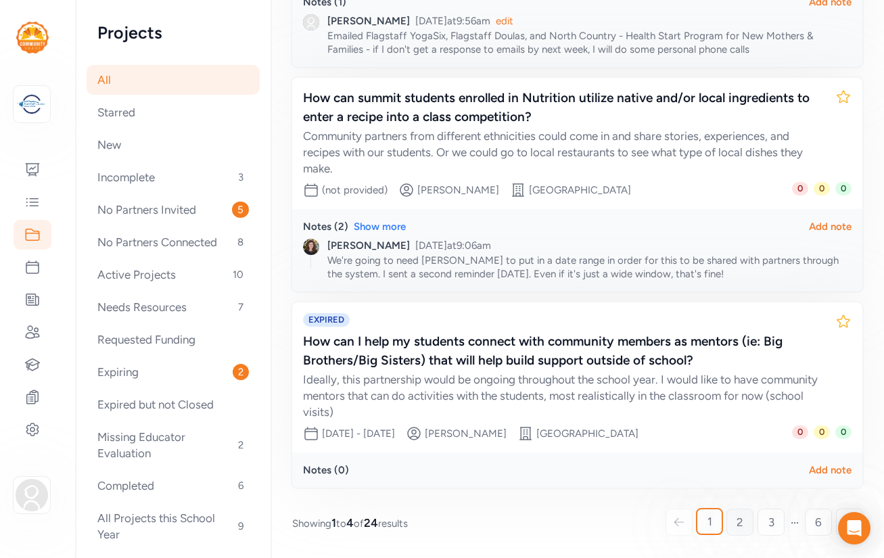
click at [737, 525] on span "2" at bounding box center [740, 522] width 7 height 16
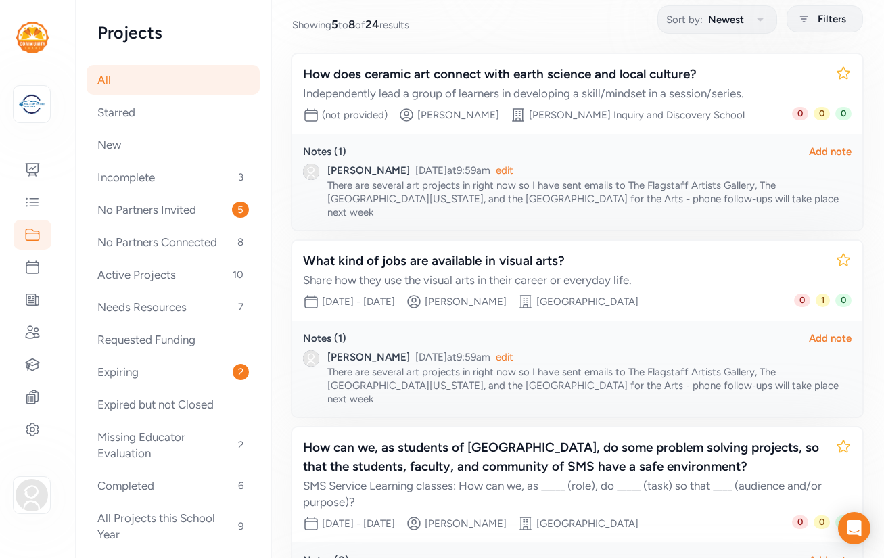
scroll to position [182, 0]
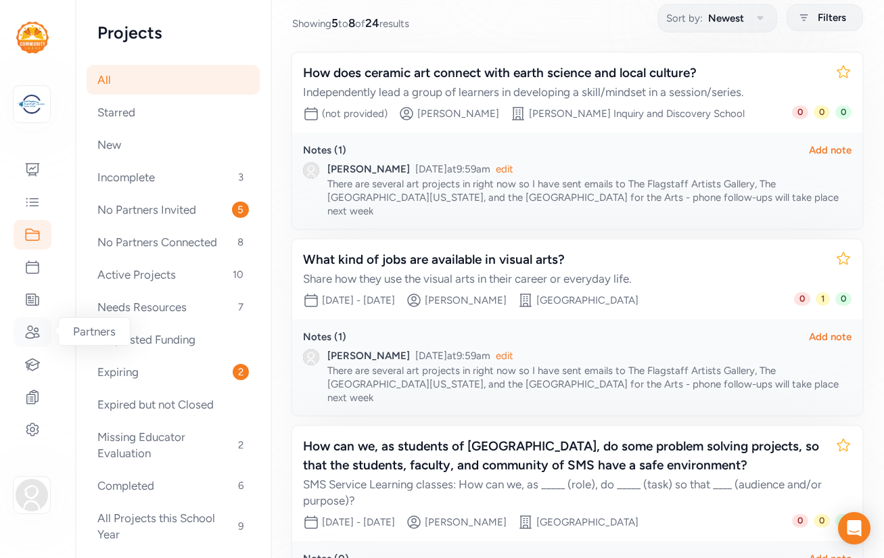
click at [34, 333] on icon at bounding box center [33, 332] width 14 height 12
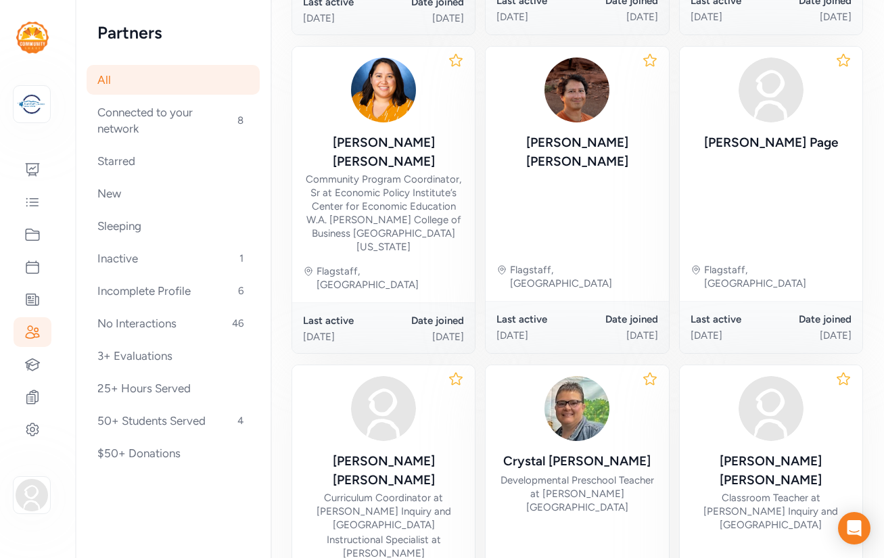
scroll to position [771, 0]
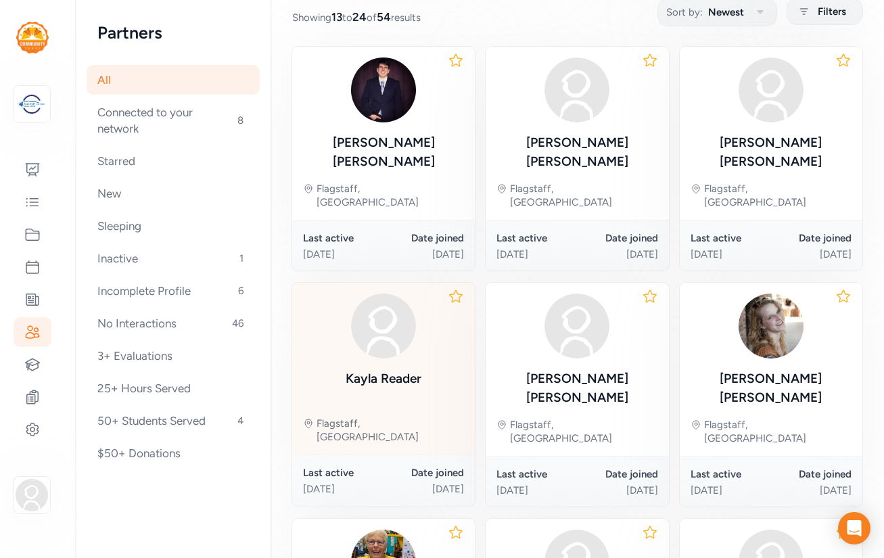
scroll to position [187, 0]
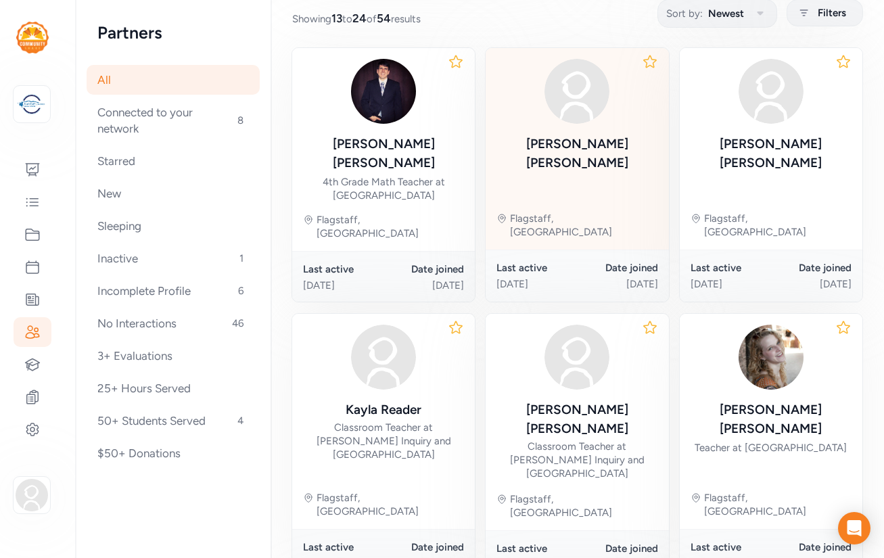
click at [554, 152] on div "Cortney Peavy" at bounding box center [577, 154] width 161 height 38
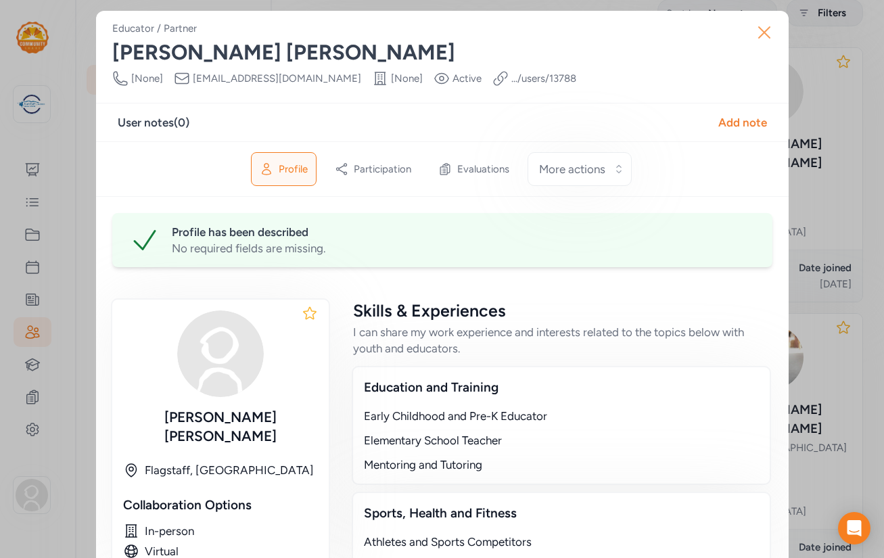
click at [765, 33] on icon "button" at bounding box center [764, 32] width 11 height 11
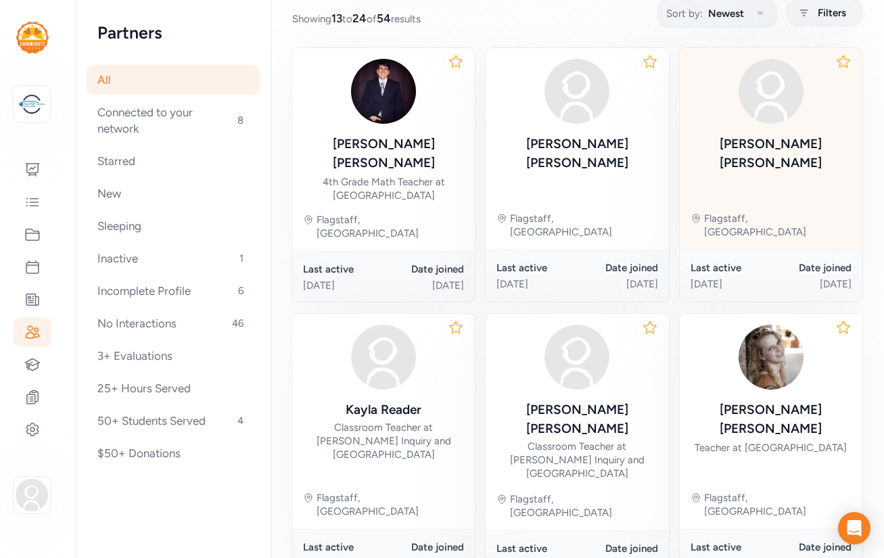
click at [756, 145] on div "Madelyn Russell" at bounding box center [771, 154] width 161 height 38
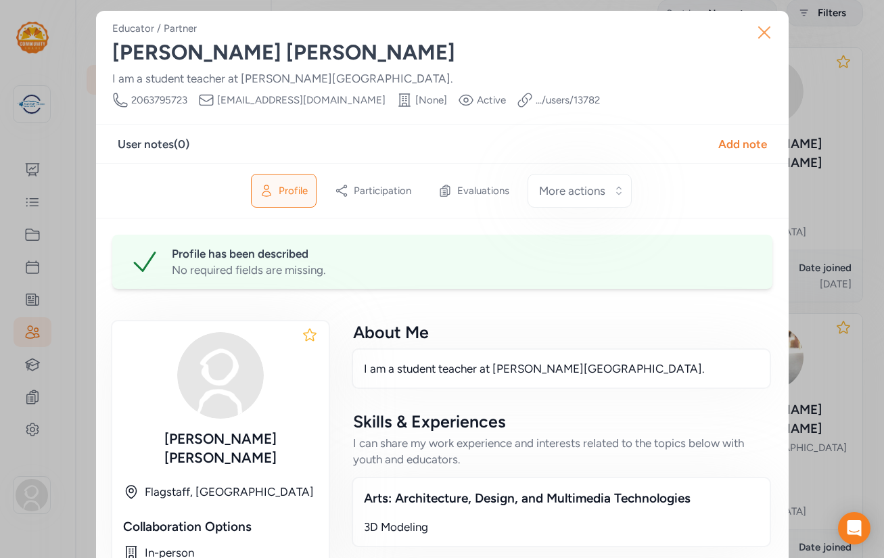
click at [762, 31] on icon "button" at bounding box center [764, 32] width 11 height 11
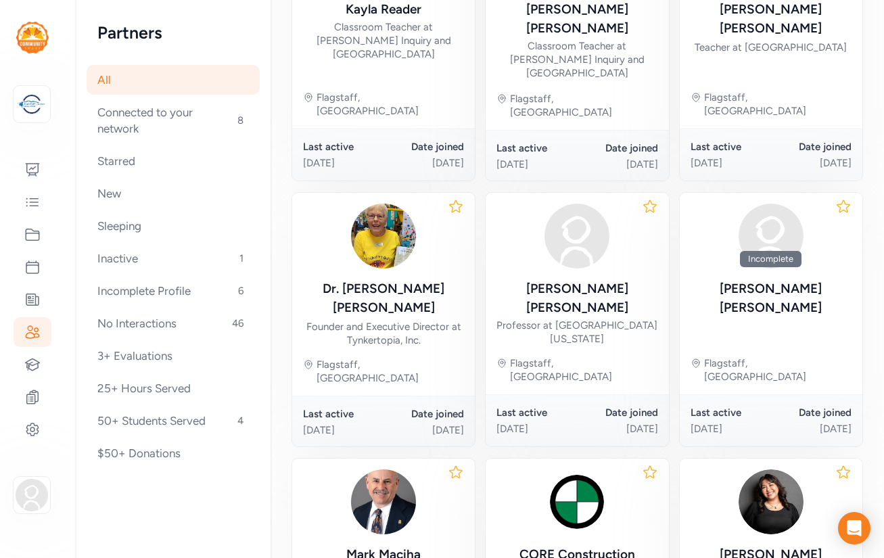
scroll to position [599, 0]
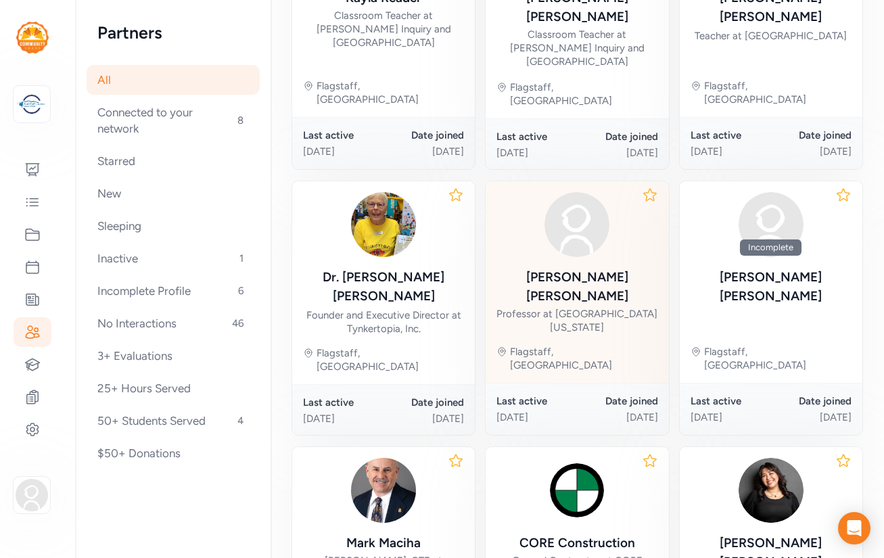
click at [511, 307] on div "Professor at Northern Arizona University" at bounding box center [577, 320] width 161 height 27
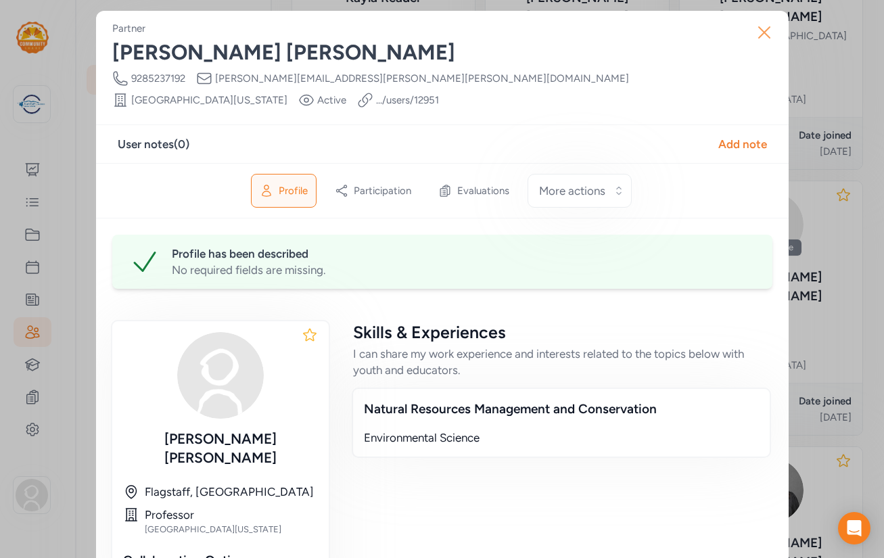
click at [762, 32] on icon "button" at bounding box center [765, 33] width 22 height 22
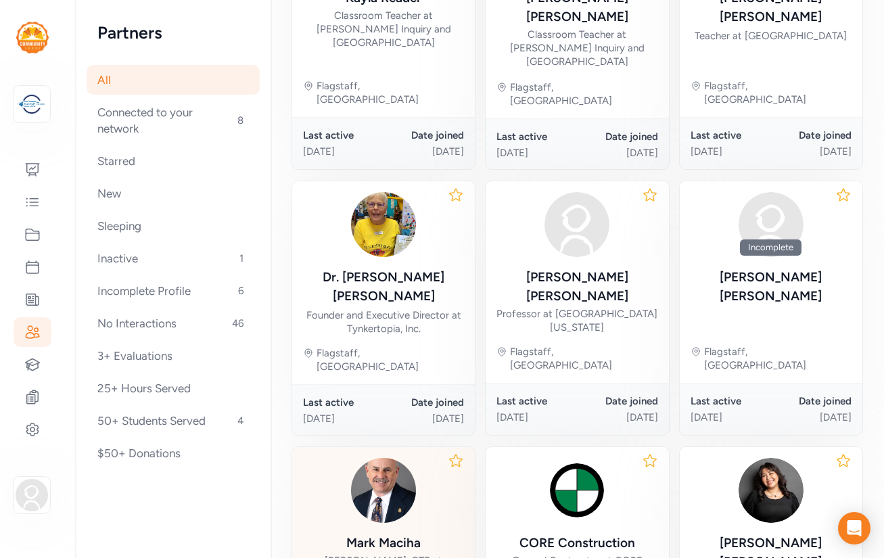
click at [431, 534] on div "Mark Maciha Dean, CTE at Coconino Community College" at bounding box center [383, 557] width 161 height 47
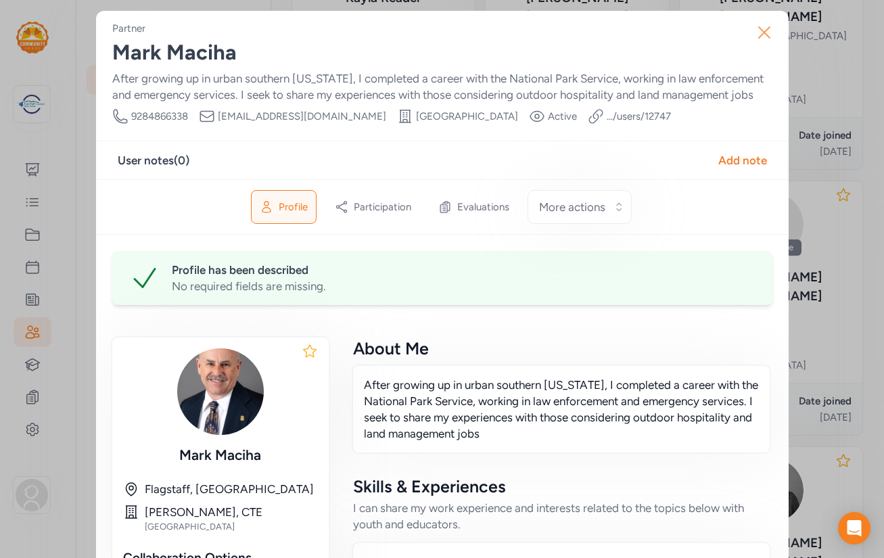
click at [762, 33] on icon "button" at bounding box center [765, 33] width 22 height 22
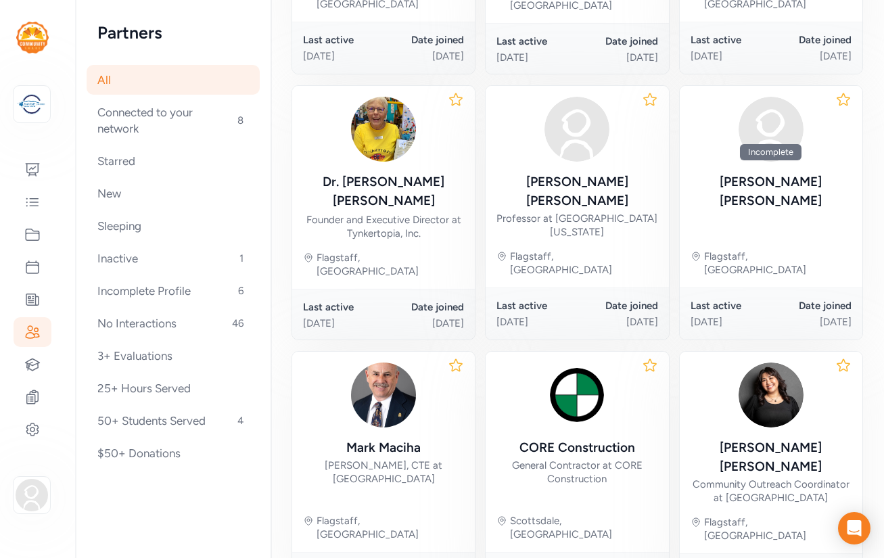
scroll to position [704, 0]
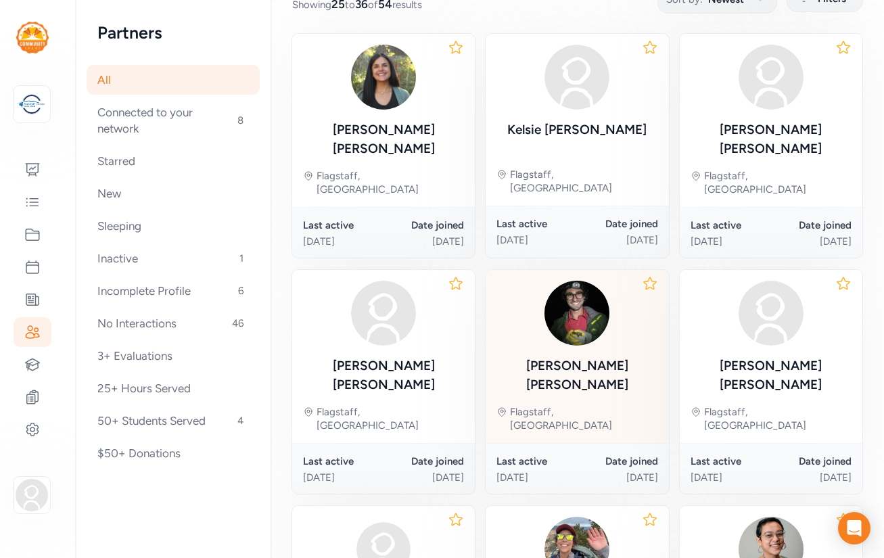
scroll to position [187, 0]
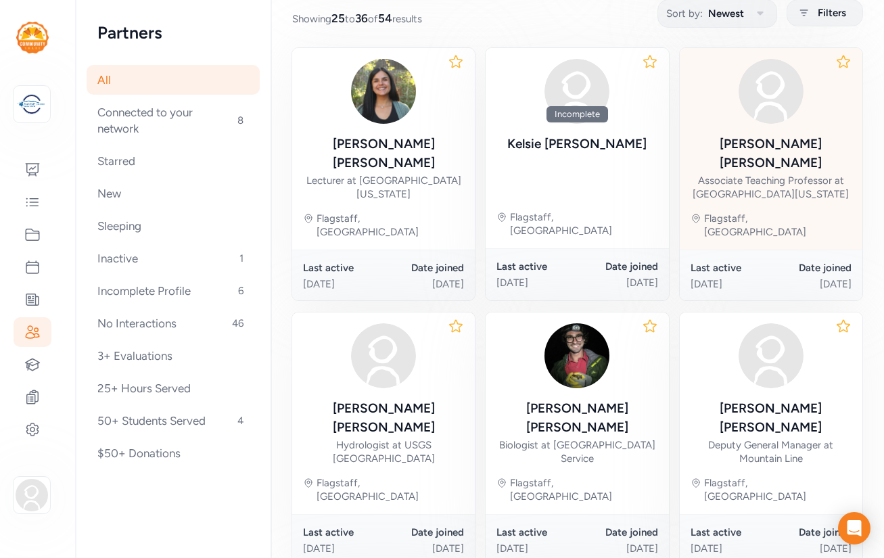
click at [775, 174] on div "Associate Teaching Professor at Northern Arizona University" at bounding box center [771, 187] width 161 height 27
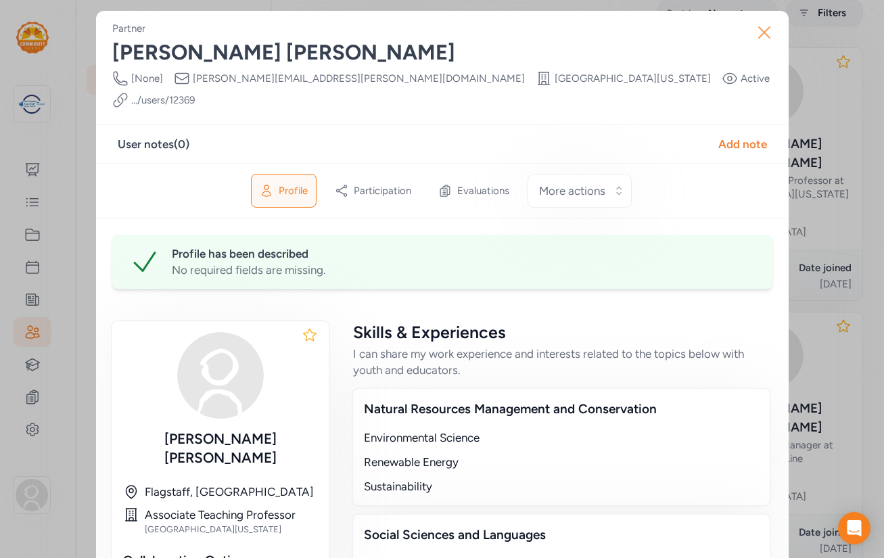
click at [760, 29] on icon "button" at bounding box center [764, 32] width 11 height 11
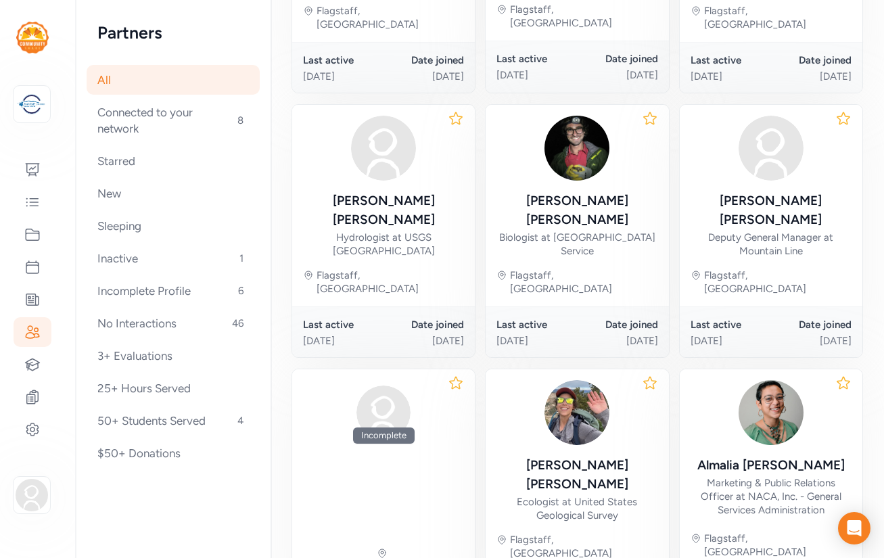
scroll to position [395, 0]
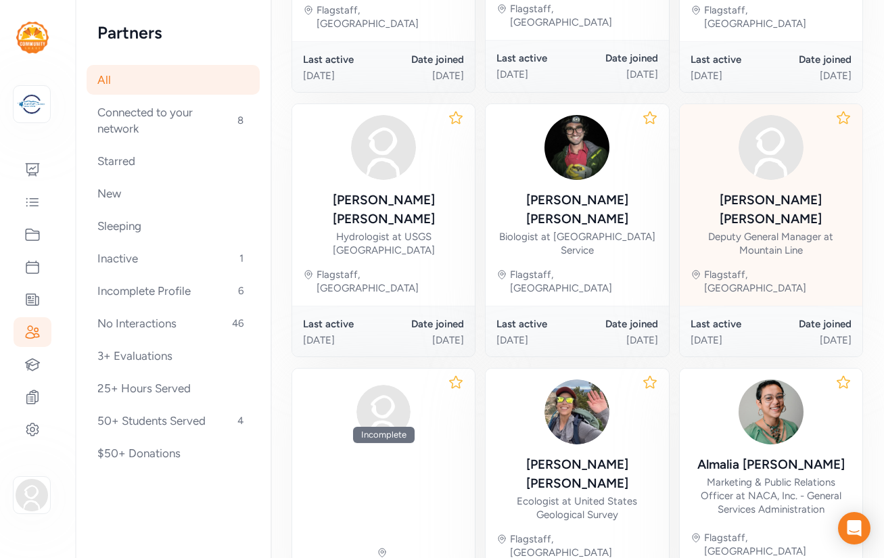
click at [778, 230] on div "Deputy General Manager at Mountain Line" at bounding box center [771, 243] width 161 height 27
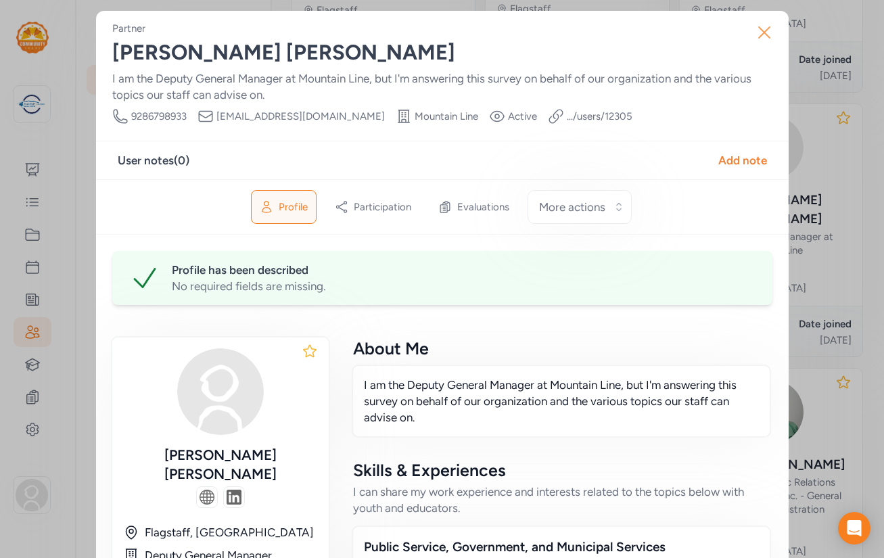
click at [766, 30] on icon "button" at bounding box center [764, 32] width 11 height 11
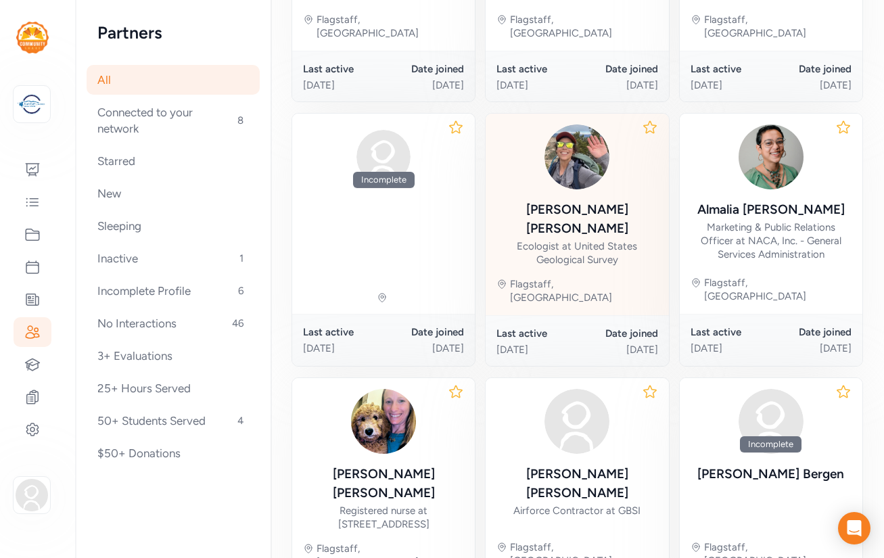
scroll to position [713, 0]
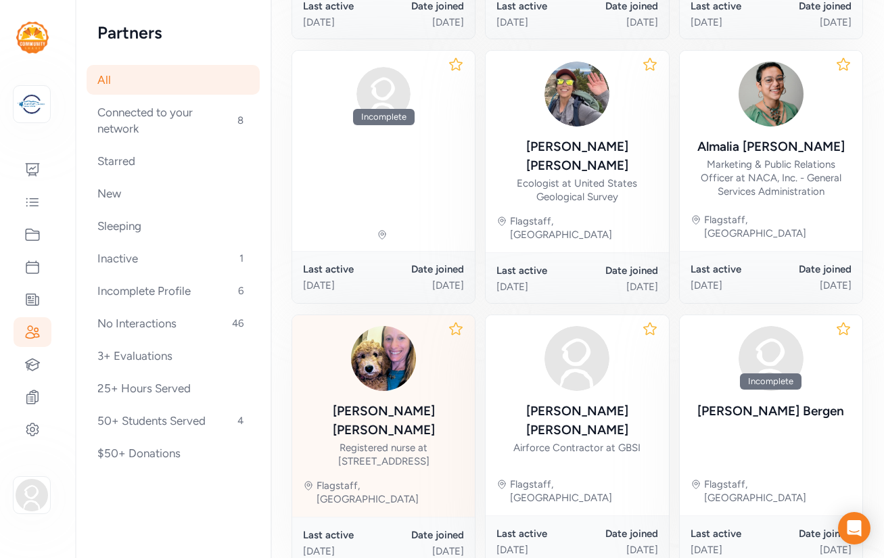
click at [432, 326] on div "Patricia Moore Registered nurse at 1200 N Beaver St" at bounding box center [383, 397] width 161 height 142
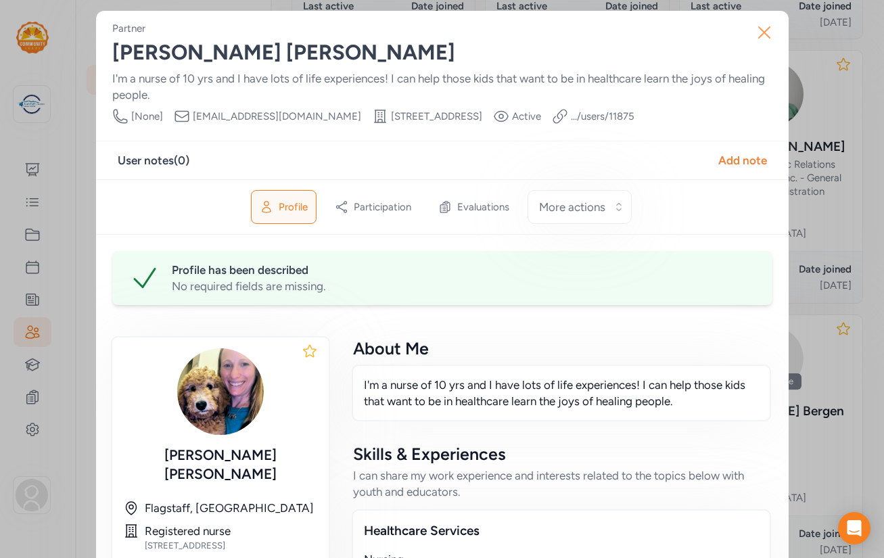
click at [764, 32] on icon "button" at bounding box center [764, 32] width 11 height 11
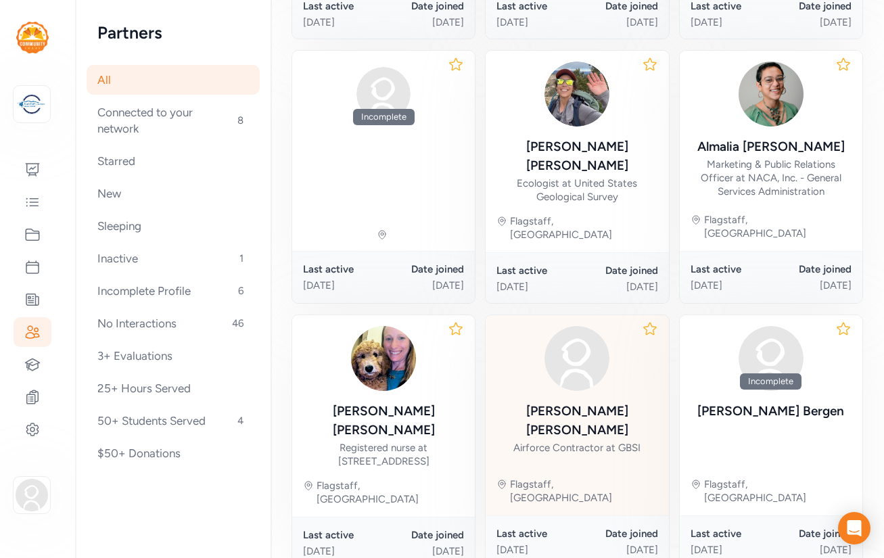
click at [557, 441] on div "Airforce Contractor at GBSI" at bounding box center [576, 448] width 127 height 14
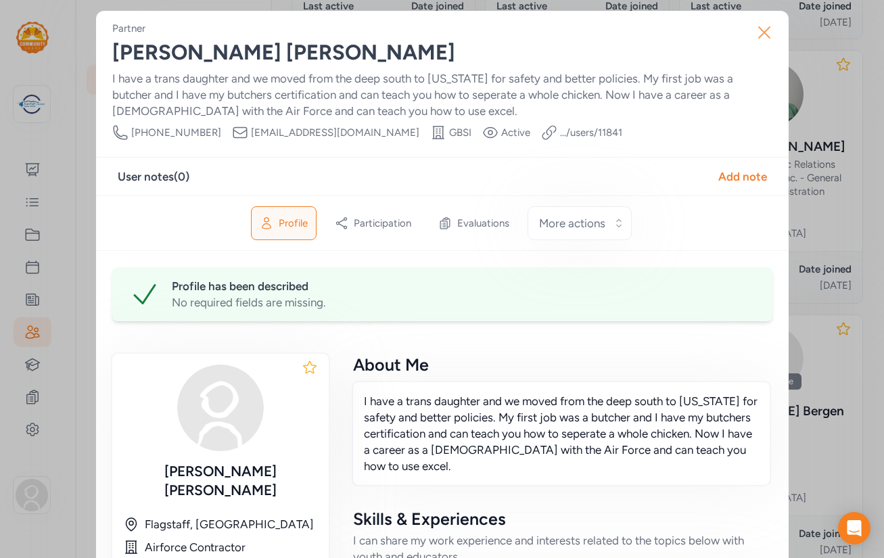
click at [763, 33] on icon "button" at bounding box center [764, 32] width 11 height 11
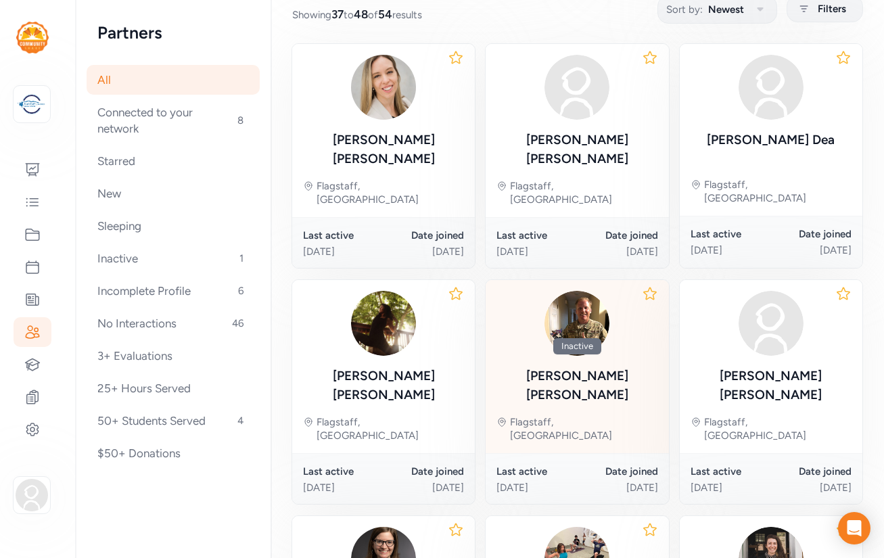
scroll to position [187, 0]
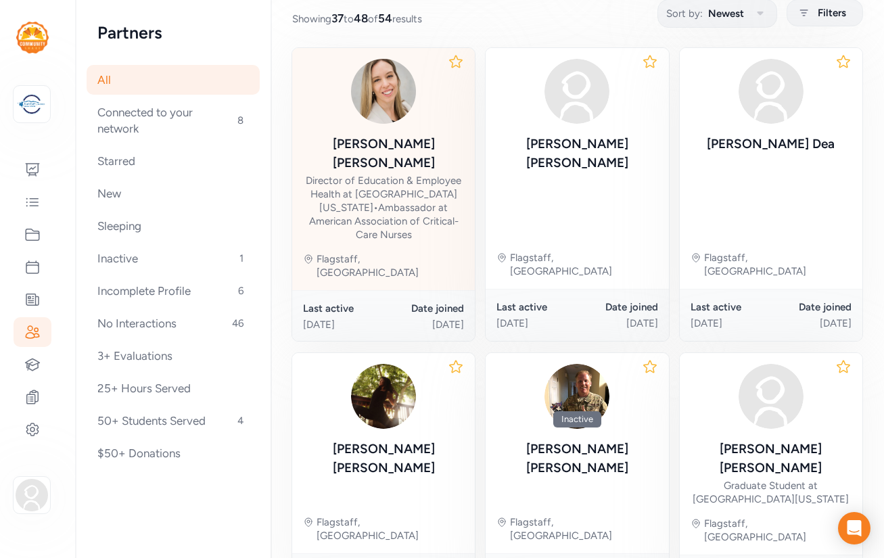
click at [406, 192] on div "Director of Education & Employee Health at Northern Arizona Healthcare Training…" at bounding box center [383, 208] width 161 height 68
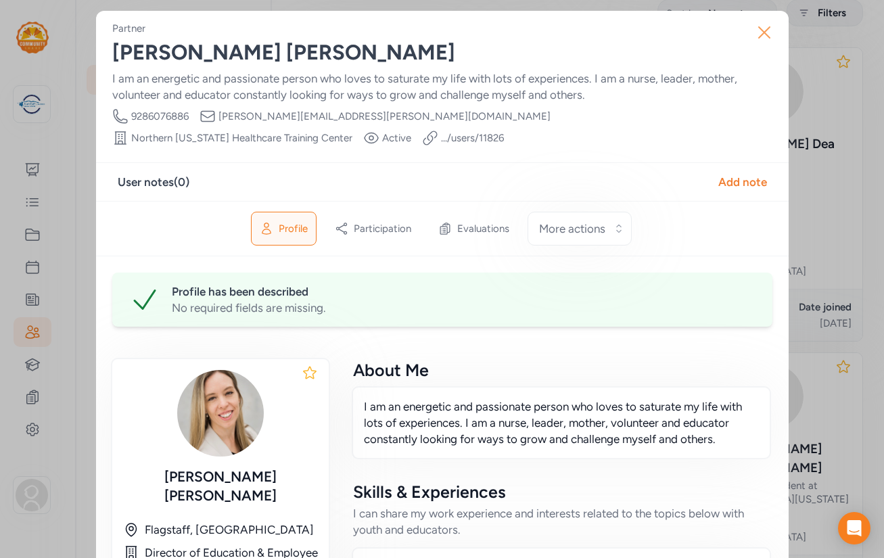
click at [766, 34] on icon "button" at bounding box center [764, 32] width 11 height 11
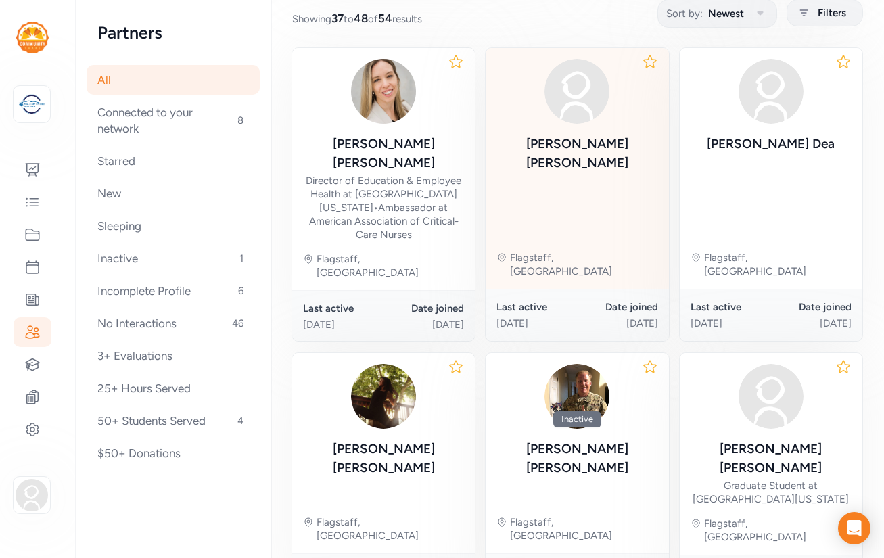
click at [599, 187] on div "Jenifer Ramirez Flagstaff, AZ" at bounding box center [577, 168] width 183 height 241
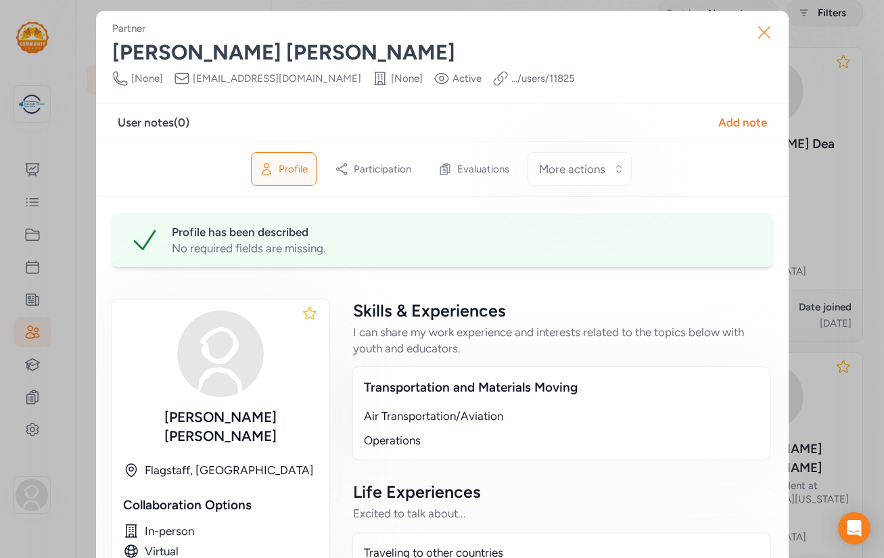
click at [764, 33] on icon "button" at bounding box center [764, 32] width 11 height 11
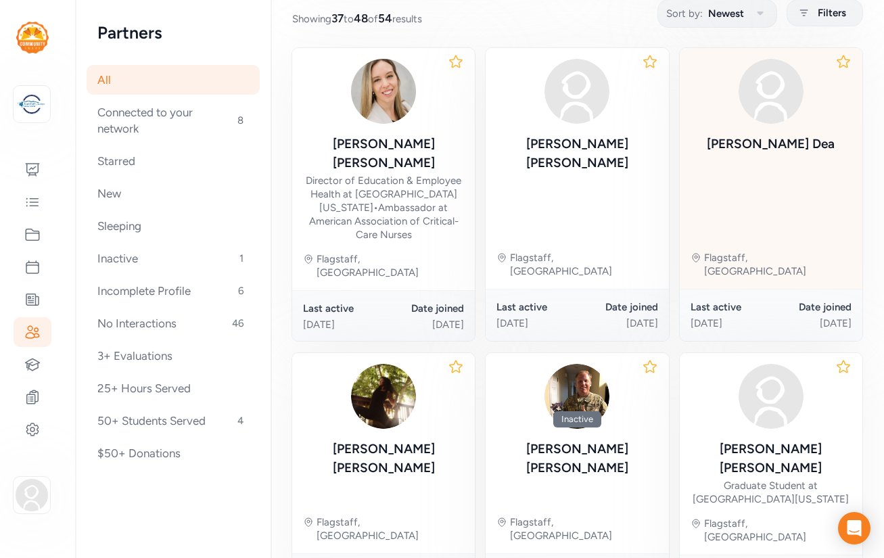
click at [758, 186] on div "Shelli Dea Flagstaff, AZ" at bounding box center [771, 168] width 183 height 241
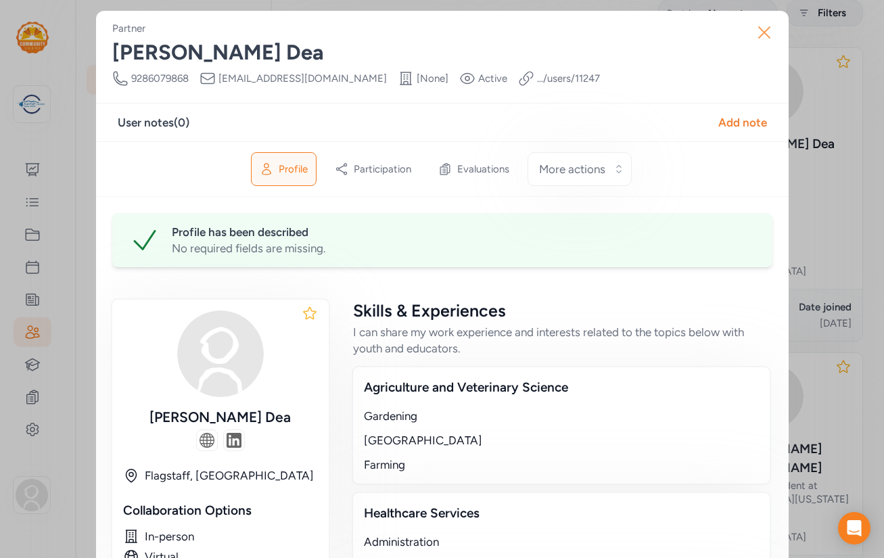
click at [762, 32] on icon "button" at bounding box center [765, 33] width 22 height 22
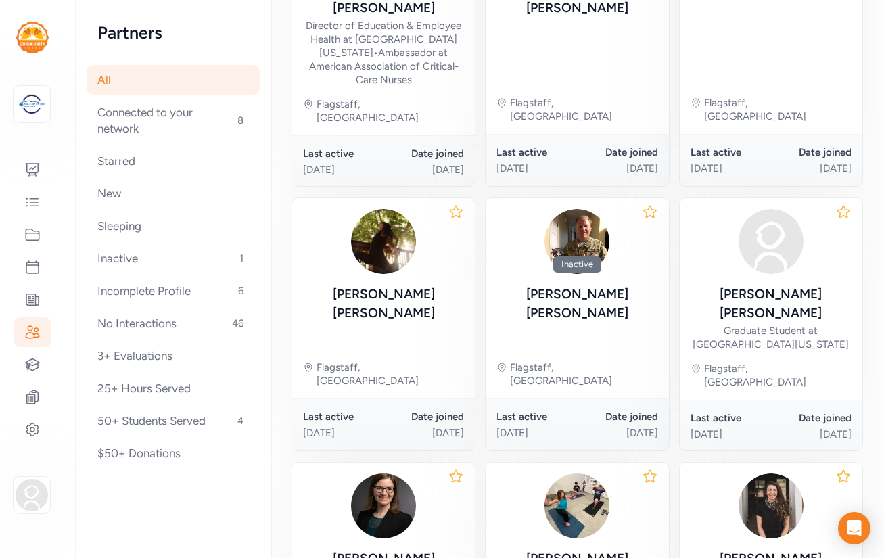
scroll to position [344, 0]
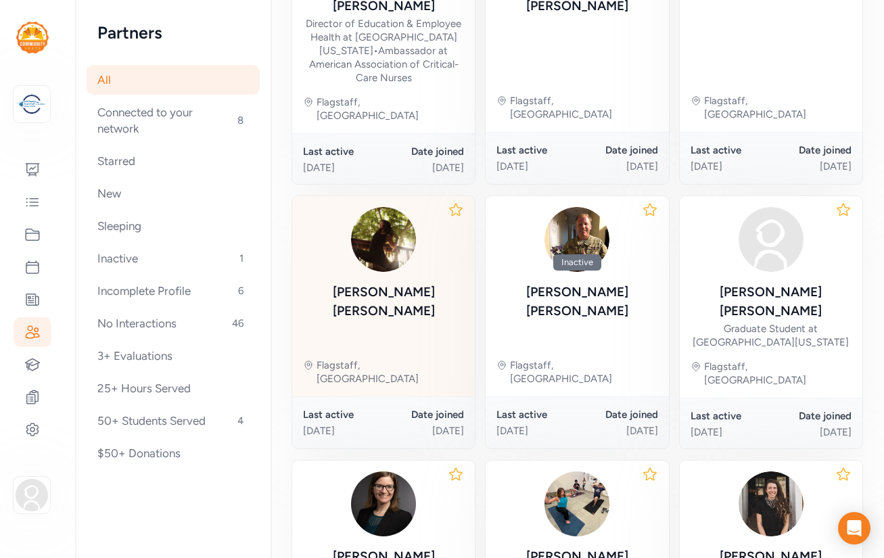
click at [310, 295] on div "Cristina Bowen Flagstaff, AZ" at bounding box center [383, 296] width 183 height 200
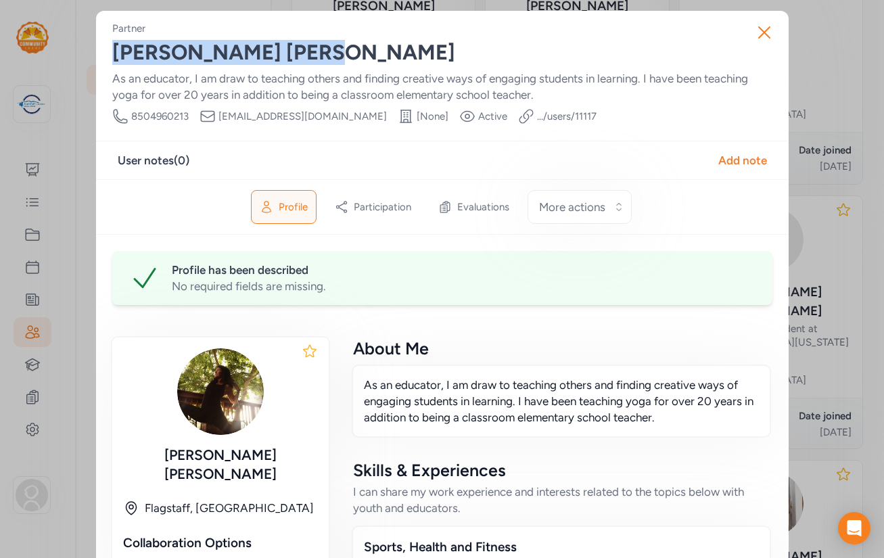
drag, startPoint x: 262, startPoint y: 53, endPoint x: 112, endPoint y: 64, distance: 150.6
click at [112, 64] on div "Cristina Bowen" at bounding box center [442, 53] width 660 height 24
copy div "Cristina Bowen"
click at [569, 42] on div "Cristina Bowen" at bounding box center [442, 53] width 660 height 24
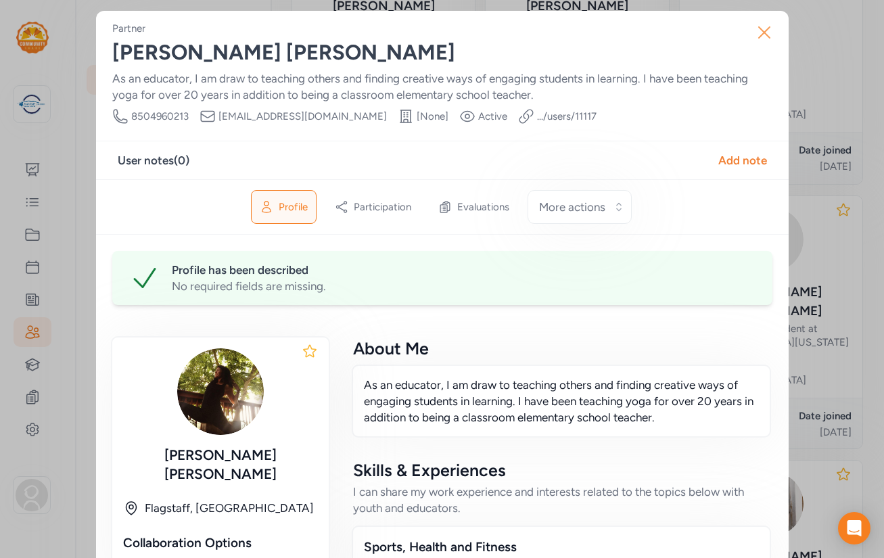
click at [762, 31] on icon "button" at bounding box center [764, 32] width 11 height 11
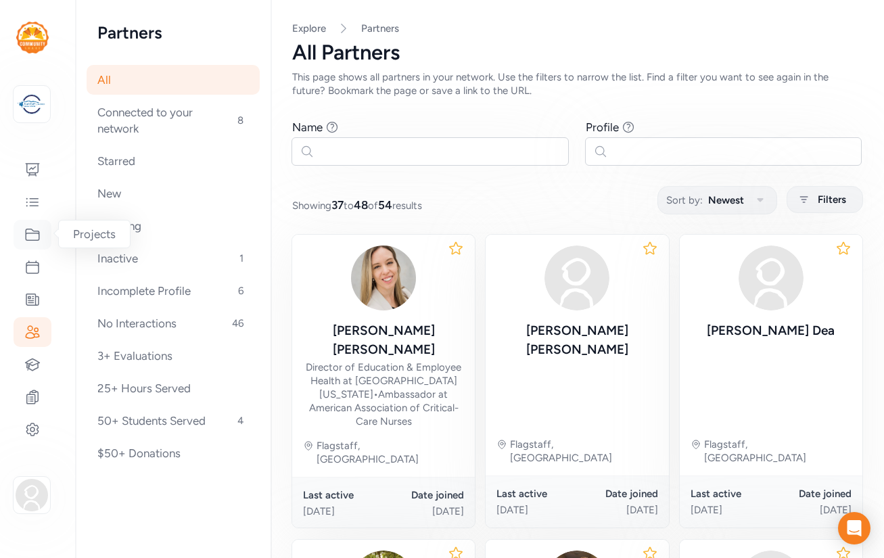
click at [30, 241] on icon at bounding box center [32, 235] width 16 height 16
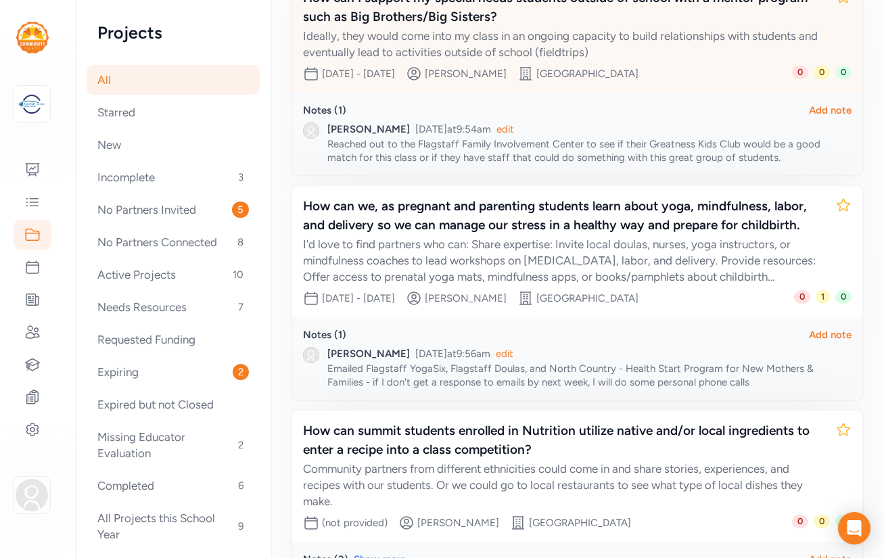
scroll to position [260, 0]
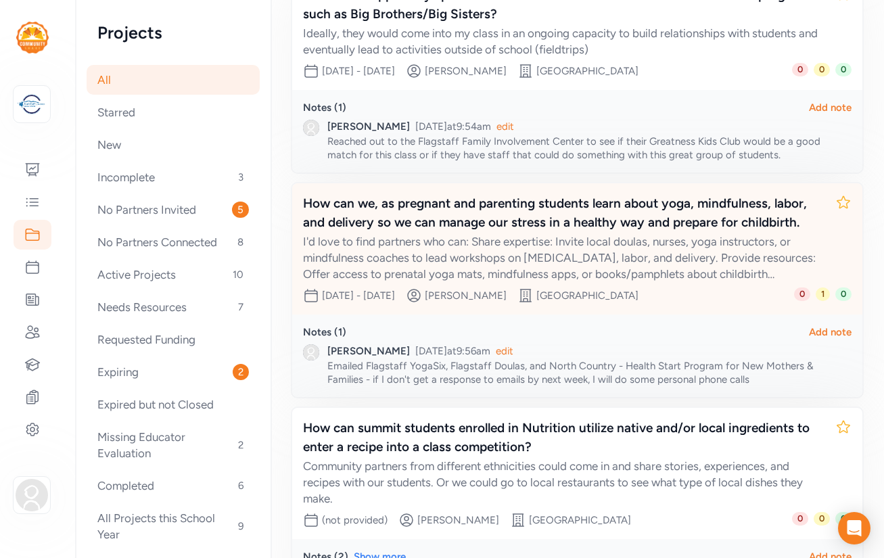
click at [617, 225] on div "How can we, as pregnant and parenting students learn about yoga, mindfulness, l…" at bounding box center [564, 213] width 522 height 38
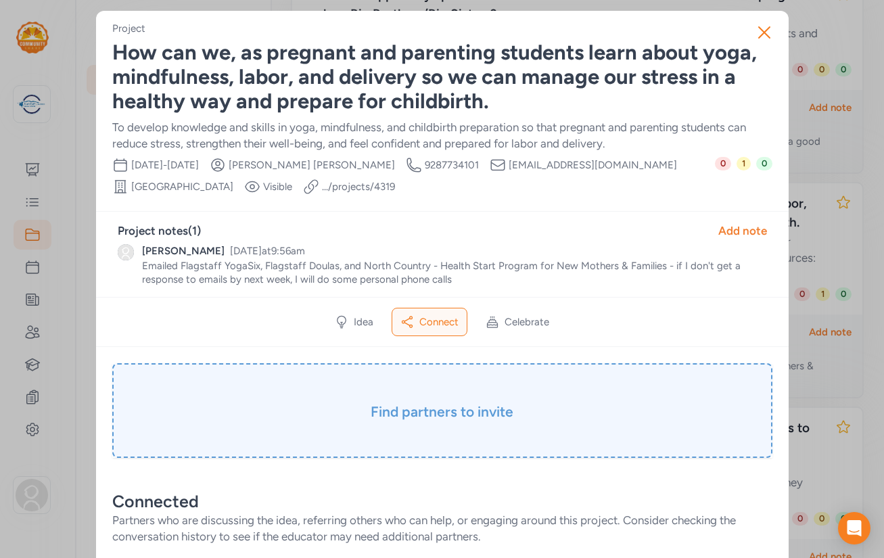
click at [392, 407] on h3 "Find partners to invite" at bounding box center [442, 411] width 593 height 19
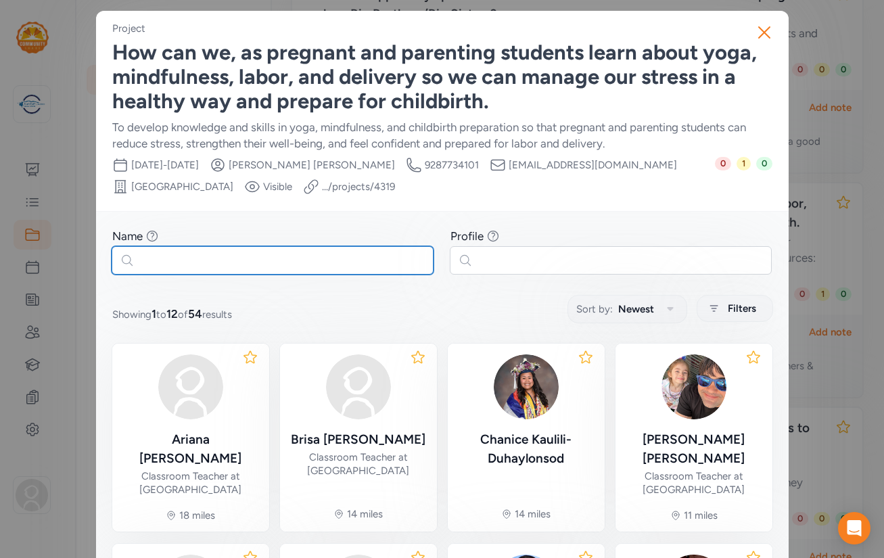
click at [333, 270] on input "text" at bounding box center [273, 260] width 322 height 28
paste input "Cristina Bowen"
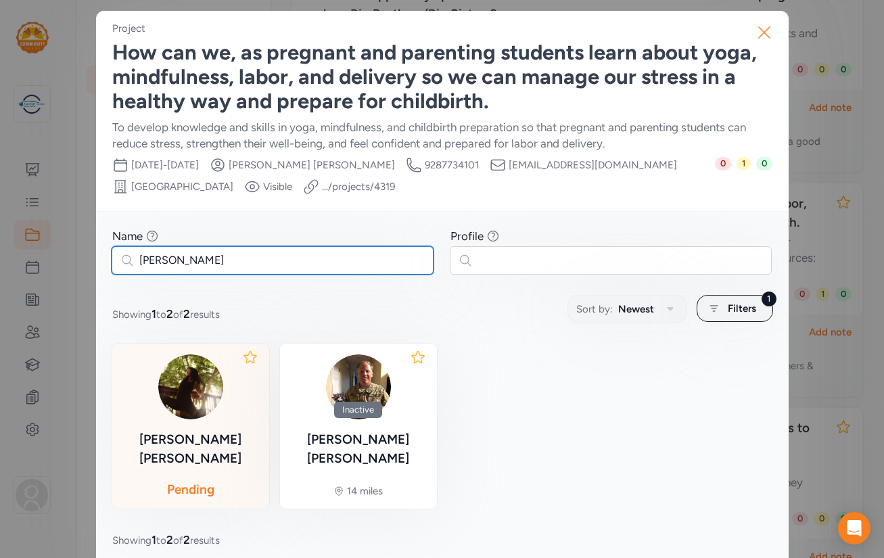
type input "Cristina Bowen"
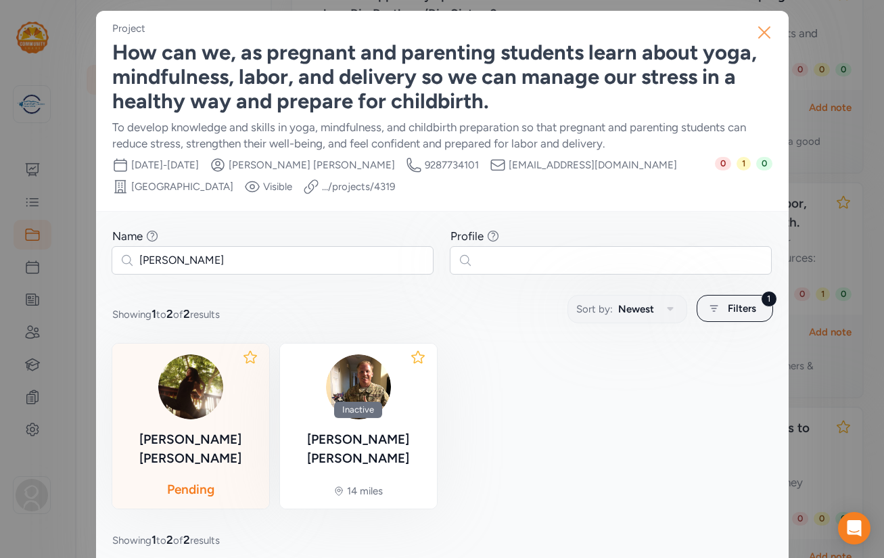
click at [764, 33] on icon "button" at bounding box center [764, 32] width 11 height 11
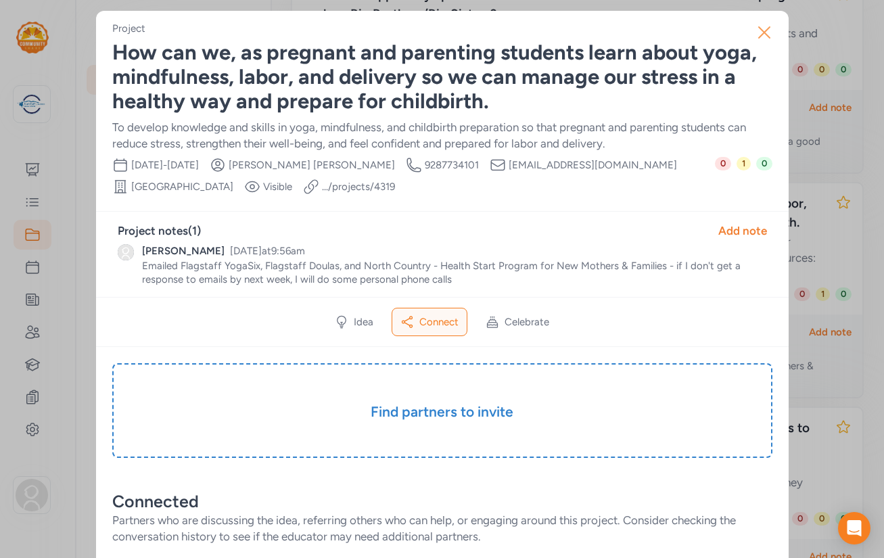
click at [762, 32] on icon "button" at bounding box center [765, 33] width 22 height 22
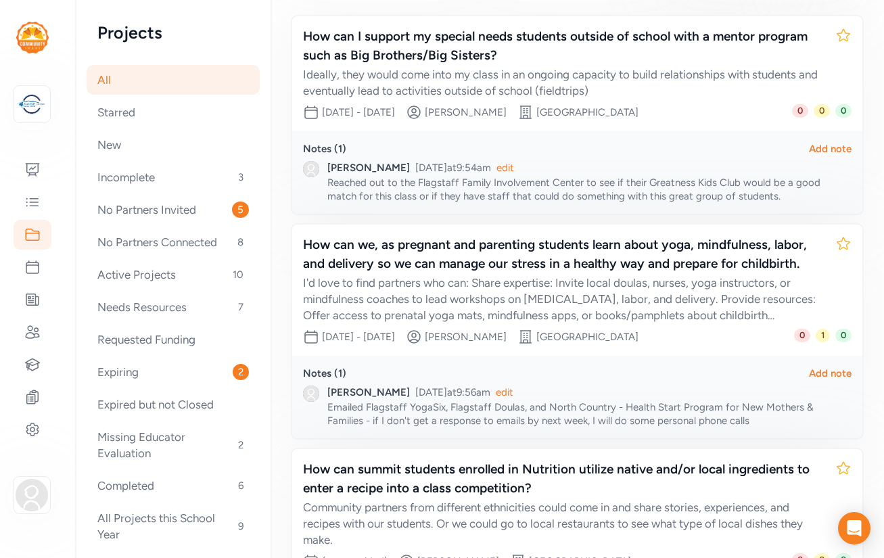
scroll to position [219, 0]
click at [33, 326] on icon at bounding box center [32, 332] width 16 height 16
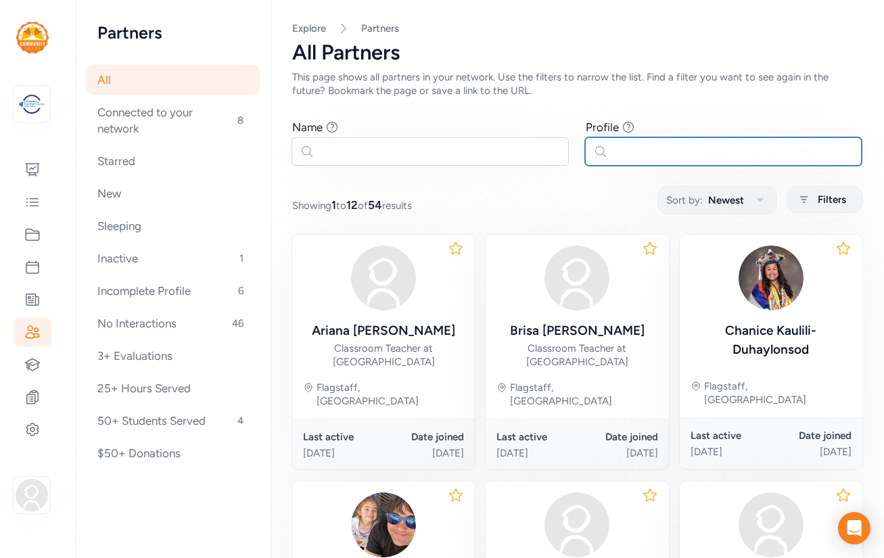
click at [666, 149] on input "text" at bounding box center [723, 151] width 277 height 28
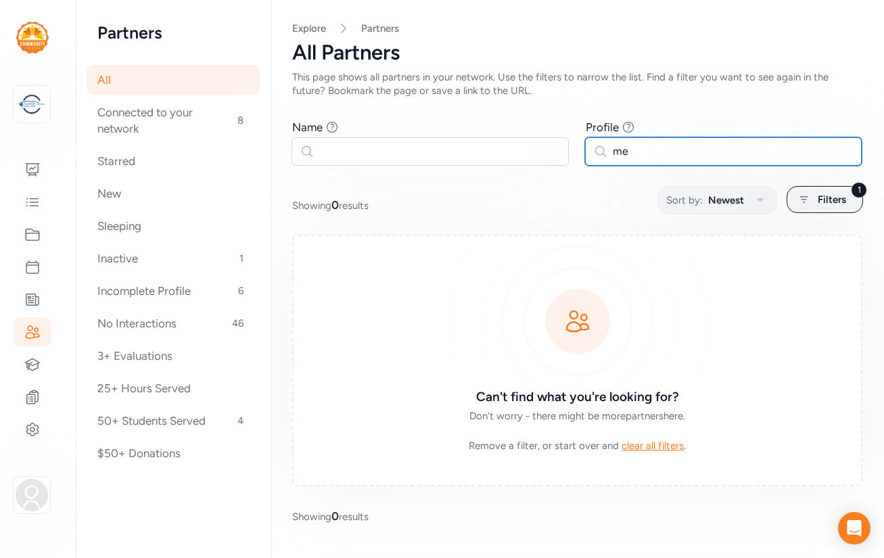
type input "m"
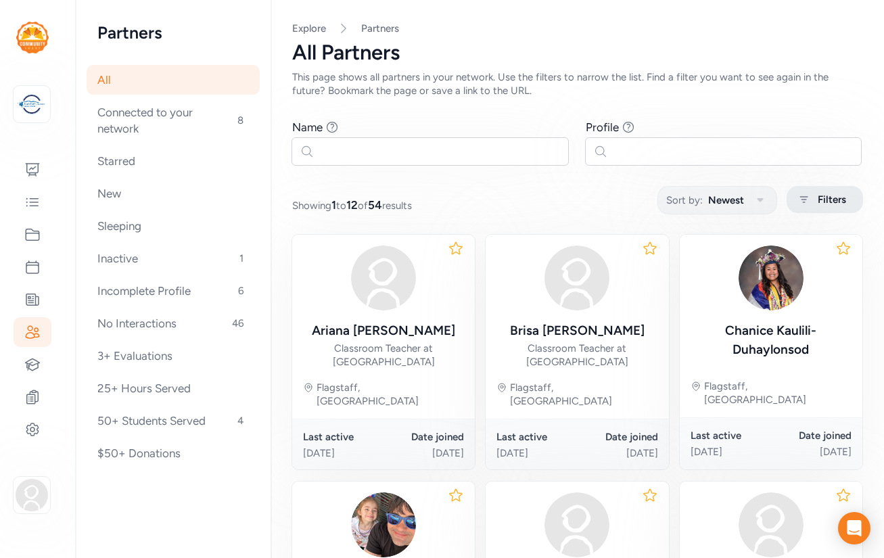
click at [823, 198] on span "Filters" at bounding box center [832, 199] width 28 height 16
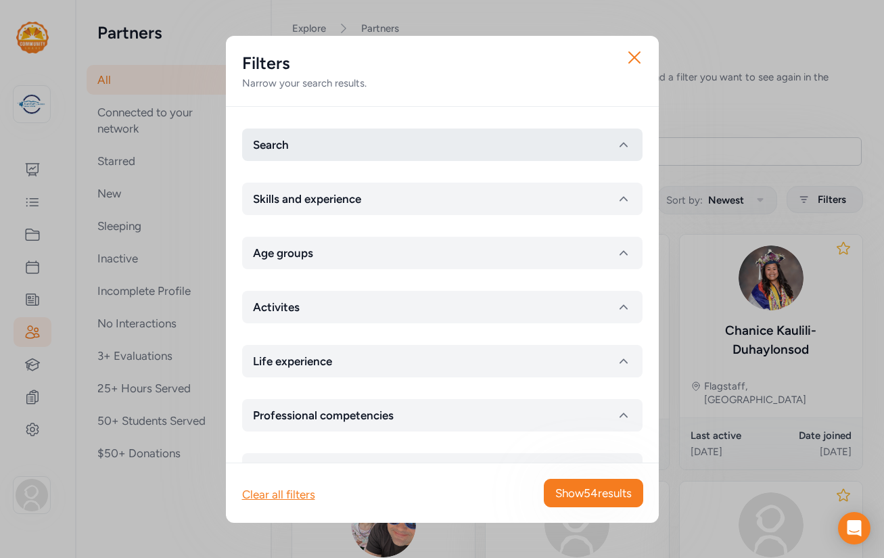
click at [624, 142] on icon "button" at bounding box center [624, 145] width 16 height 16
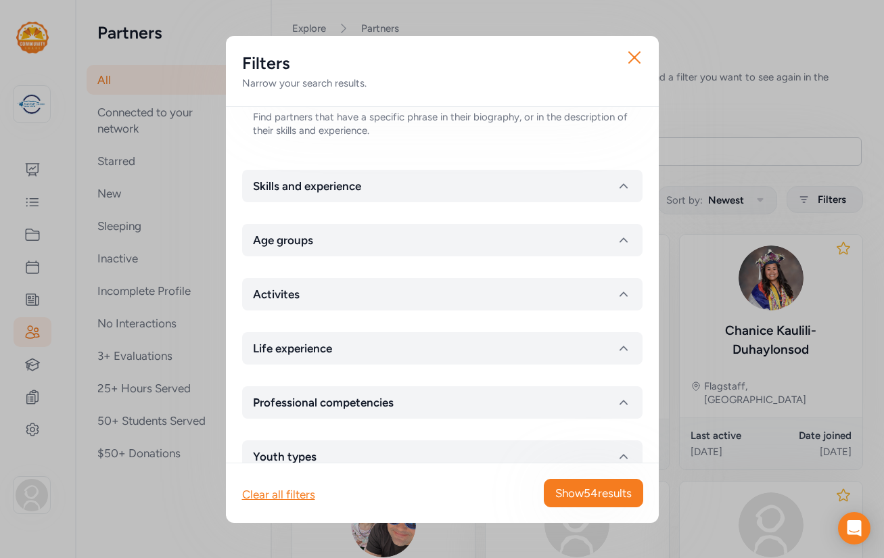
scroll to position [284, 0]
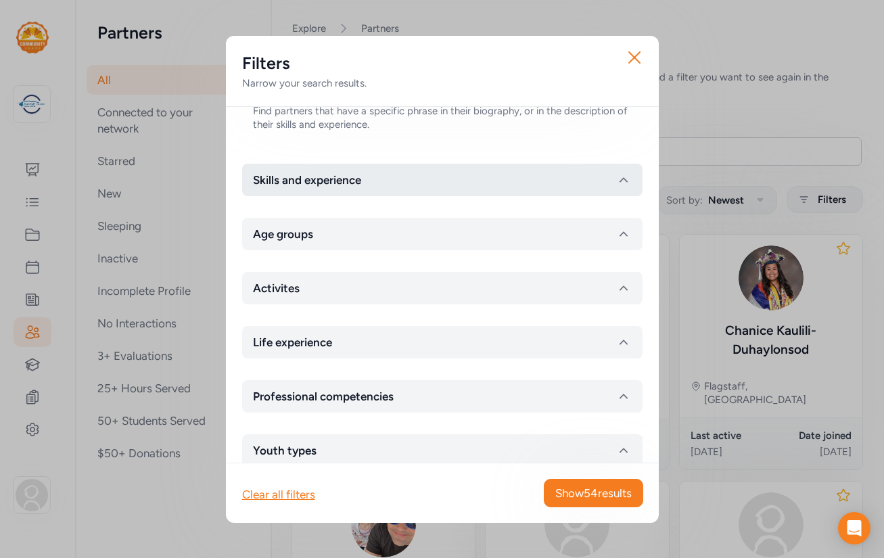
click at [624, 177] on icon "button" at bounding box center [624, 180] width 16 height 16
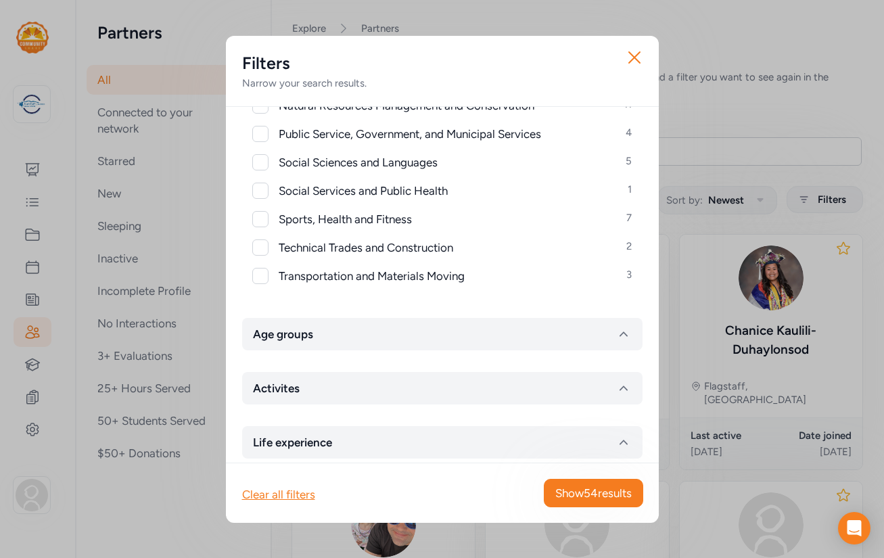
scroll to position [893, 0]
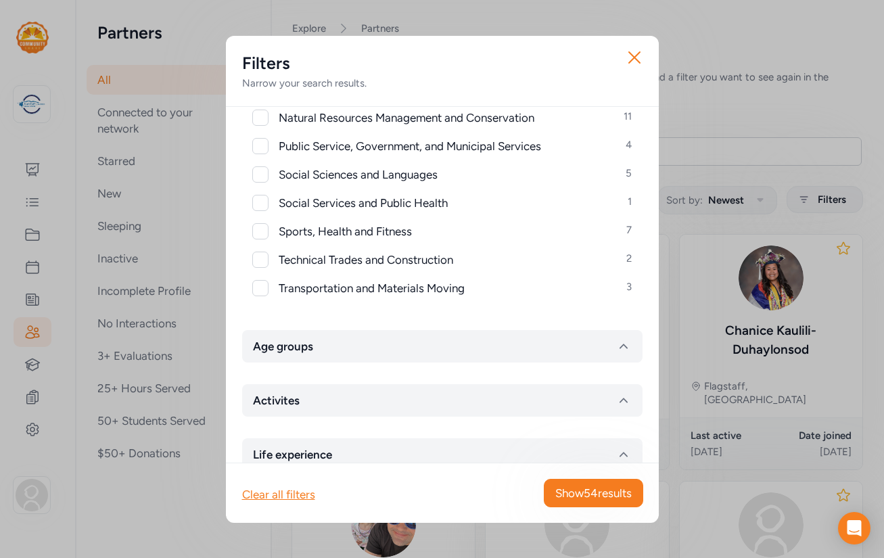
click at [260, 234] on div at bounding box center [260, 231] width 16 height 16
checkbox input "true"
click at [576, 492] on span "Show 7 results" at bounding box center [597, 493] width 68 height 16
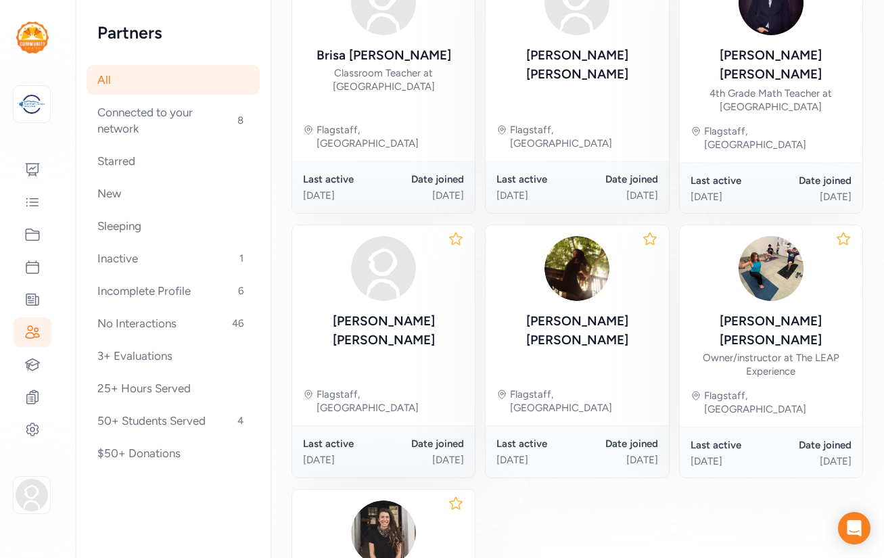
scroll to position [276, 0]
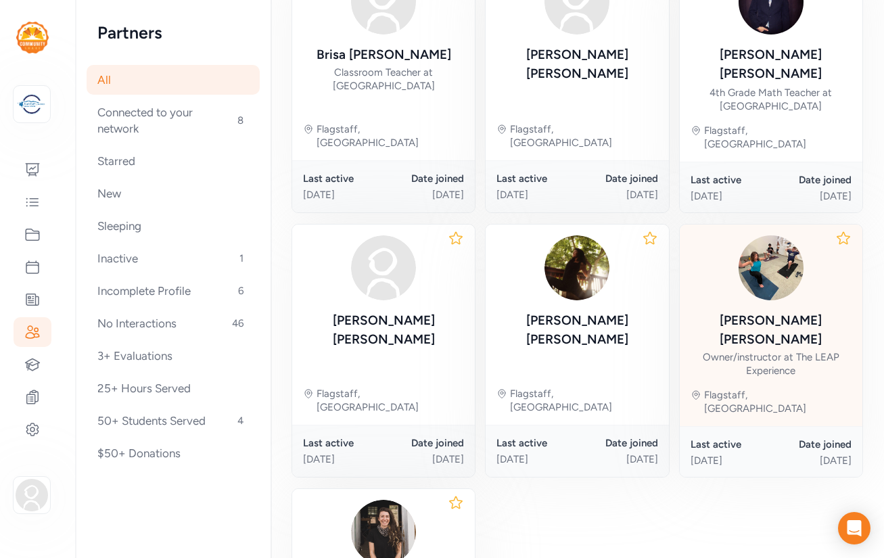
click at [793, 311] on div "DeAnn Mendoza" at bounding box center [771, 330] width 161 height 38
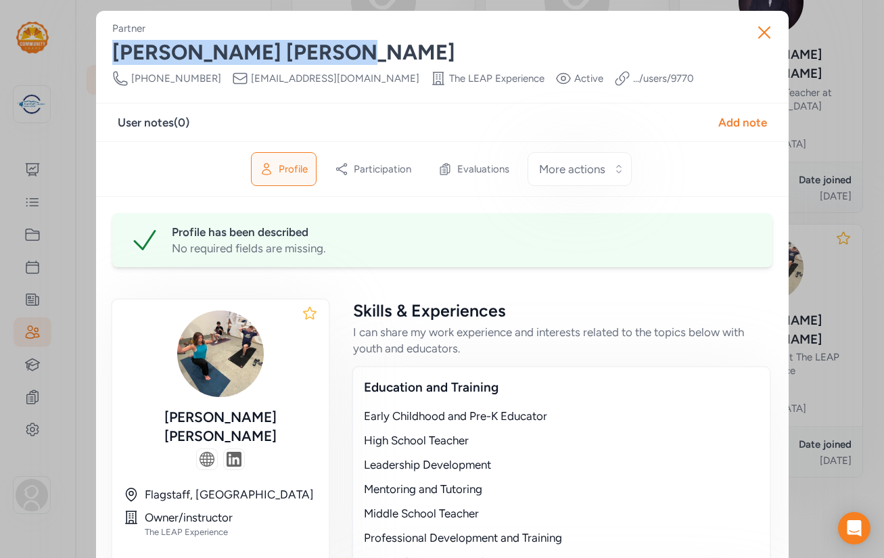
drag, startPoint x: 282, startPoint y: 53, endPoint x: 110, endPoint y: 53, distance: 171.8
copy div "DeAnn Mendoza"
click at [764, 30] on icon "button" at bounding box center [765, 33] width 22 height 22
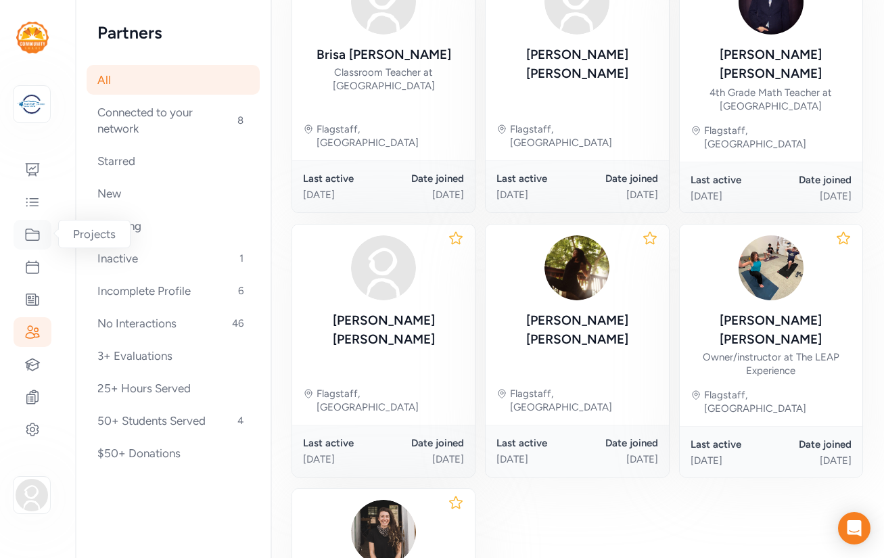
click at [29, 230] on icon at bounding box center [32, 235] width 16 height 16
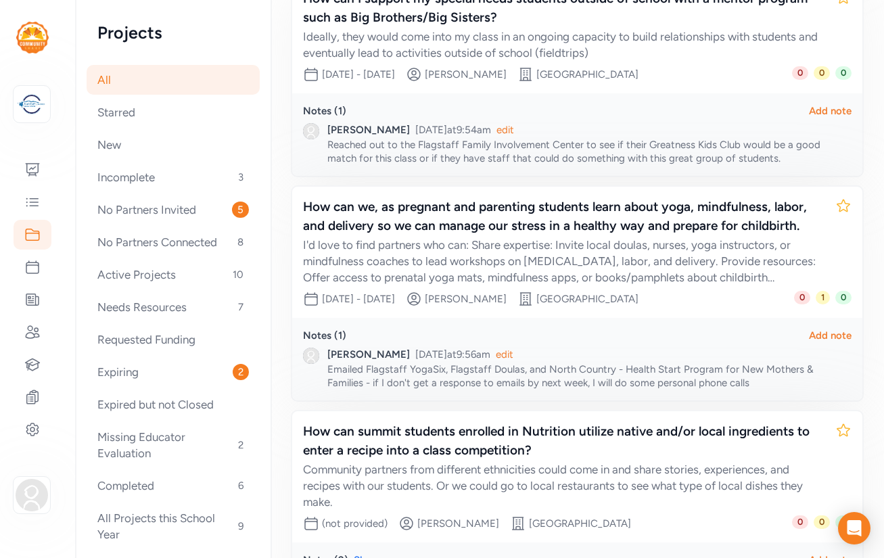
scroll to position [289, 0]
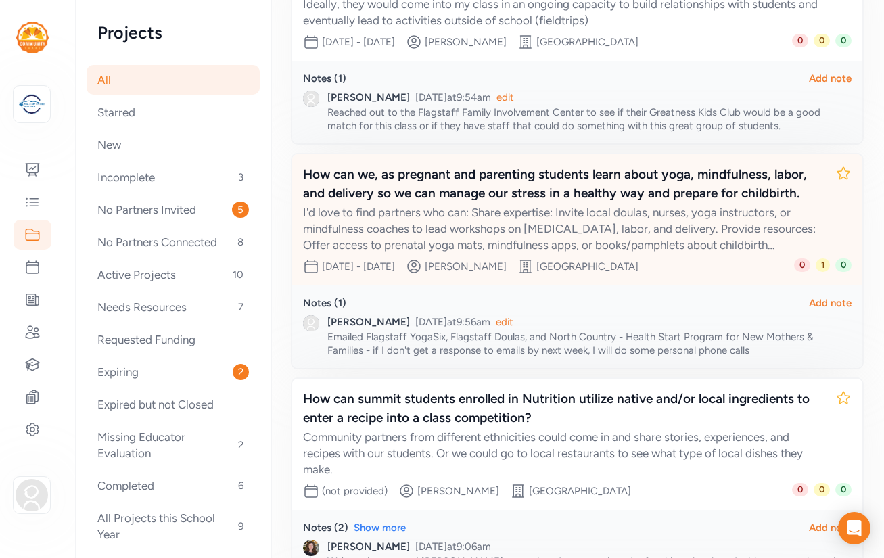
click at [539, 191] on div "How can we, as pregnant and parenting students learn about yoga, mindfulness, l…" at bounding box center [564, 184] width 522 height 38
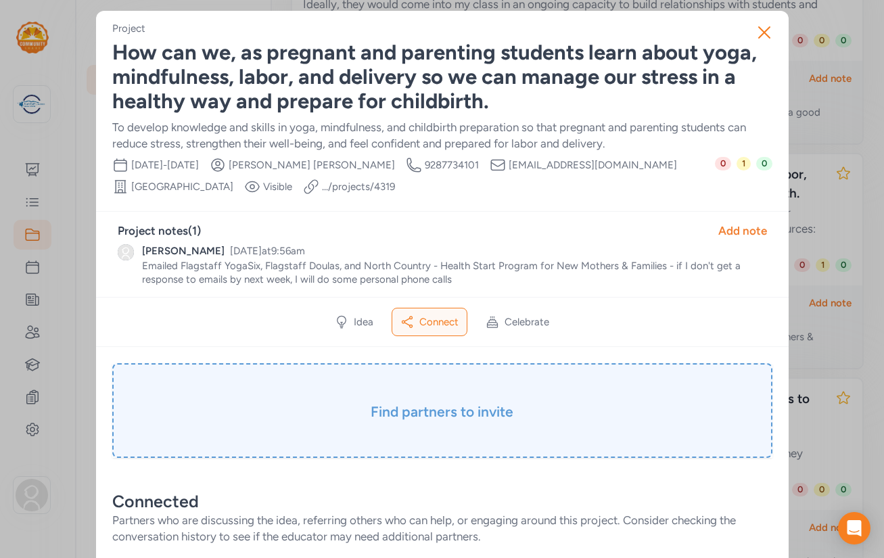
click at [375, 408] on h3 "Find partners to invite" at bounding box center [442, 411] width 593 height 19
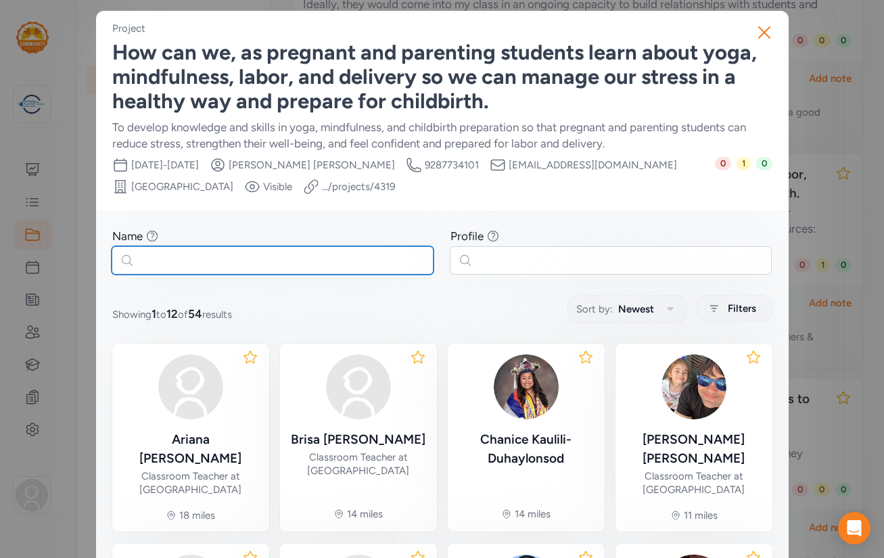
click at [313, 259] on input "text" at bounding box center [273, 260] width 322 height 28
paste input "DeAnn Mendoza"
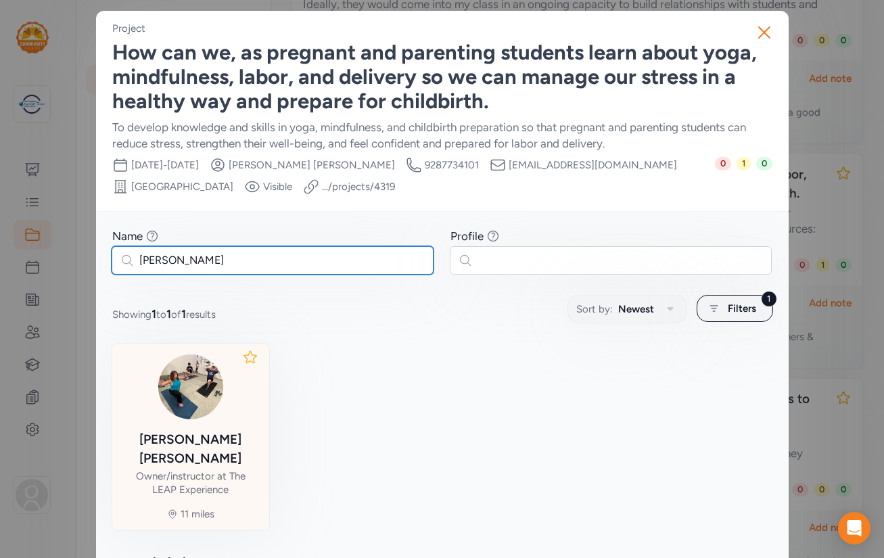
type input "DeAnn Mendoza"
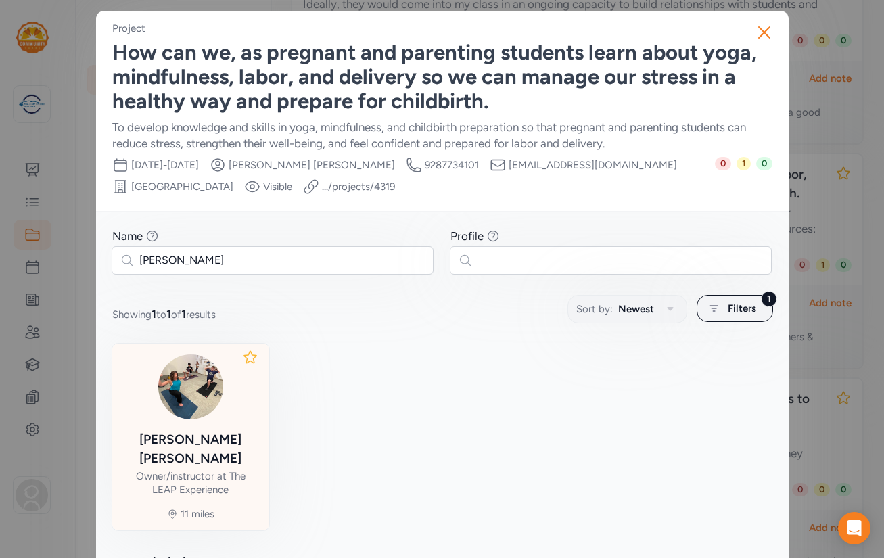
click at [205, 419] on div "DeAnn Mendoza Owner/instructor at The LEAP Experience" at bounding box center [190, 425] width 135 height 142
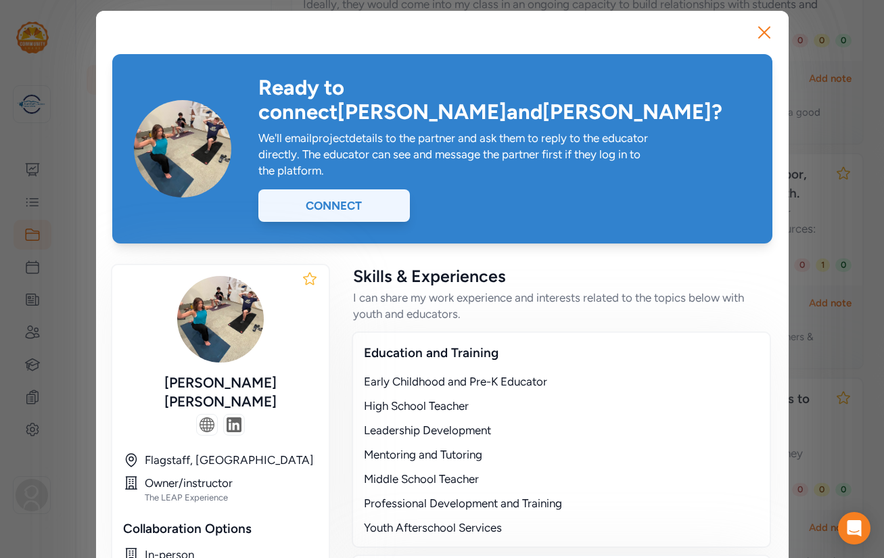
click at [375, 189] on div "Connect" at bounding box center [334, 205] width 152 height 32
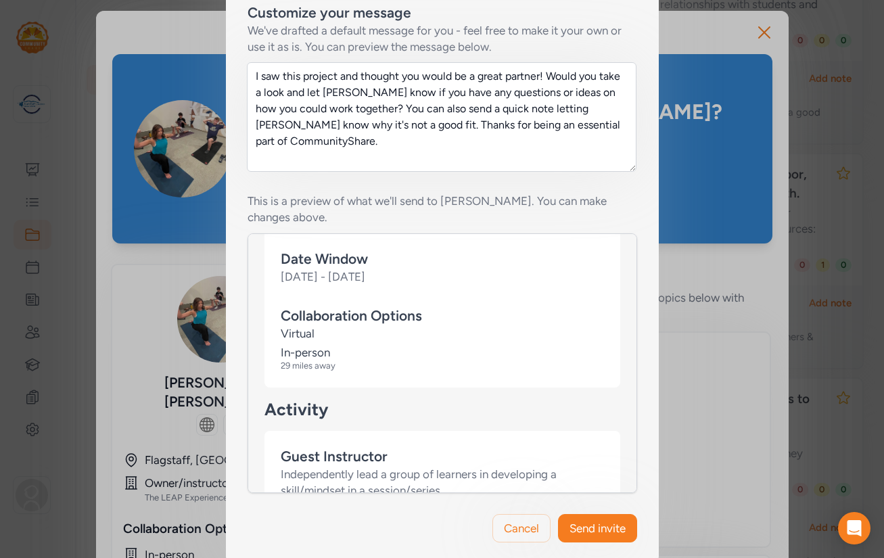
scroll to position [906, 0]
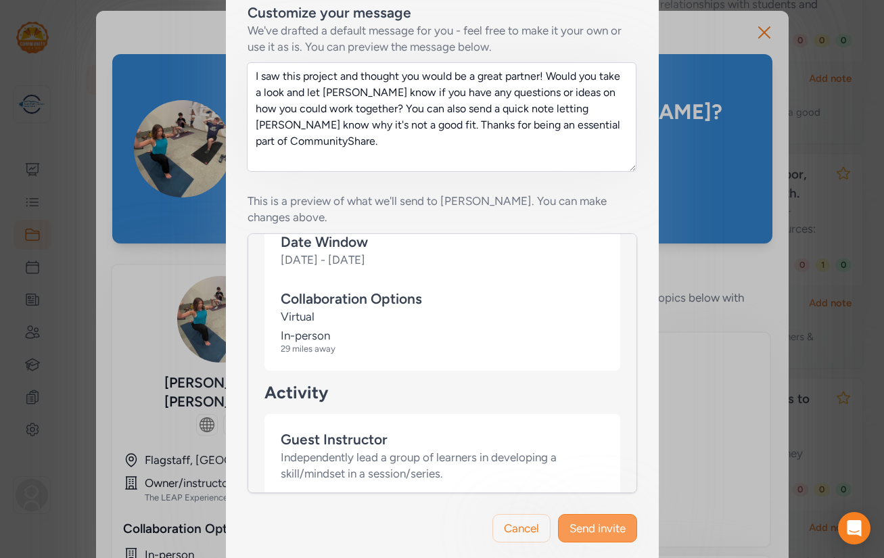
click at [599, 520] on span "Send invite" at bounding box center [598, 528] width 56 height 16
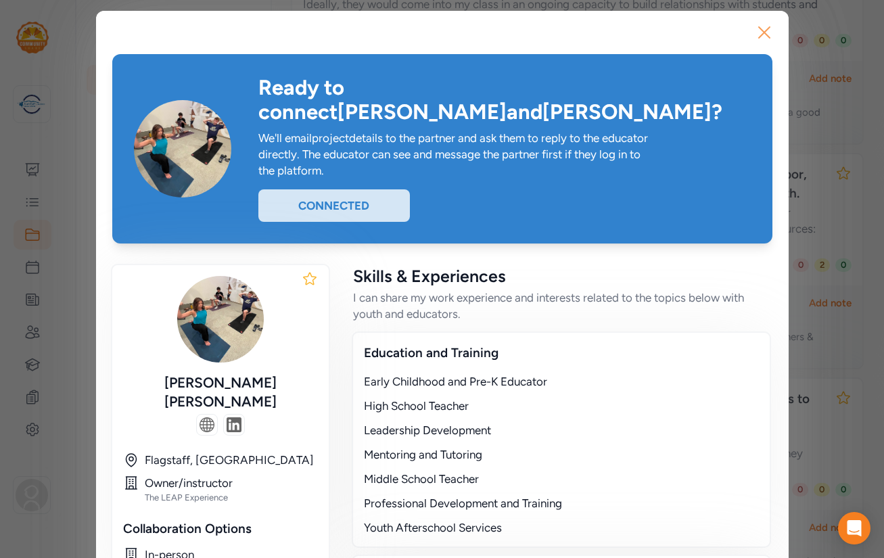
click at [760, 33] on icon "button" at bounding box center [765, 33] width 22 height 22
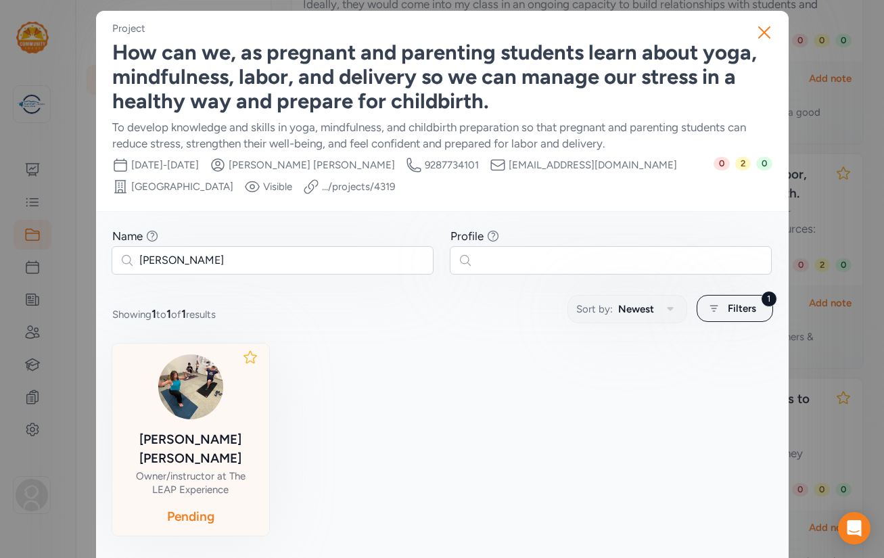
click at [760, 33] on icon "button" at bounding box center [765, 33] width 22 height 22
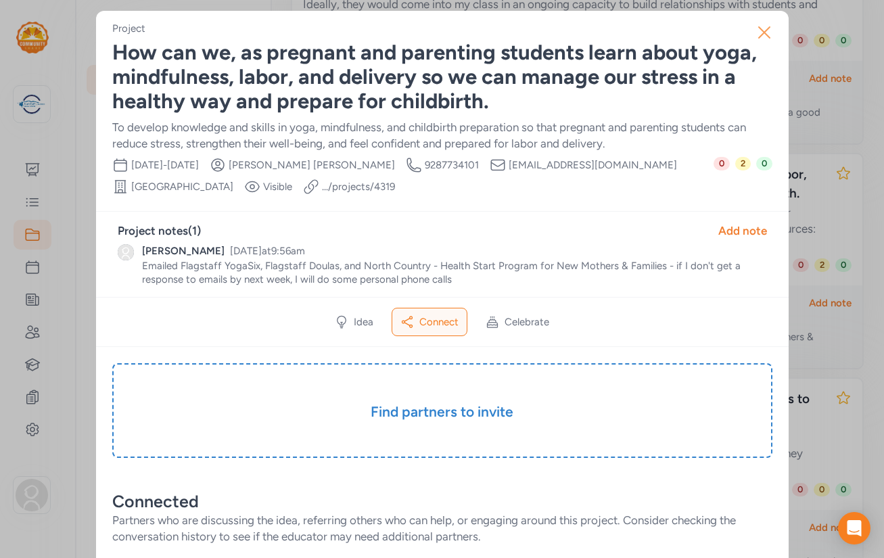
click at [766, 32] on icon "button" at bounding box center [765, 33] width 22 height 22
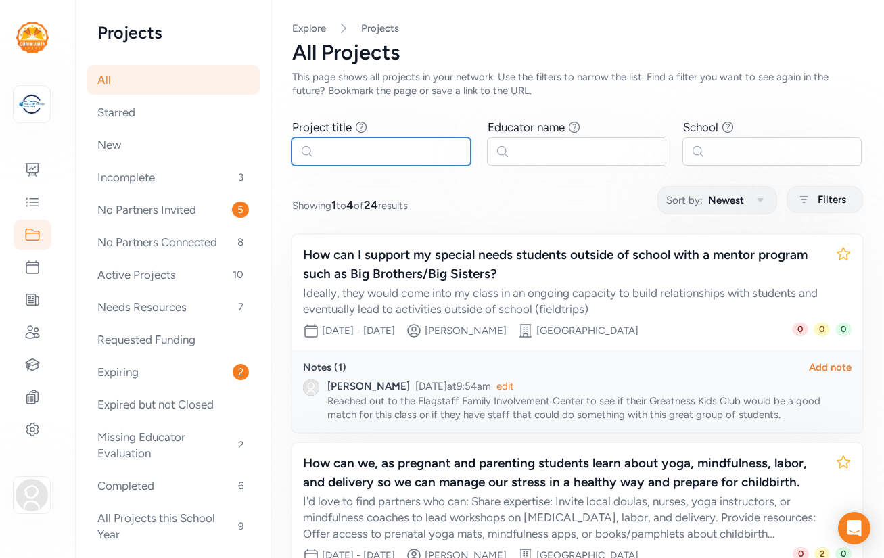
click at [379, 160] on input "text" at bounding box center [381, 151] width 179 height 28
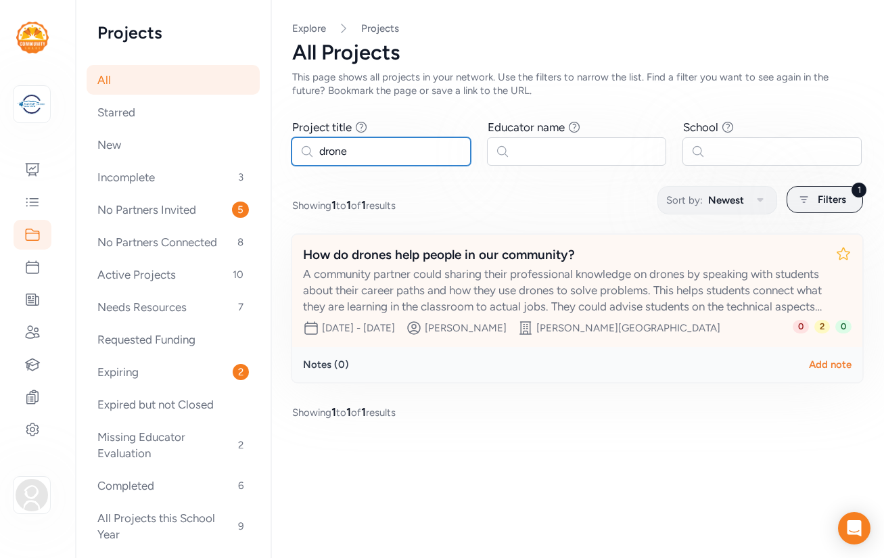
type input "drone"
click at [455, 257] on div "How do drones help people in our community?" at bounding box center [564, 255] width 522 height 19
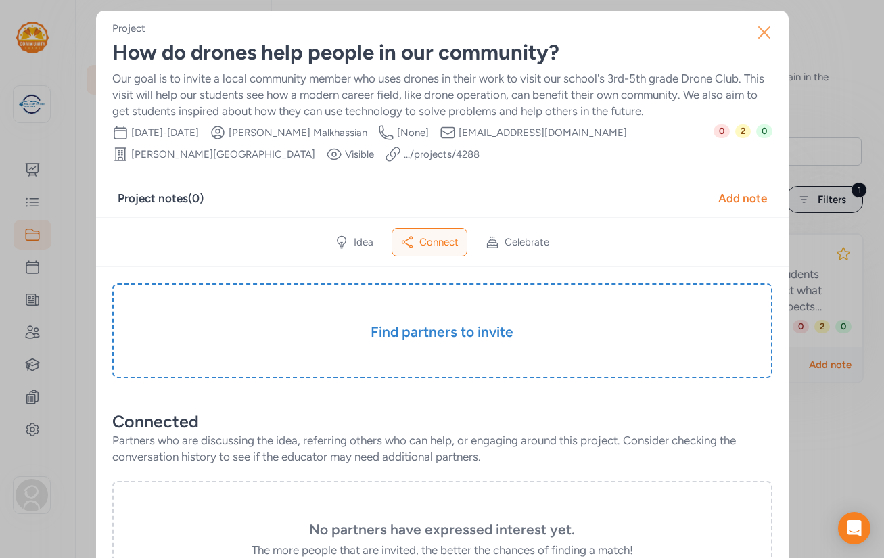
click at [764, 30] on icon "button" at bounding box center [765, 33] width 22 height 22
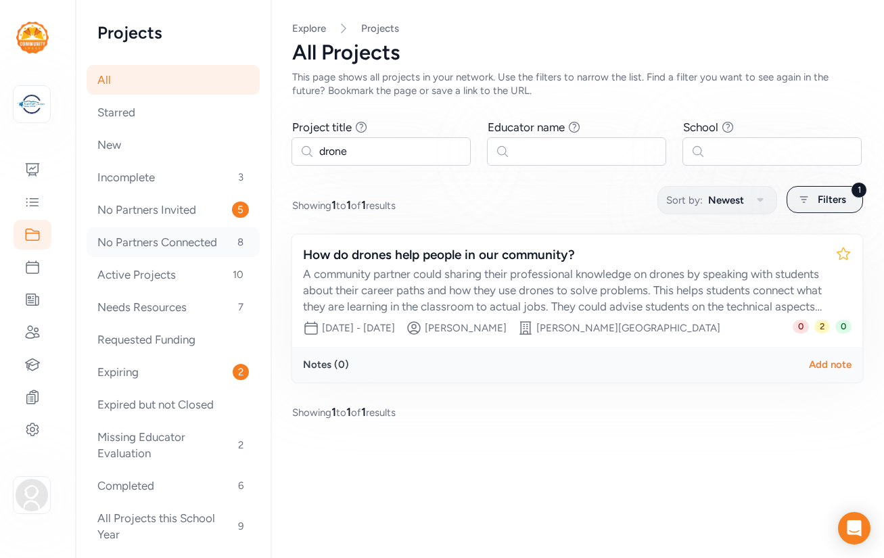
click at [170, 237] on div "No Partners Connected 8" at bounding box center [173, 242] width 173 height 30
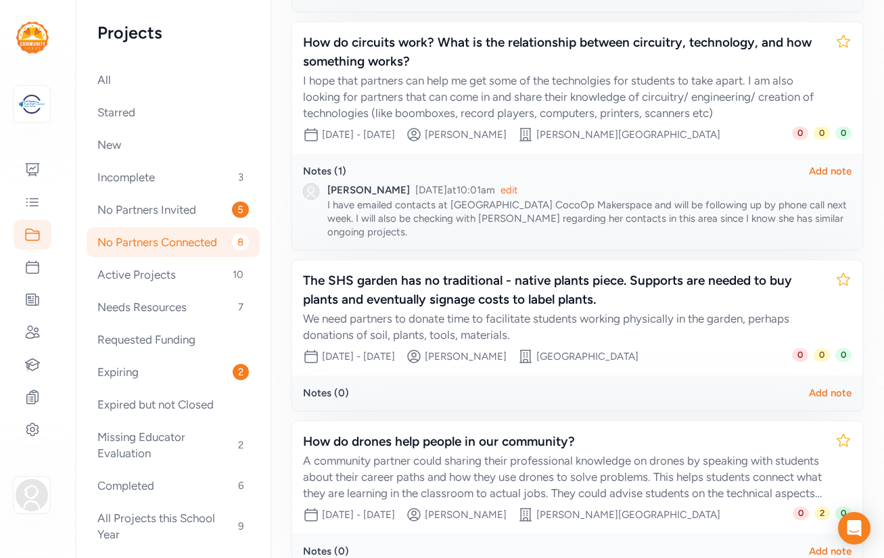
scroll to position [1178, 0]
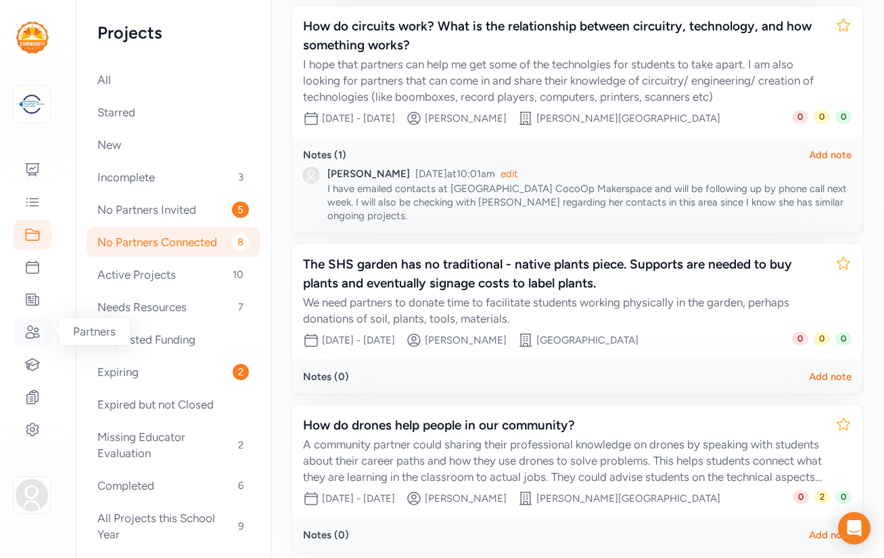
click at [29, 331] on icon at bounding box center [32, 332] width 16 height 16
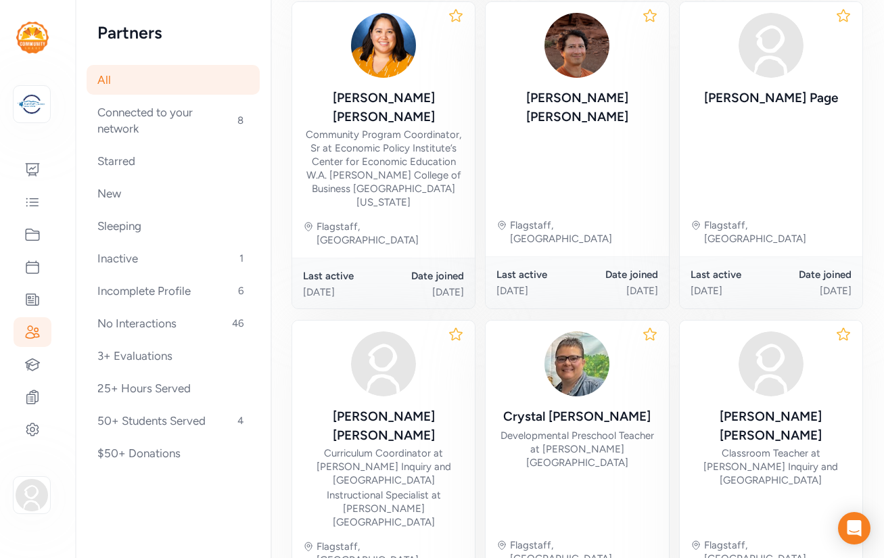
scroll to position [771, 0]
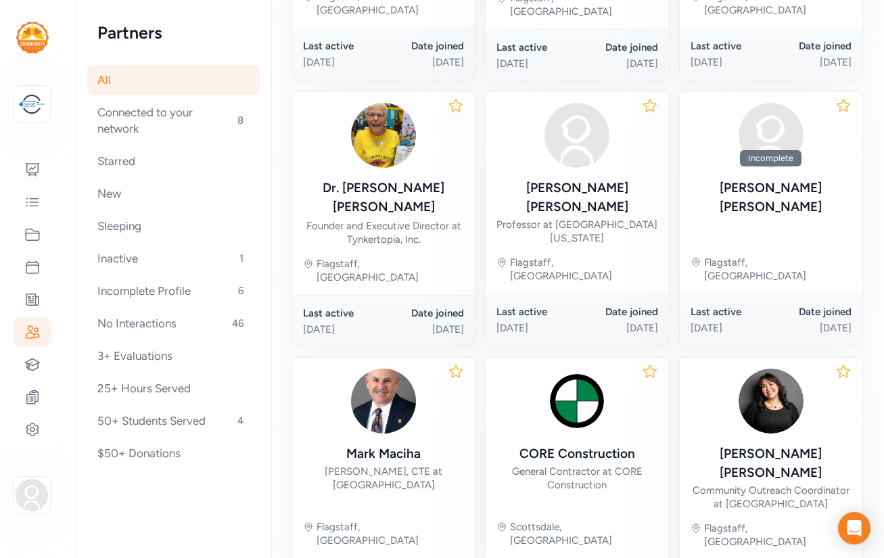
scroll to position [704, 0]
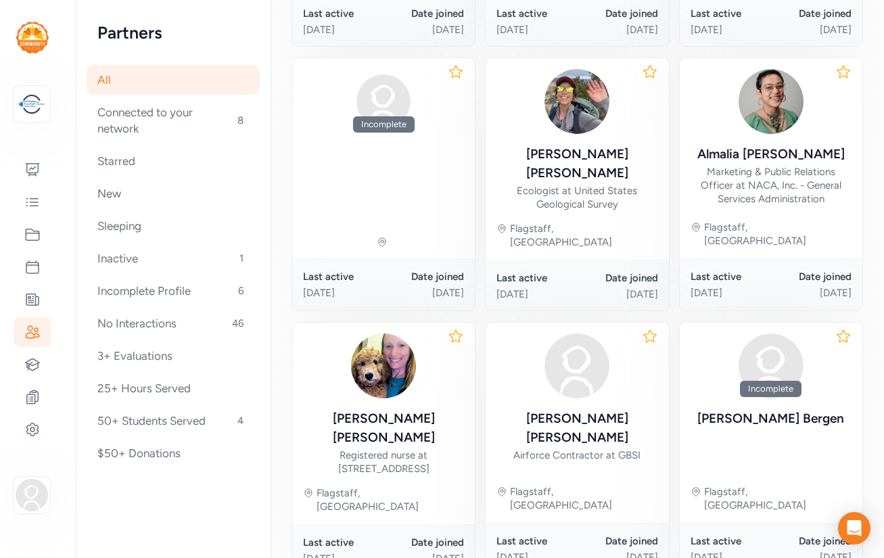
scroll to position [713, 0]
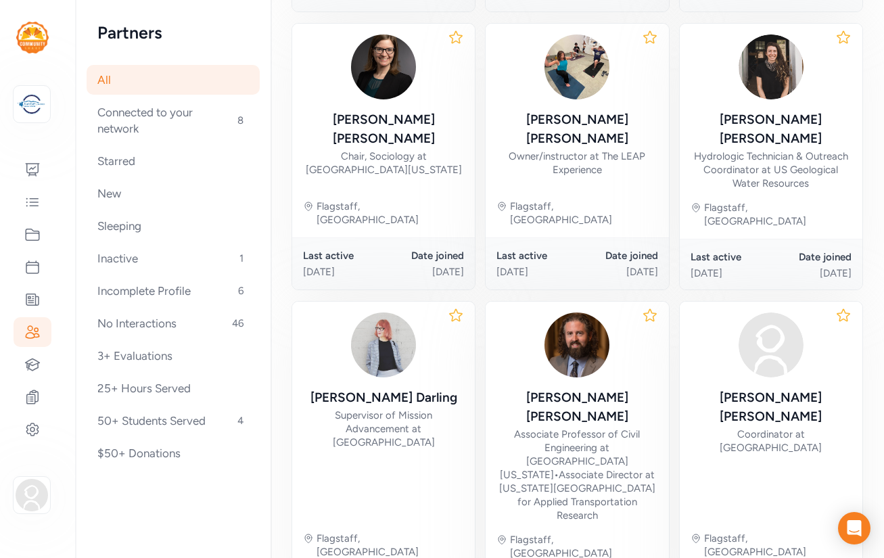
scroll to position [794, 0]
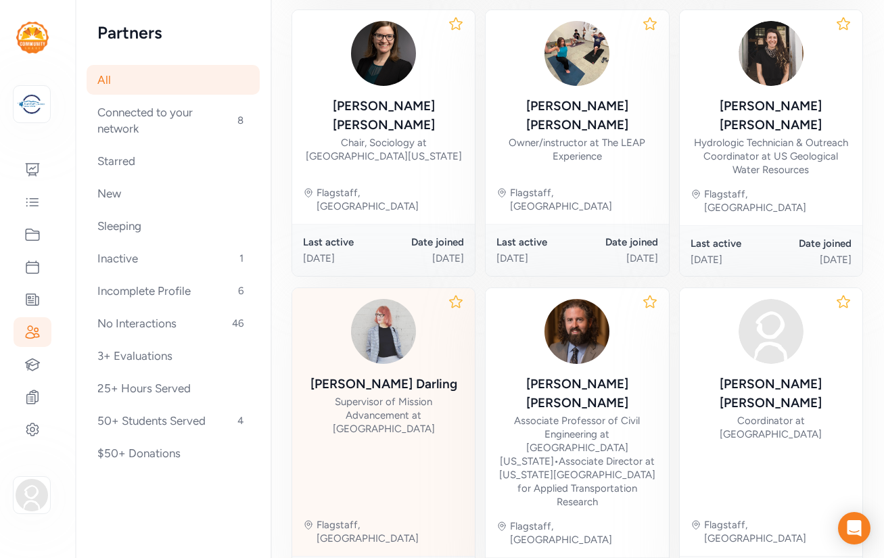
click at [409, 327] on div "Sandra Darling Supervisor of Mission Advancement at Goodwill Corporate Center F…" at bounding box center [383, 422] width 183 height 268
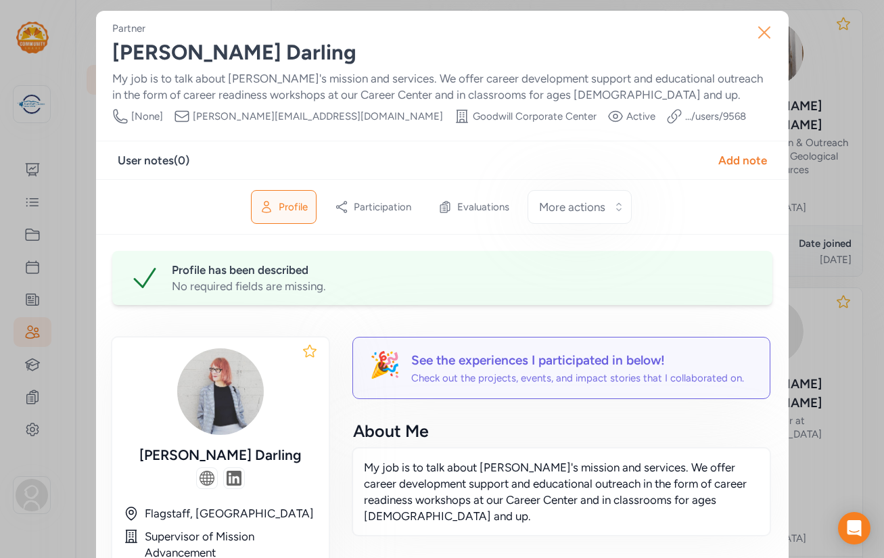
click at [762, 34] on icon "button" at bounding box center [764, 32] width 11 height 11
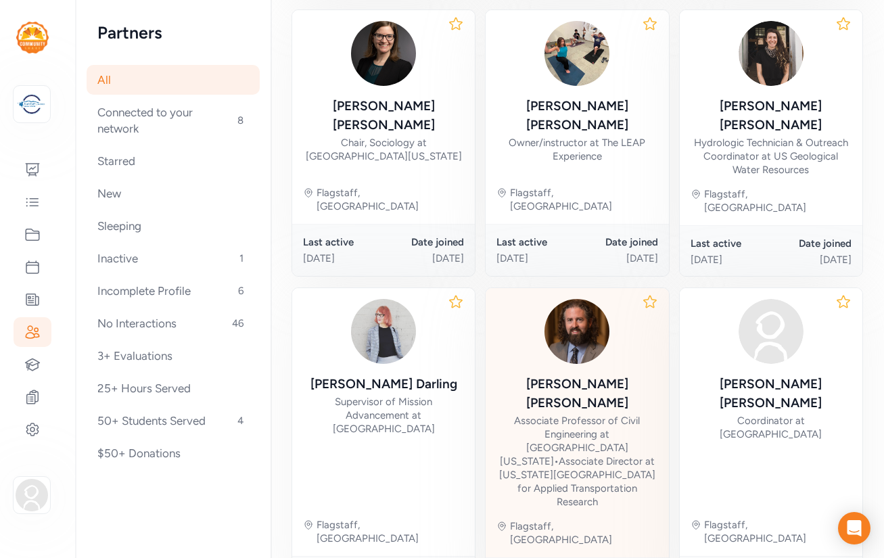
click at [609, 414] on div "Associate Professor of Civil Engineering at Northern Arizona University • Assoc…" at bounding box center [577, 461] width 161 height 95
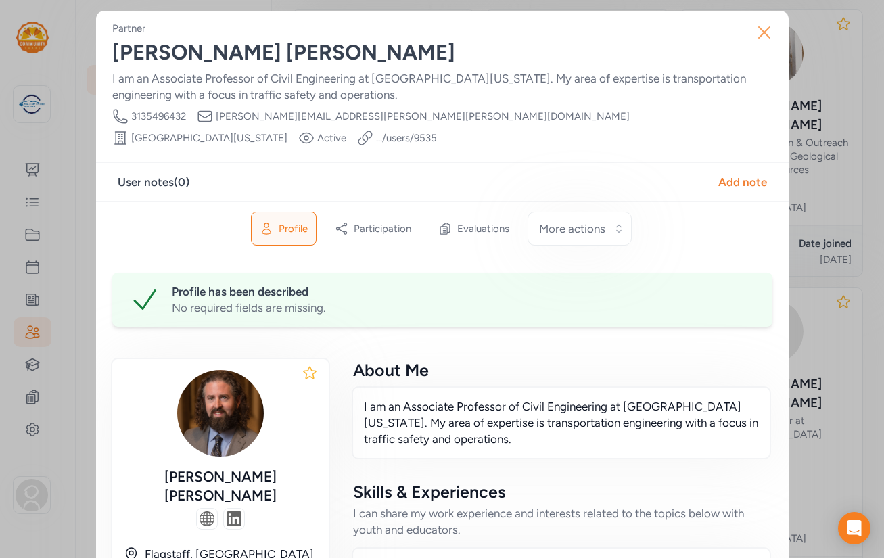
click at [762, 30] on icon "button" at bounding box center [764, 32] width 11 height 11
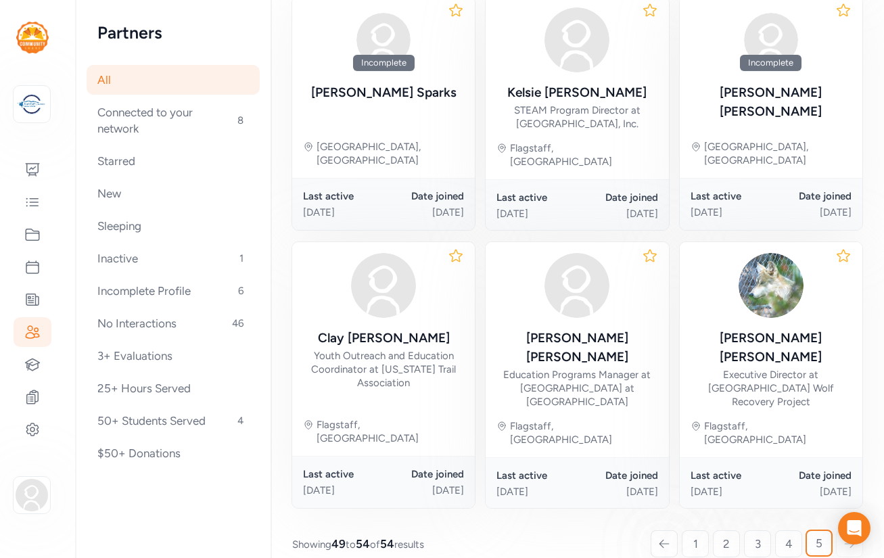
scroll to position [249, 0]
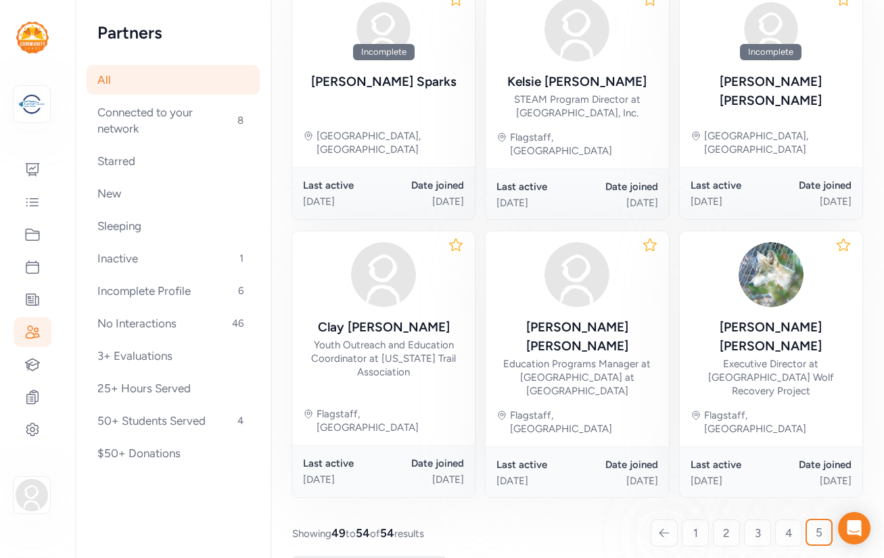
click at [849, 526] on icon at bounding box center [850, 533] width 12 height 14
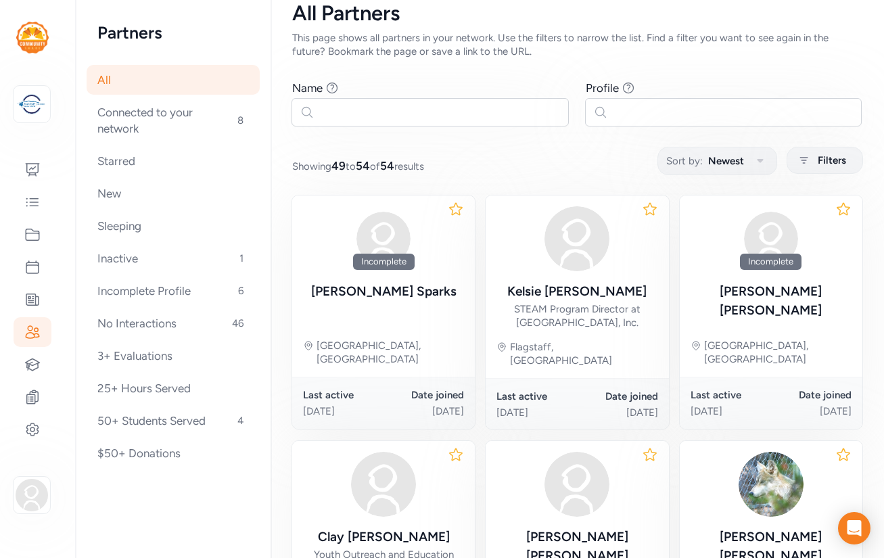
scroll to position [0, 0]
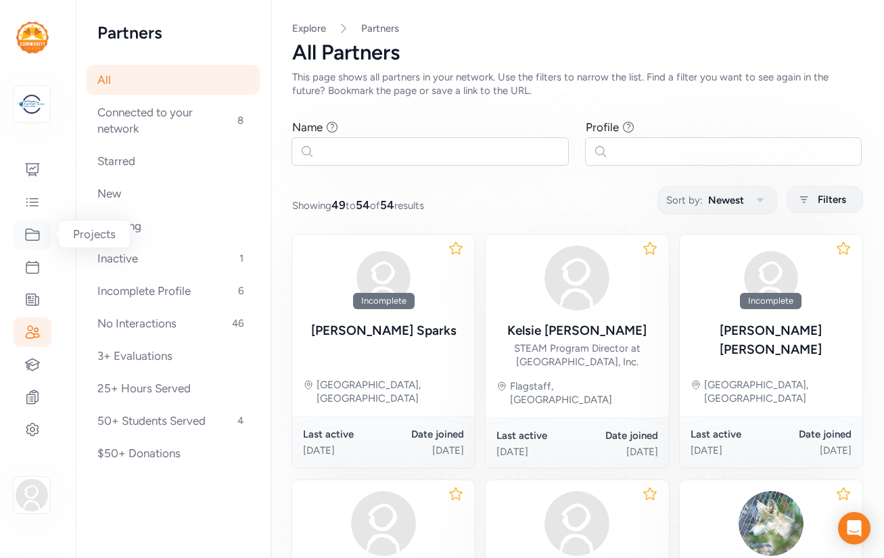
click at [31, 238] on icon at bounding box center [32, 235] width 16 height 16
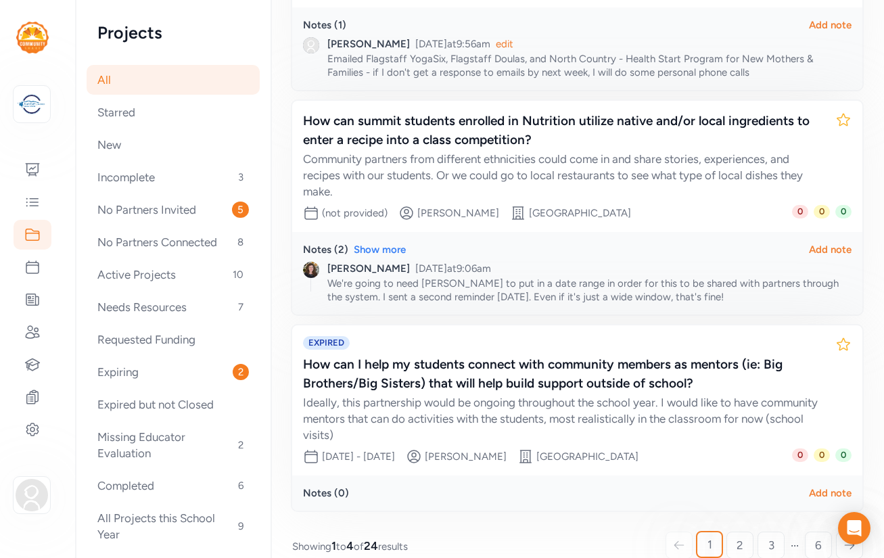
scroll to position [590, 0]
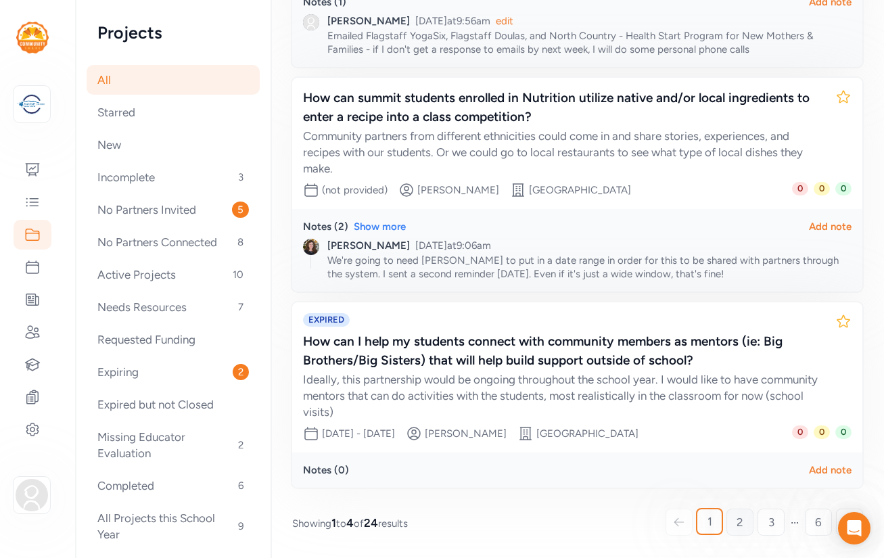
click at [740, 517] on span "2" at bounding box center [740, 522] width 7 height 16
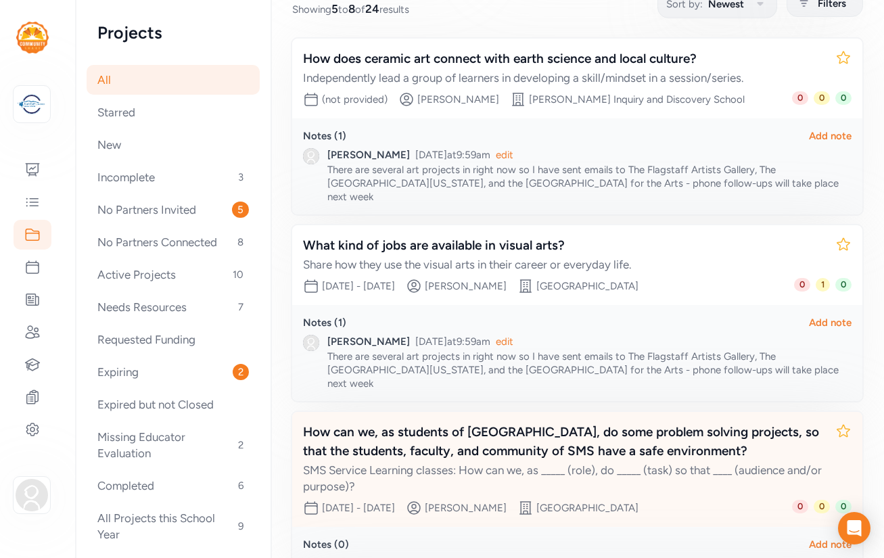
scroll to position [436, 0]
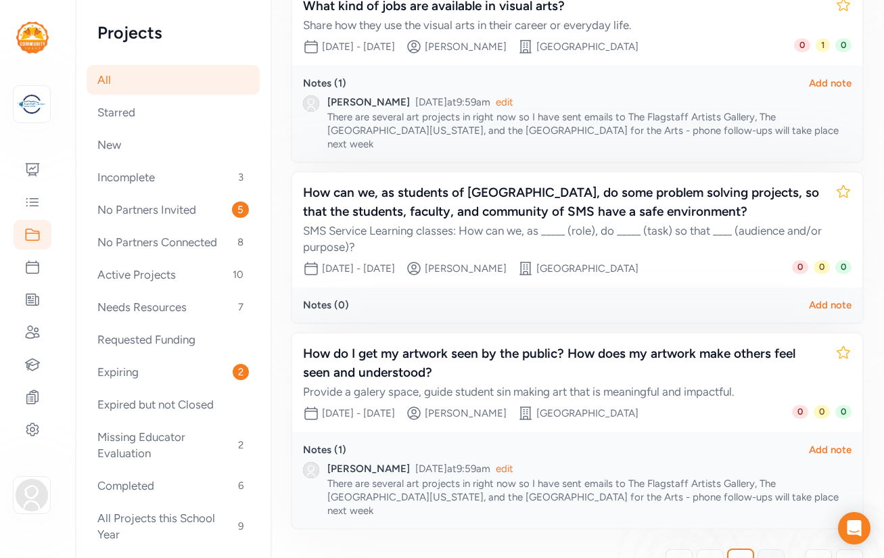
click at [768, 555] on span "3" at bounding box center [771, 563] width 6 height 16
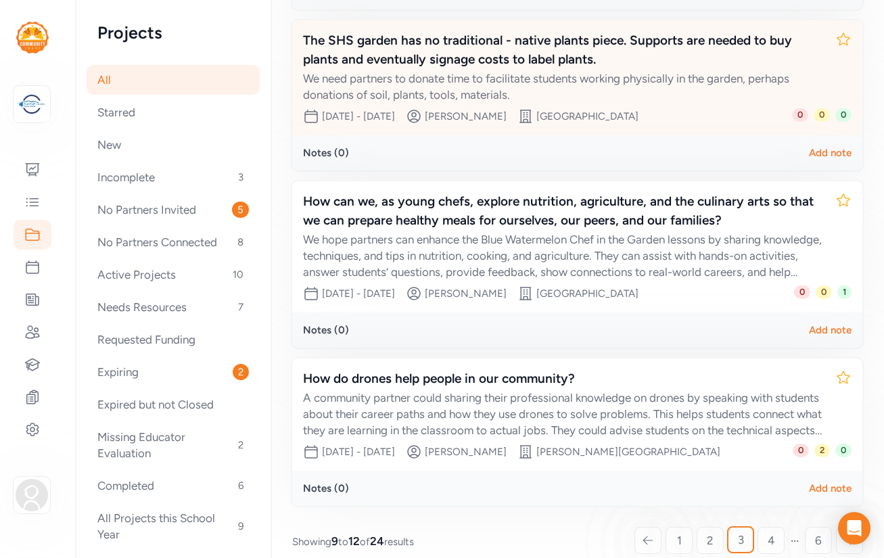
scroll to position [457, 0]
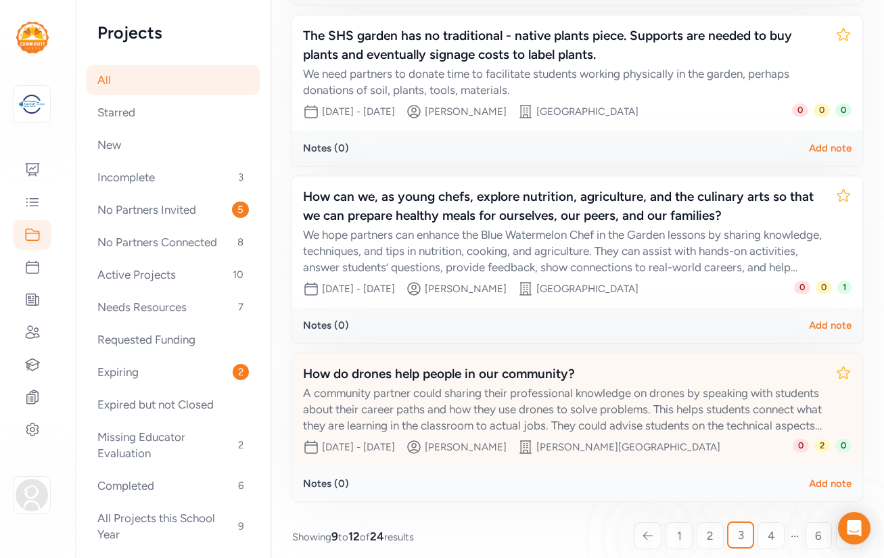
click at [595, 365] on div "How do drones help people in our community?" at bounding box center [564, 374] width 522 height 19
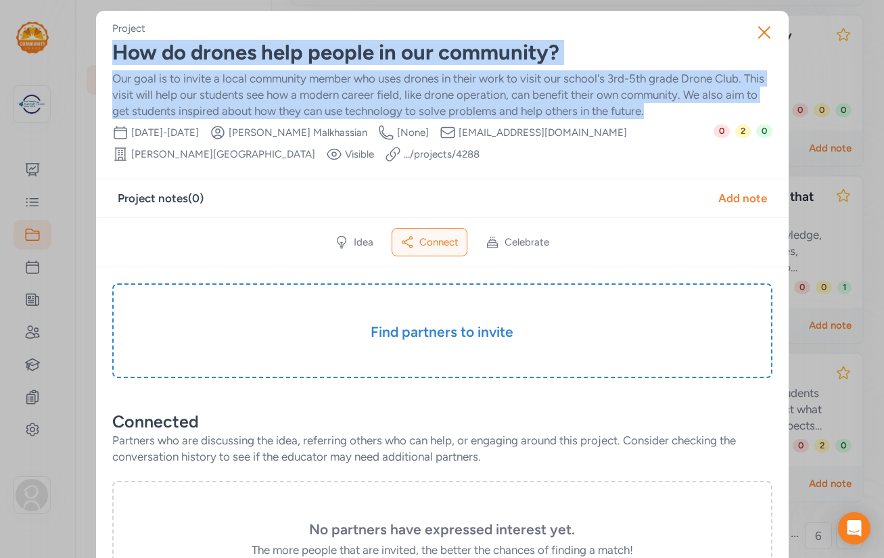
drag, startPoint x: 113, startPoint y: 54, endPoint x: 668, endPoint y: 112, distance: 557.7
click at [668, 112] on div "Project How do drones help people in our community? Our goal is to invite a loc…" at bounding box center [442, 92] width 660 height 141
copy div "How do drones help people in our community? Our goal is to invite a local commu…"
click at [672, 46] on div "How do drones help people in our community?" at bounding box center [442, 53] width 660 height 24
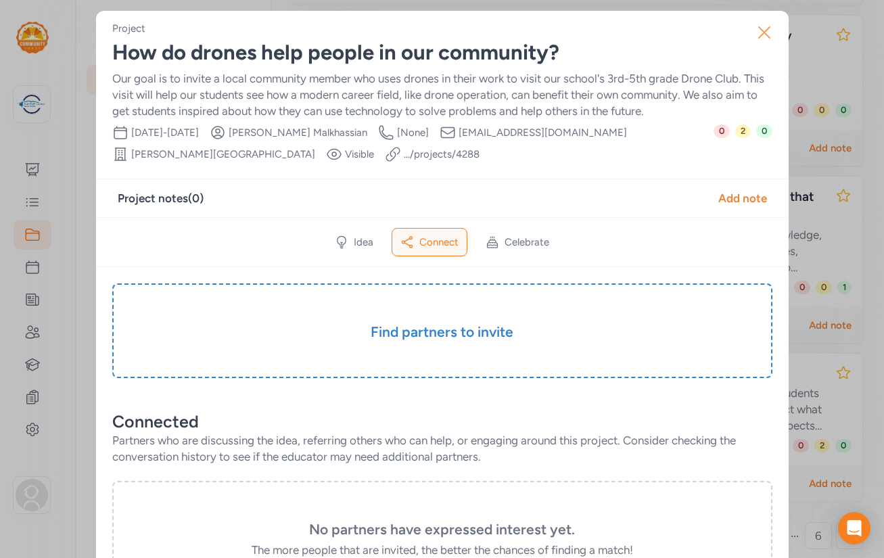
click at [766, 33] on icon "button" at bounding box center [765, 33] width 22 height 22
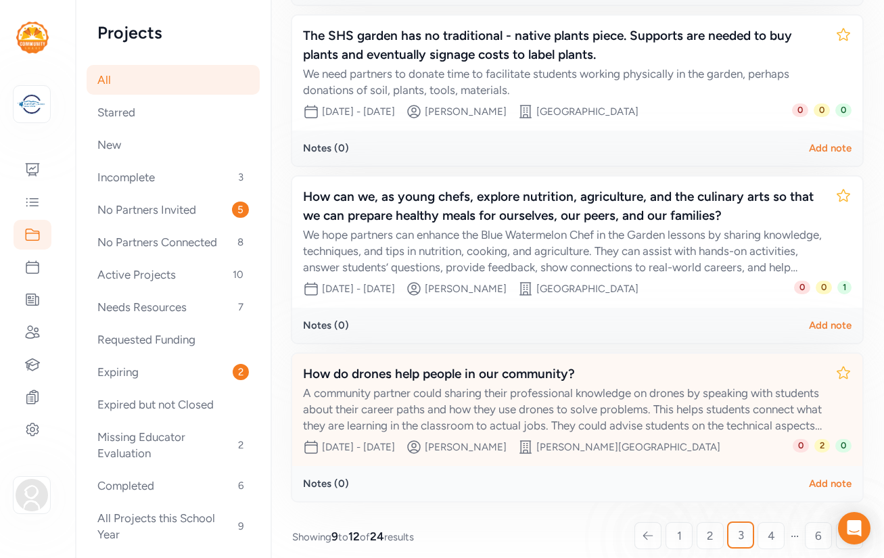
click at [536, 365] on div "How do drones help people in our community?" at bounding box center [564, 374] width 522 height 19
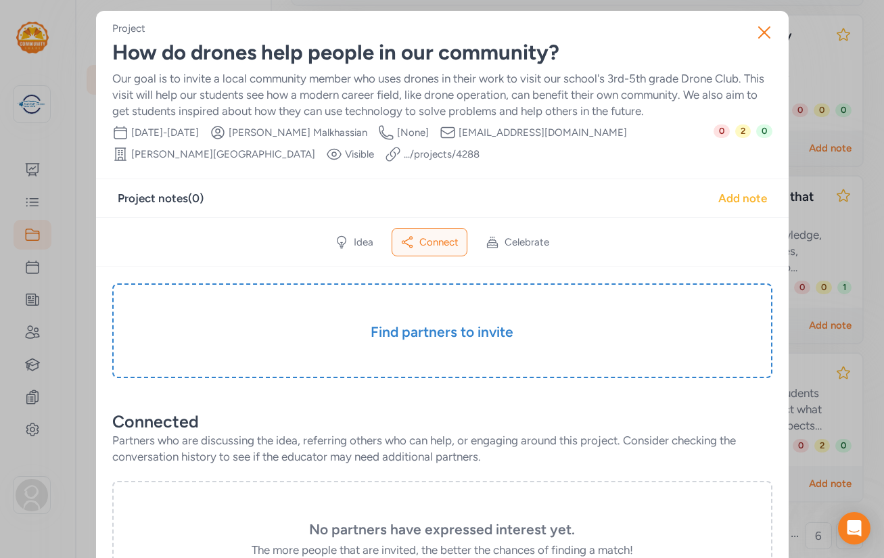
click at [745, 197] on div "Add note" at bounding box center [742, 198] width 49 height 16
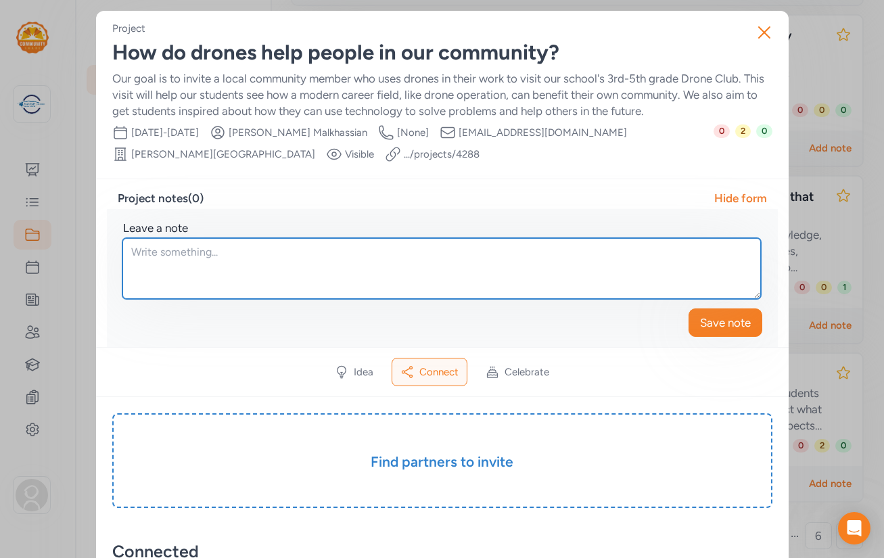
click at [263, 253] on textarea at bounding box center [441, 268] width 639 height 61
click at [138, 253] on textarea "I sent an email to a contact at NAU who has worked with an expert on a drone pr…" at bounding box center [441, 268] width 639 height 61
click at [662, 252] on textarea "I sent an email to a contact at NAU who has worked with an expert on a drone pr…" at bounding box center [441, 268] width 639 height 61
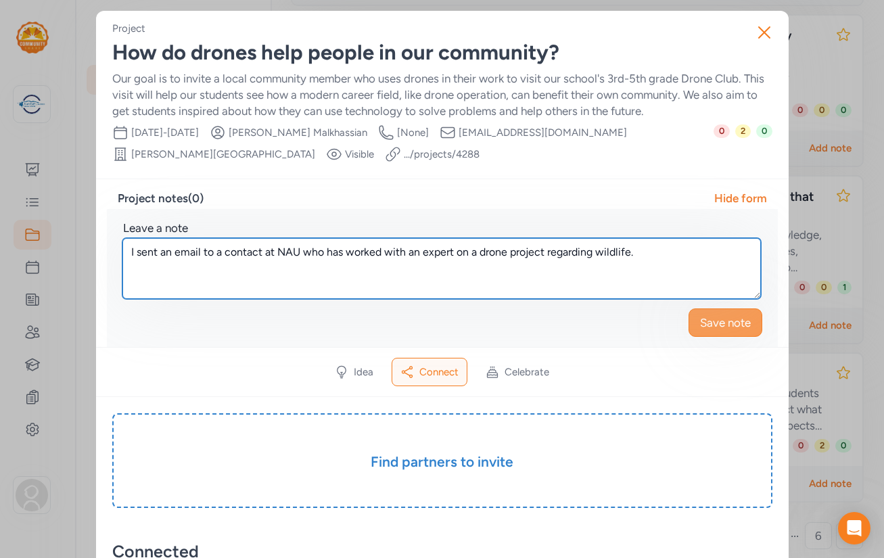
type textarea "I sent an email to a contact at NAU who has worked with an expert on a drone pr…"
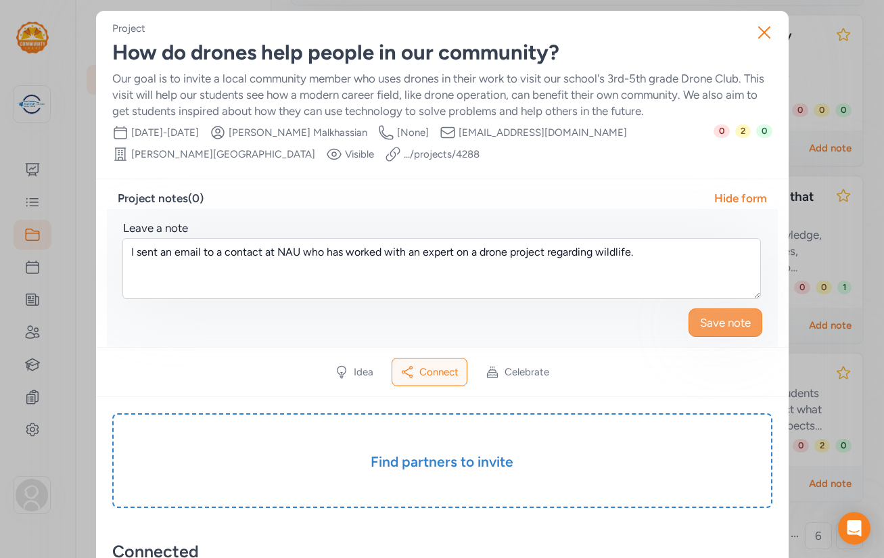
click at [719, 324] on span "Save note" at bounding box center [725, 323] width 51 height 16
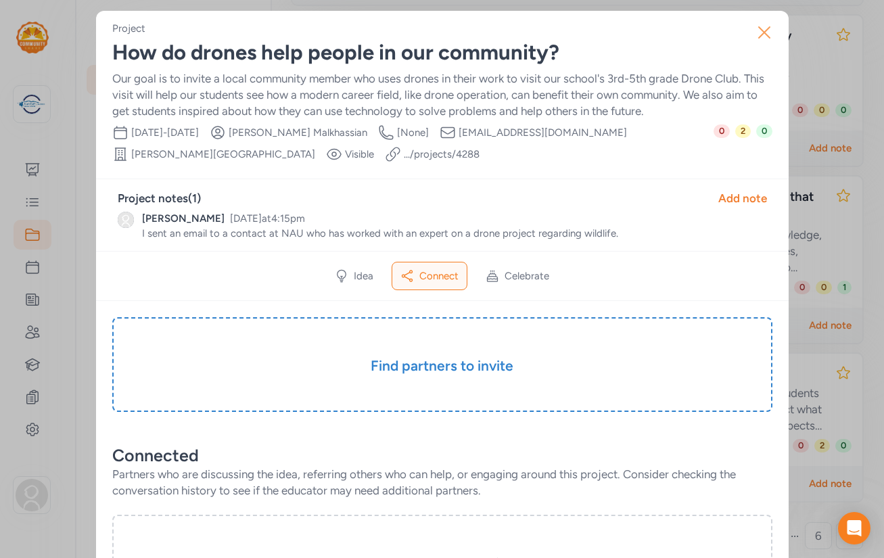
click at [762, 33] on icon "button" at bounding box center [765, 33] width 22 height 22
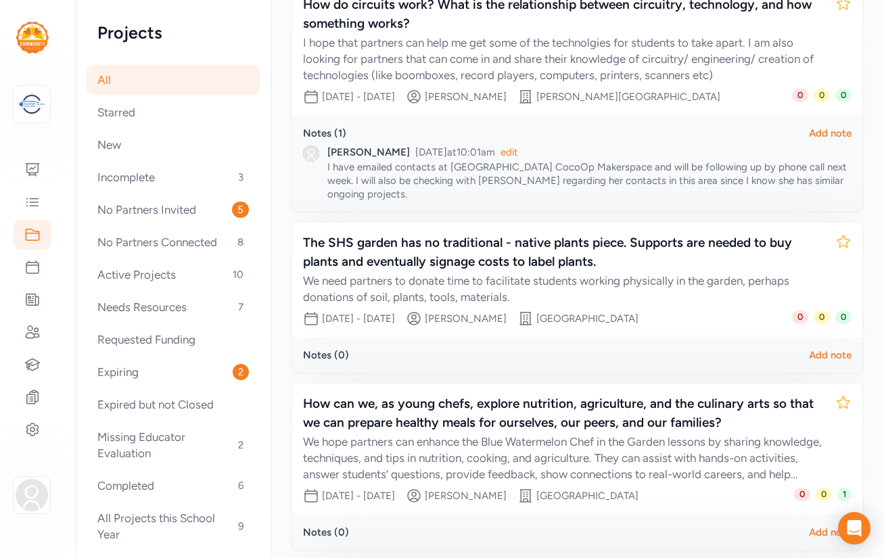
scroll to position [457, 0]
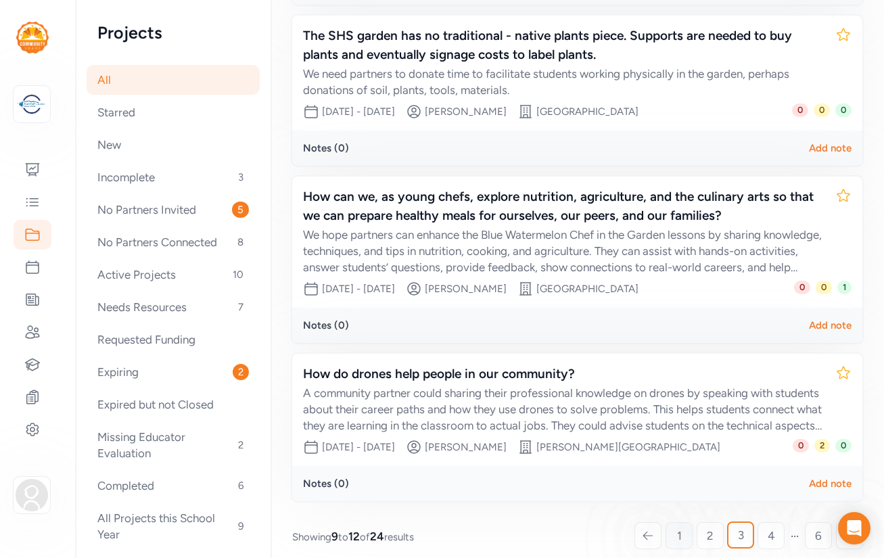
click at [677, 528] on span "1" at bounding box center [679, 536] width 5 height 16
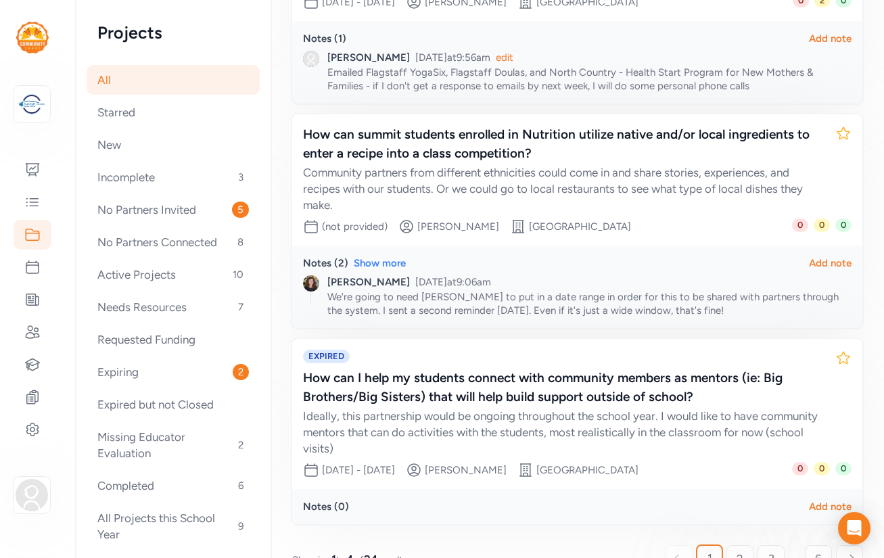
scroll to position [590, 0]
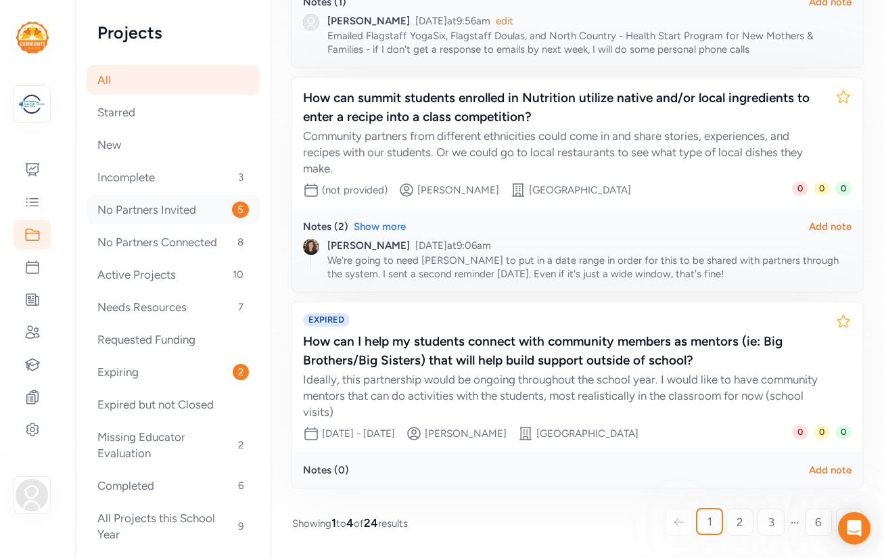
click at [162, 214] on div "No Partners Invited 5" at bounding box center [173, 210] width 173 height 30
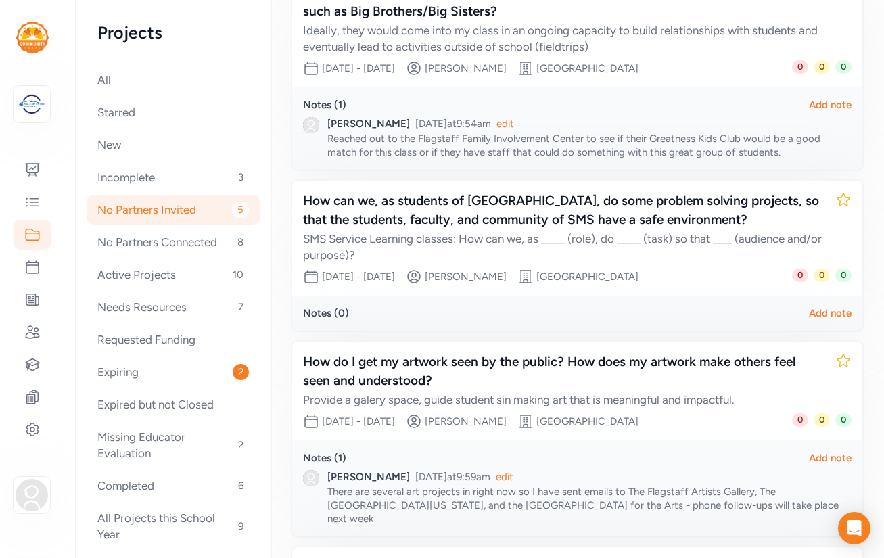
scroll to position [214, 0]
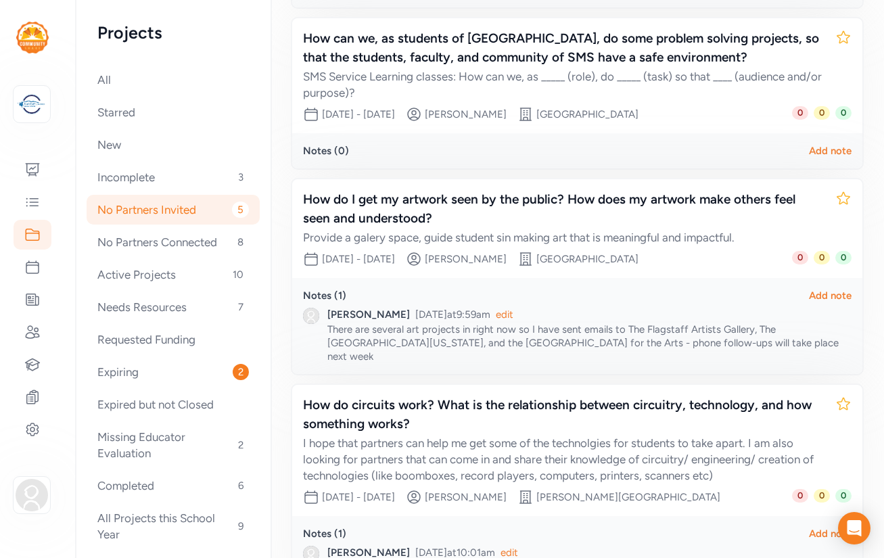
scroll to position [398, 0]
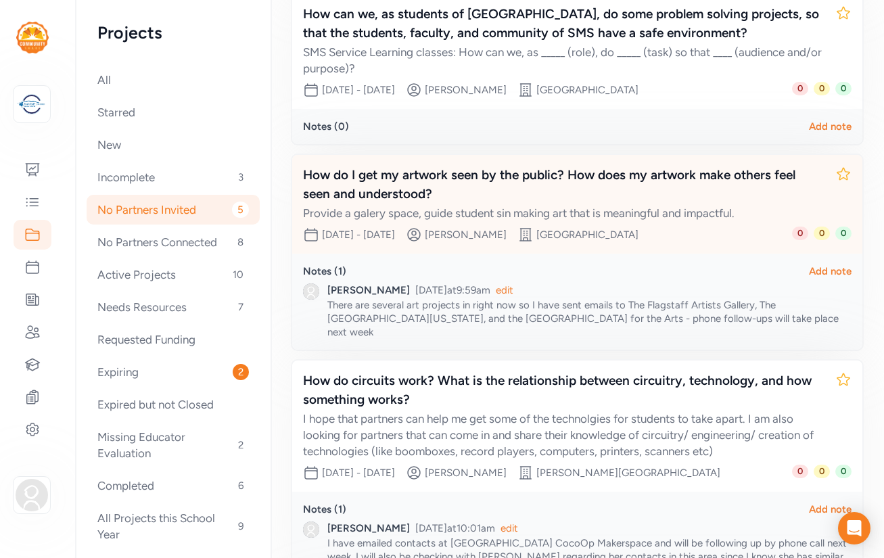
click at [365, 200] on div "How do I get my artwork seen by the public? How does my artwork make others fee…" at bounding box center [564, 185] width 522 height 38
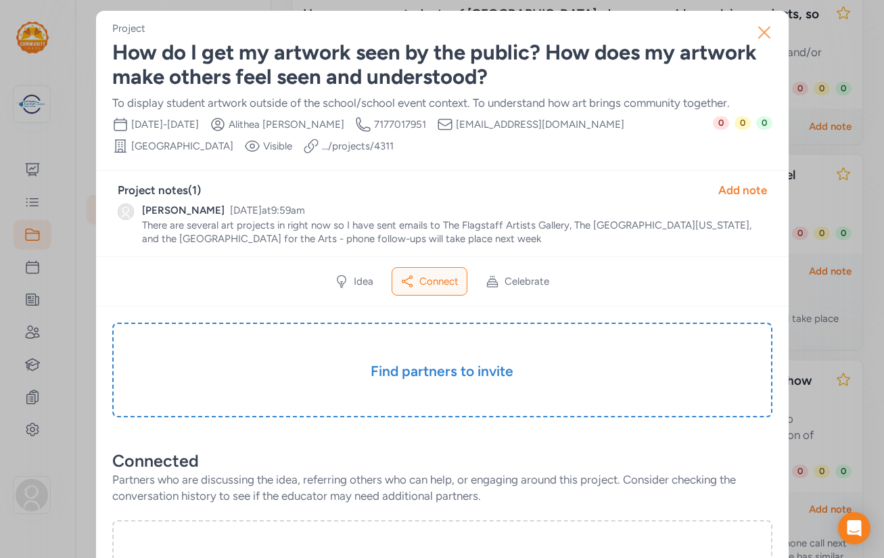
click at [763, 33] on icon "button" at bounding box center [764, 32] width 11 height 11
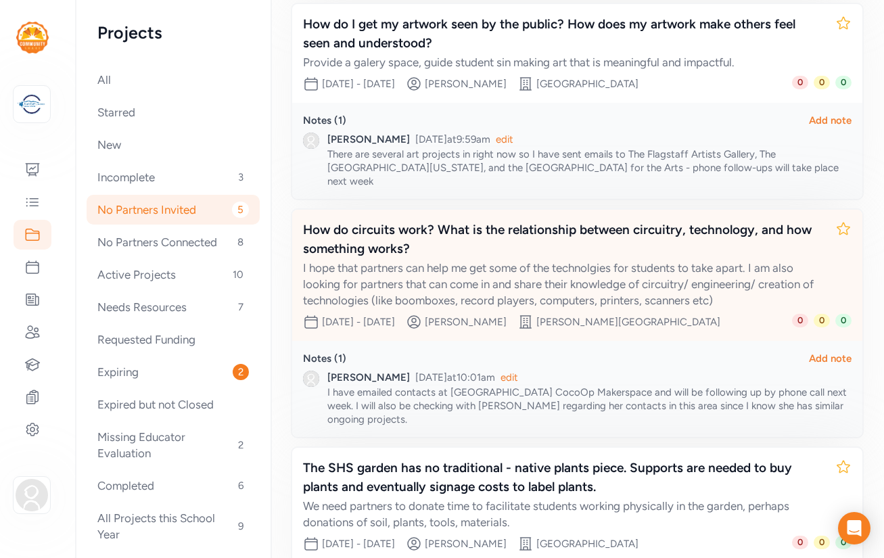
scroll to position [555, 0]
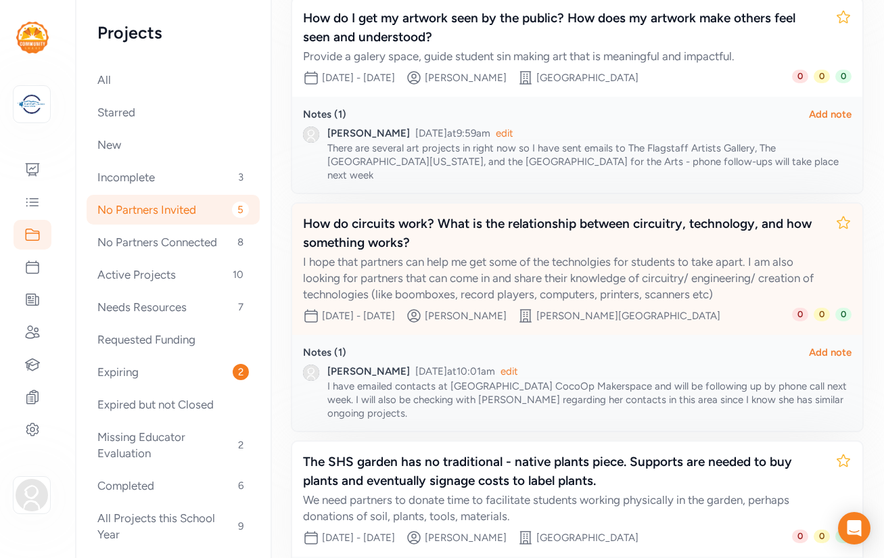
click at [485, 225] on div "How do circuits work? What is the relationship between circuitry, technology, a…" at bounding box center [564, 233] width 522 height 38
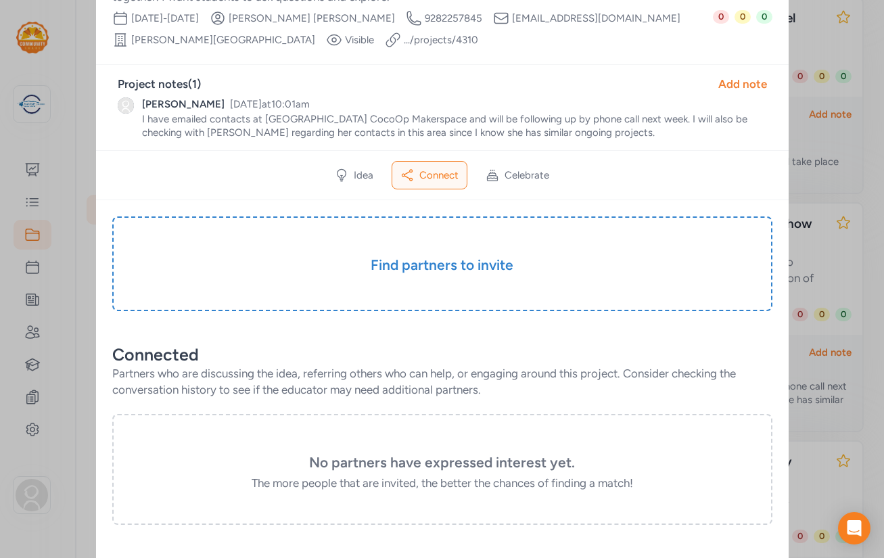
scroll to position [137, 0]
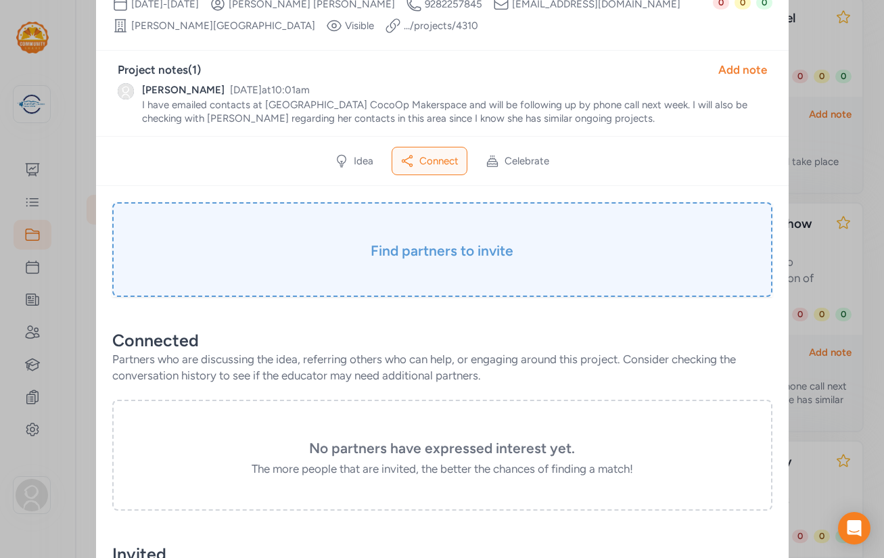
click at [309, 262] on div "Find partners to invite" at bounding box center [442, 249] width 660 height 95
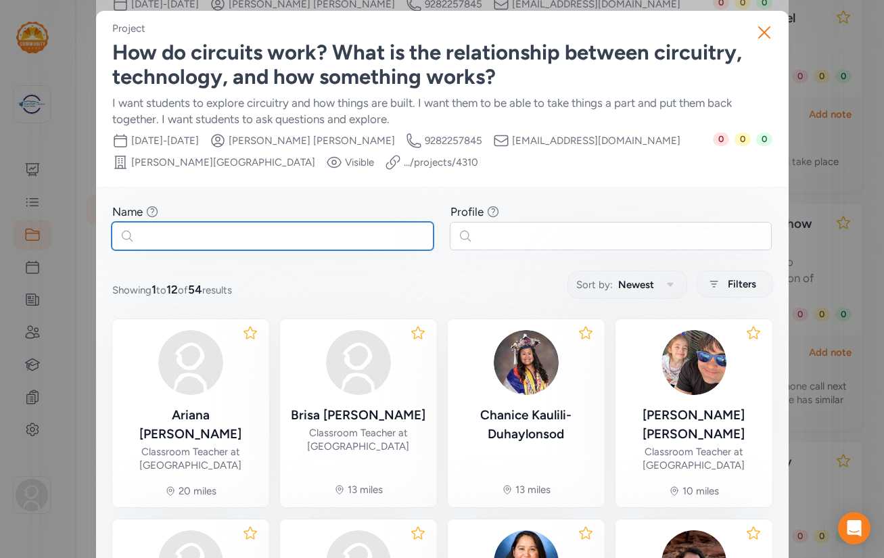
click at [251, 235] on input "text" at bounding box center [273, 236] width 322 height 28
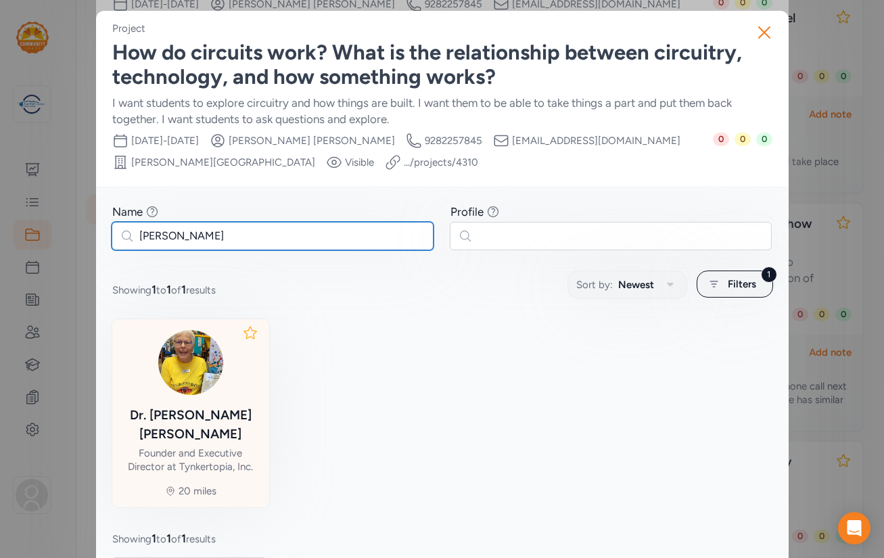
type input "[PERSON_NAME]"
click at [188, 374] on img at bounding box center [190, 362] width 65 height 65
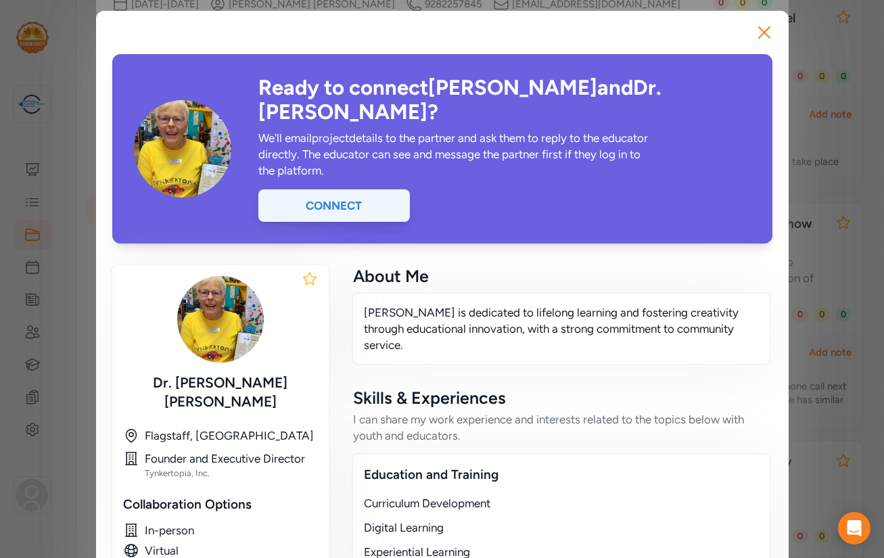
click at [355, 189] on div "Connect" at bounding box center [334, 205] width 152 height 32
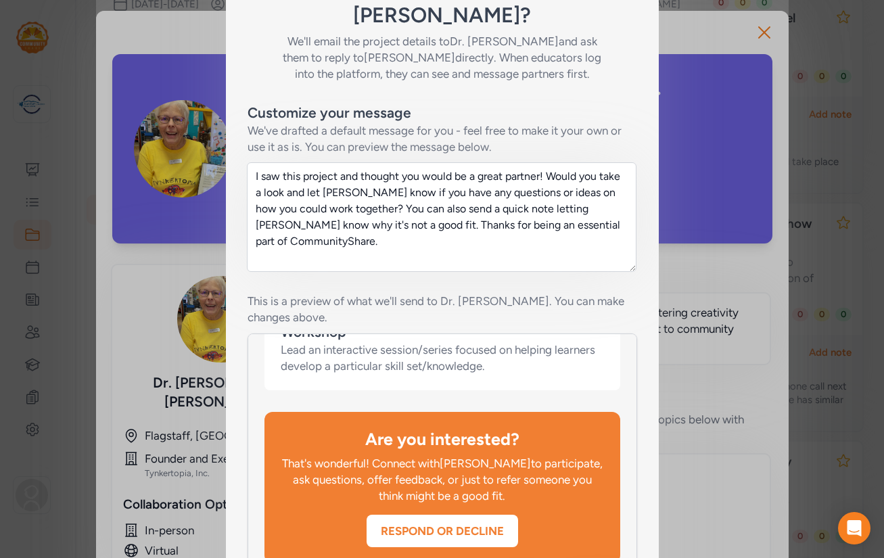
scroll to position [289, 0]
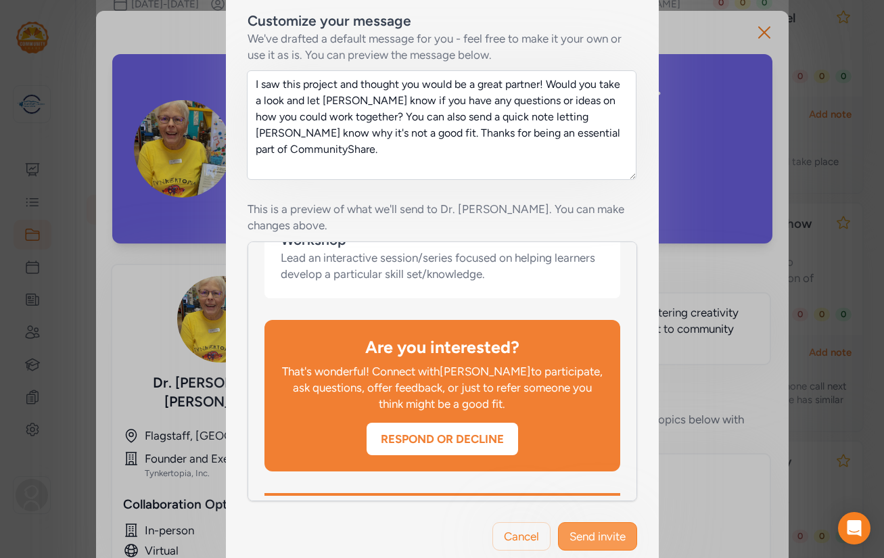
click at [597, 528] on span "Send invite" at bounding box center [598, 536] width 56 height 16
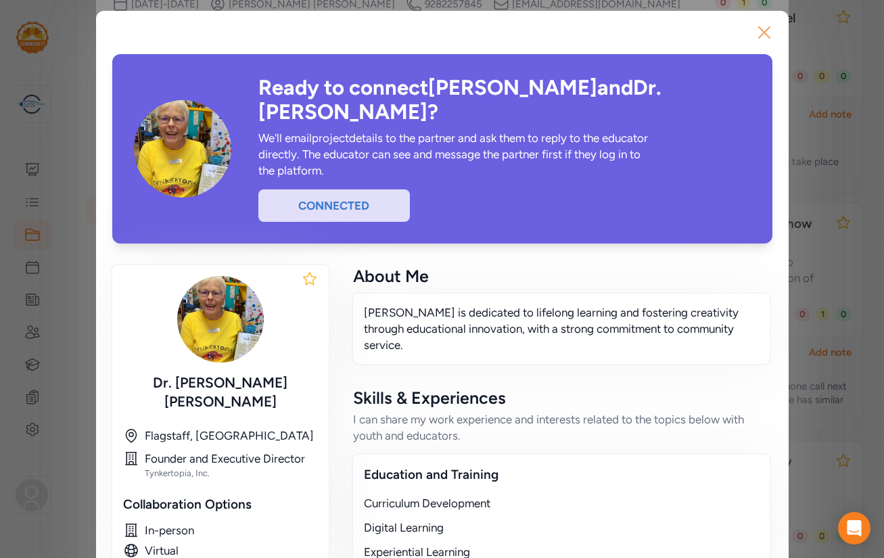
click at [766, 31] on icon "button" at bounding box center [765, 33] width 22 height 22
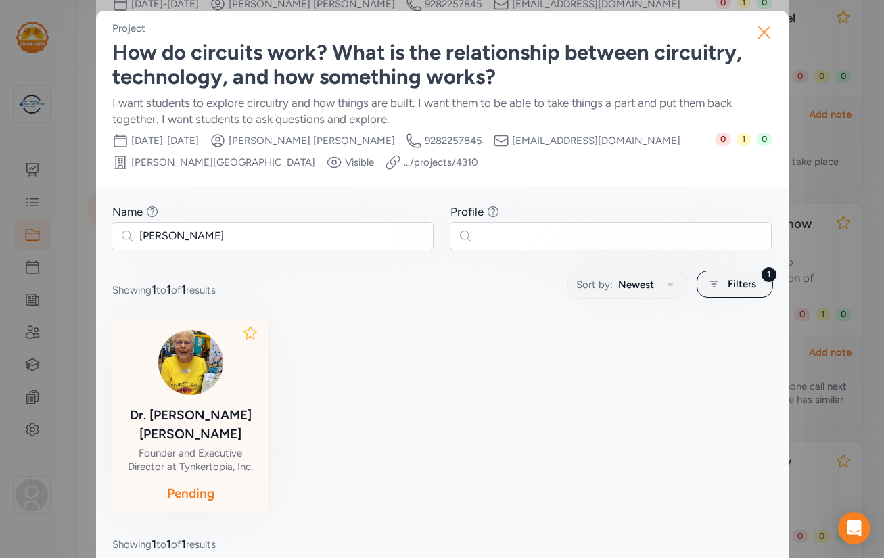
click at [760, 31] on icon "button" at bounding box center [765, 33] width 22 height 22
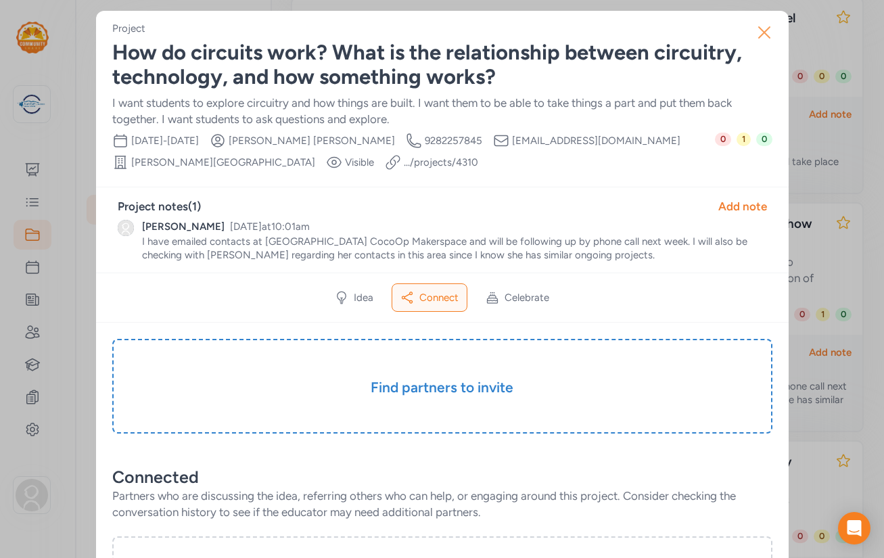
click at [762, 33] on icon "button" at bounding box center [765, 33] width 22 height 22
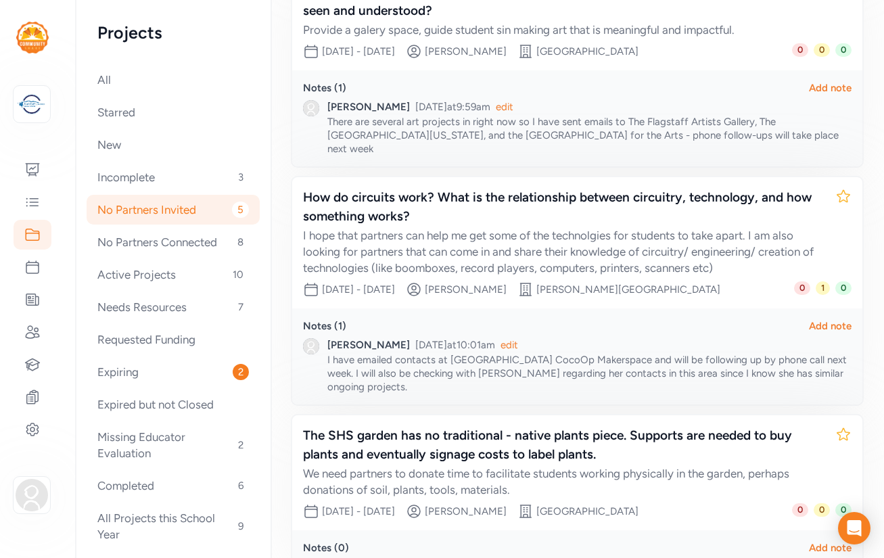
scroll to position [622, 0]
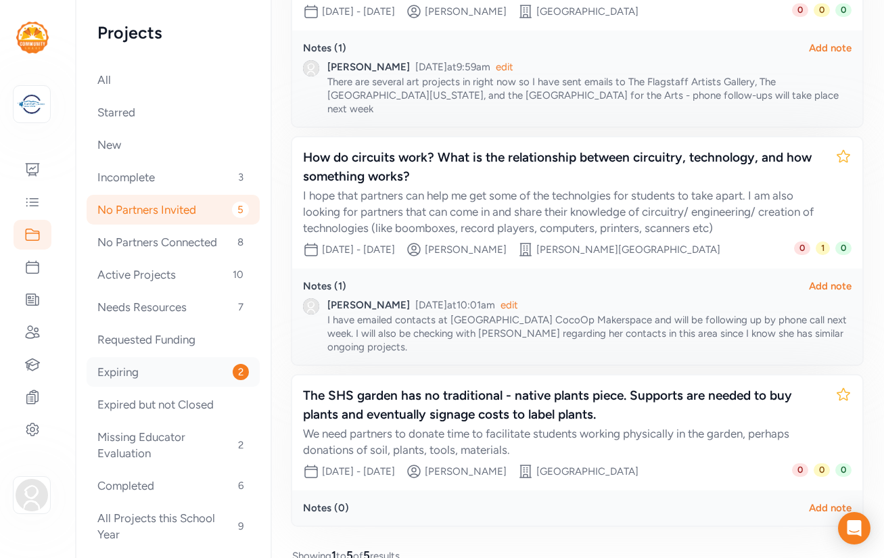
click at [122, 373] on div "Expiring 2" at bounding box center [173, 372] width 173 height 30
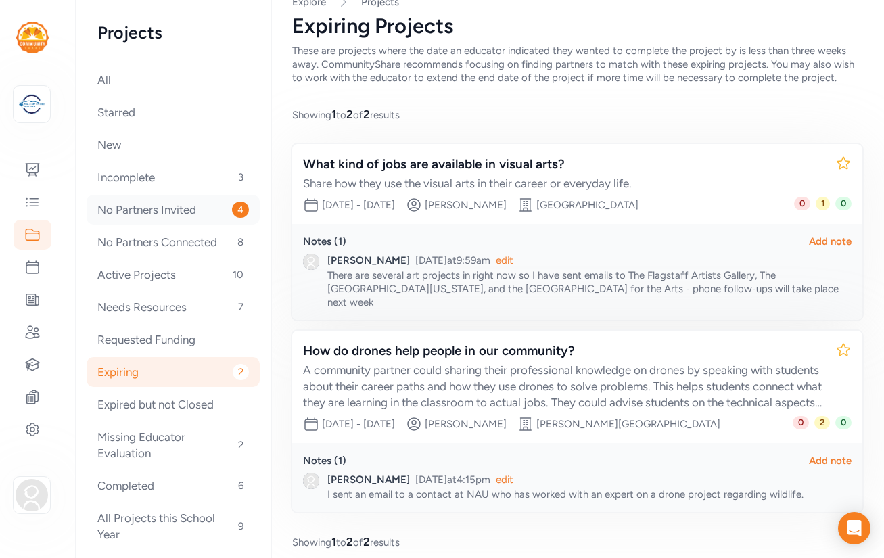
click at [174, 214] on div "No Partners Invited 4" at bounding box center [173, 210] width 173 height 30
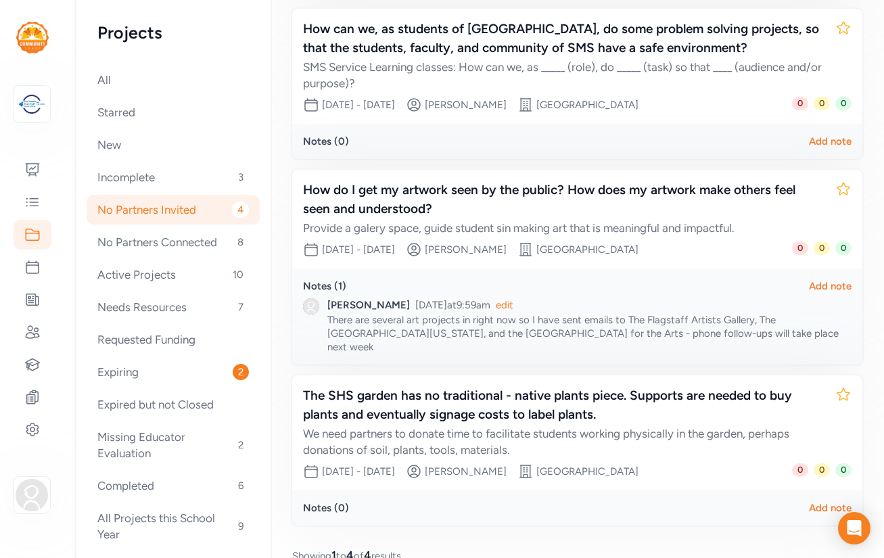
scroll to position [397, 0]
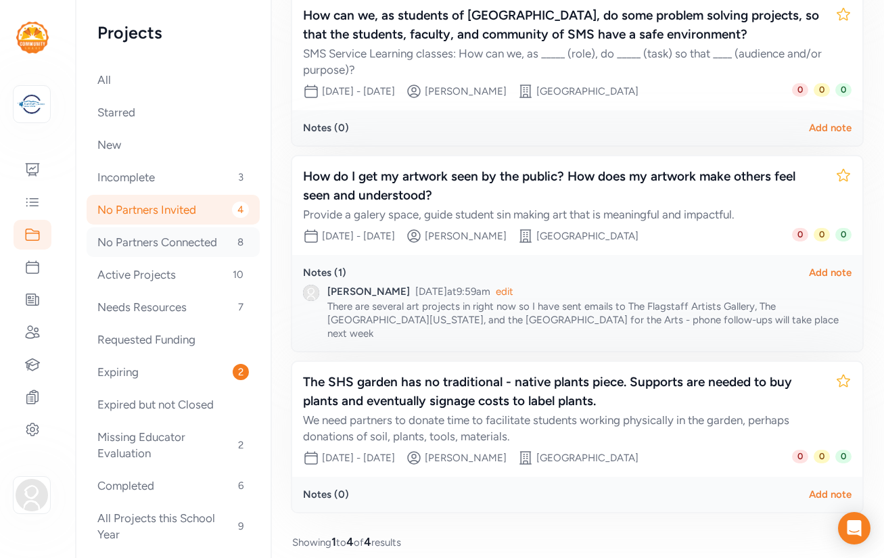
click at [165, 240] on div "No Partners Connected 8" at bounding box center [173, 242] width 173 height 30
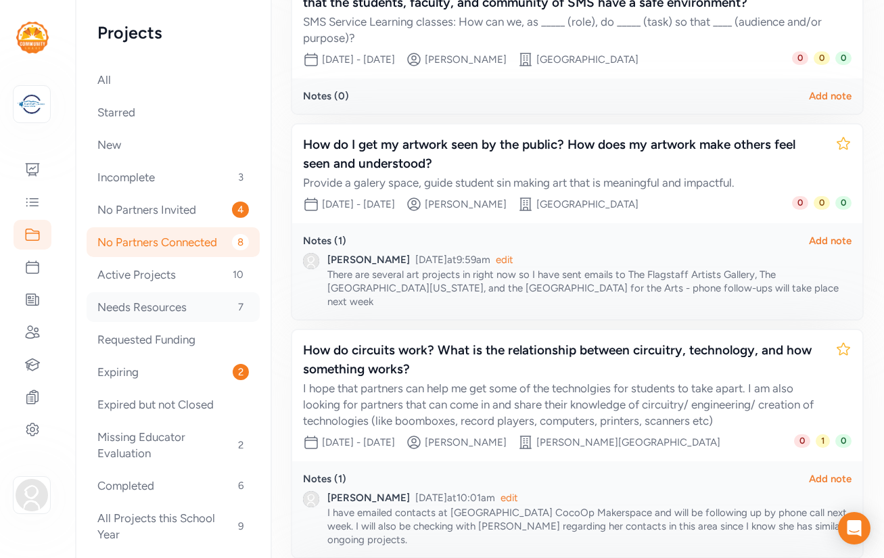
scroll to position [856, 0]
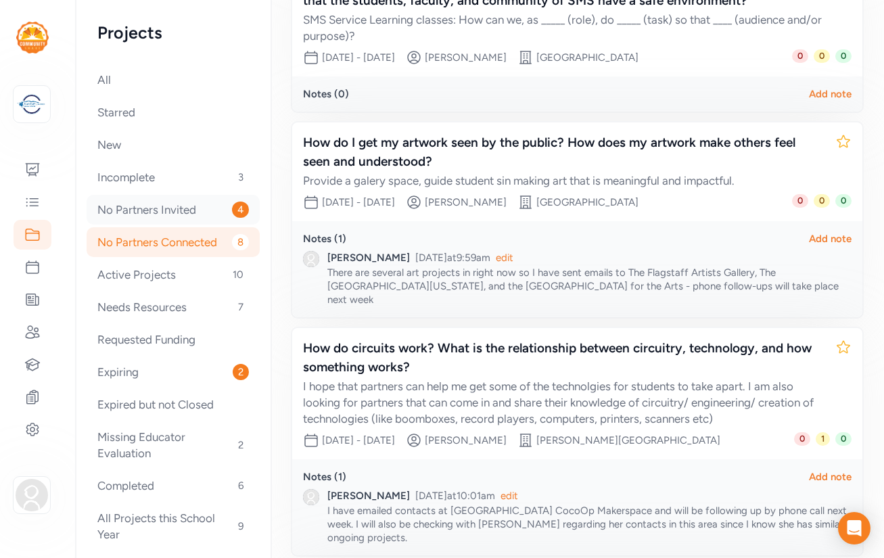
click at [160, 210] on div "No Partners Invited 4" at bounding box center [173, 210] width 173 height 30
